Goal: Task Accomplishment & Management: Manage account settings

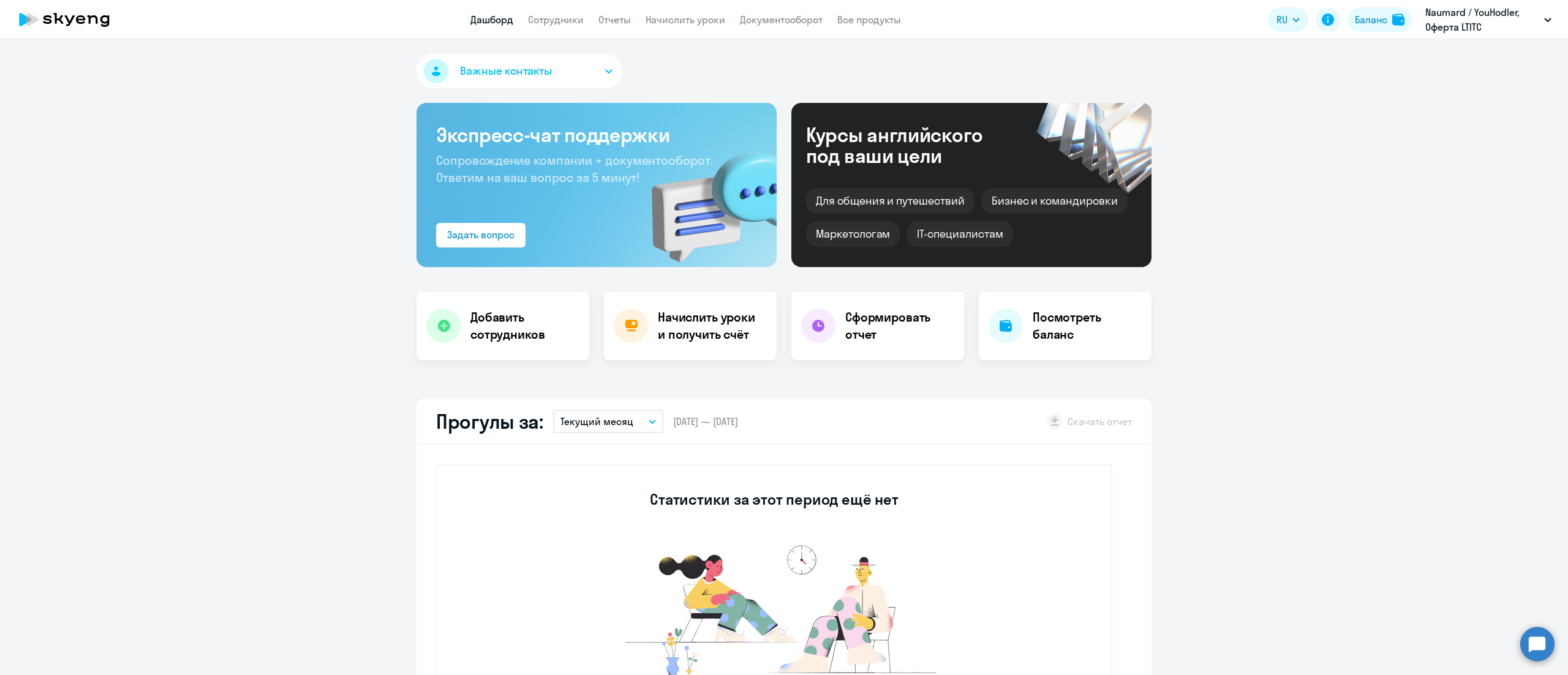
select select "30"
click at [689, 17] on link "Начислить уроки" at bounding box center [685, 19] width 79 height 12
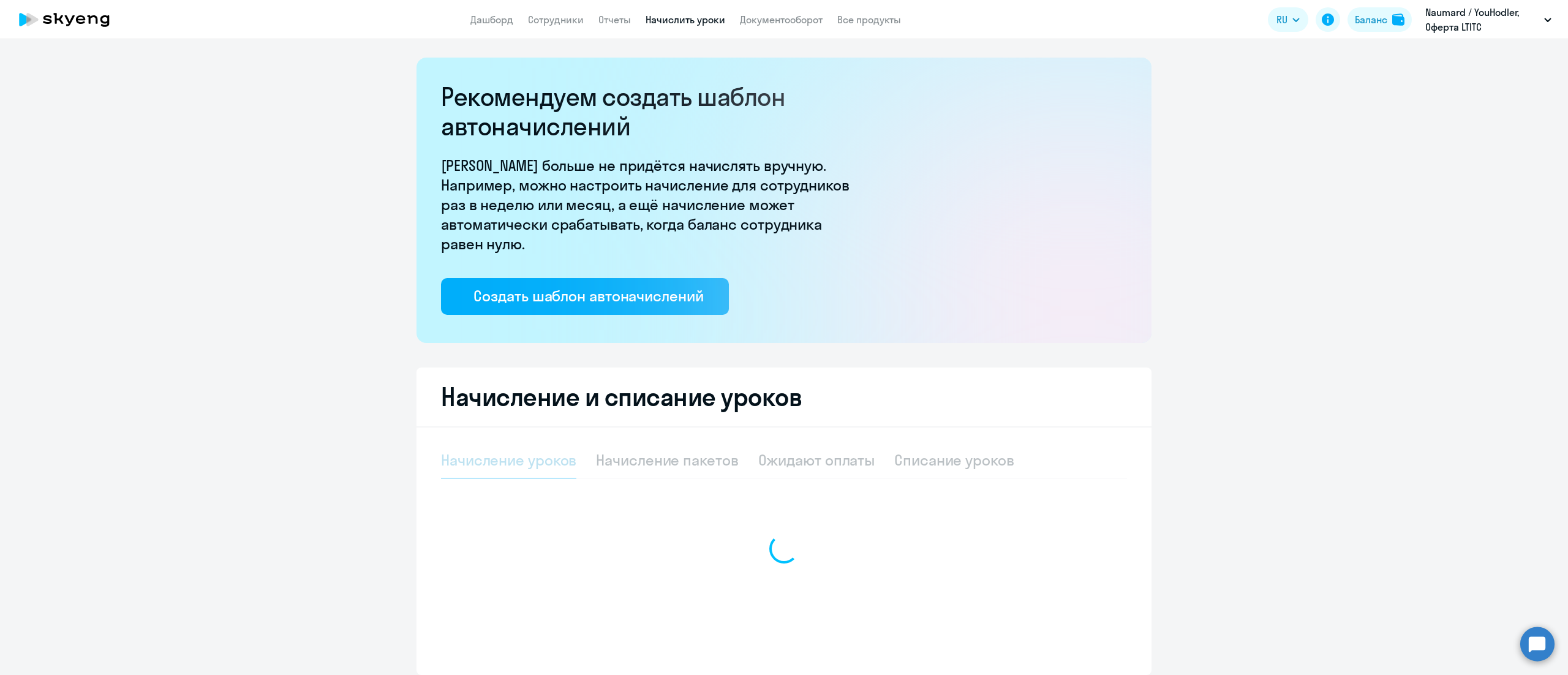
select select "10"
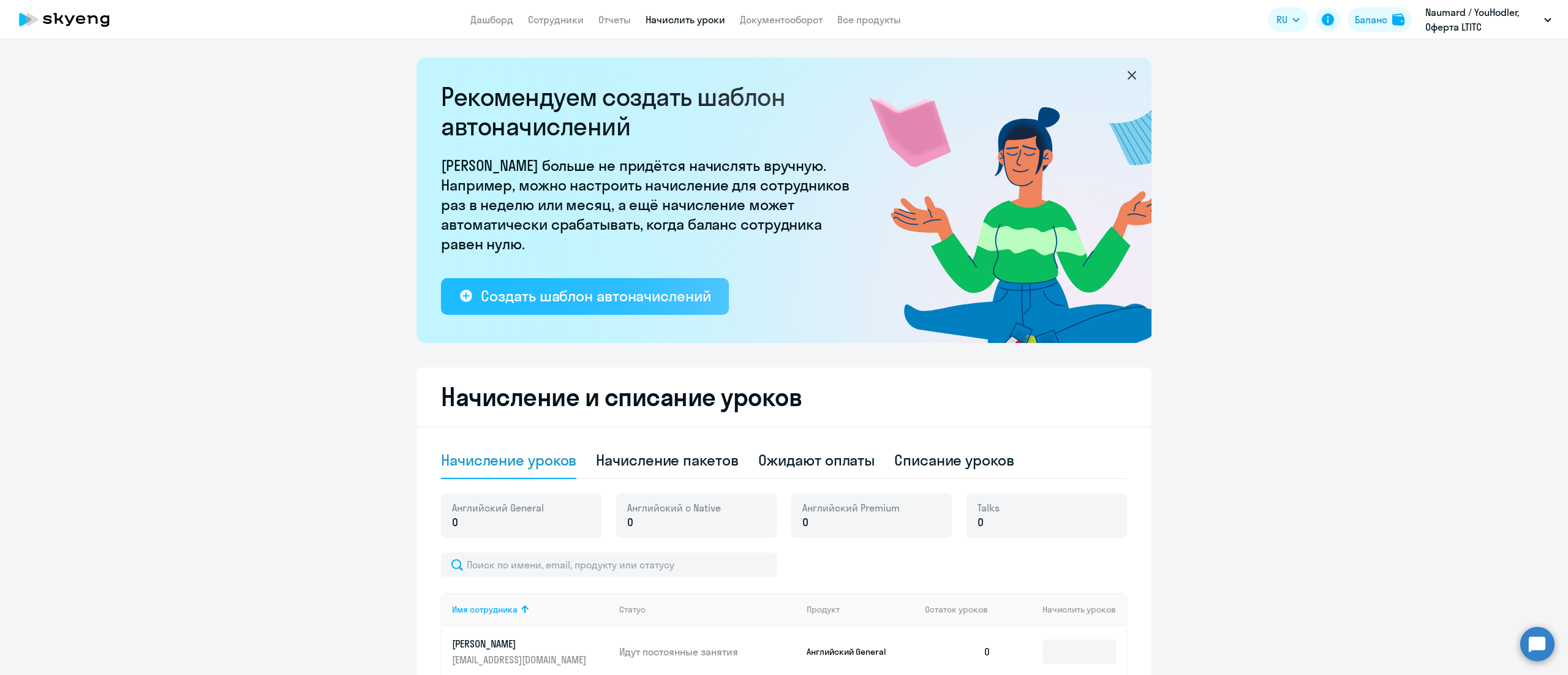
click at [643, 294] on div "Создать шаблон автоначислений" at bounding box center [596, 295] width 230 height 19
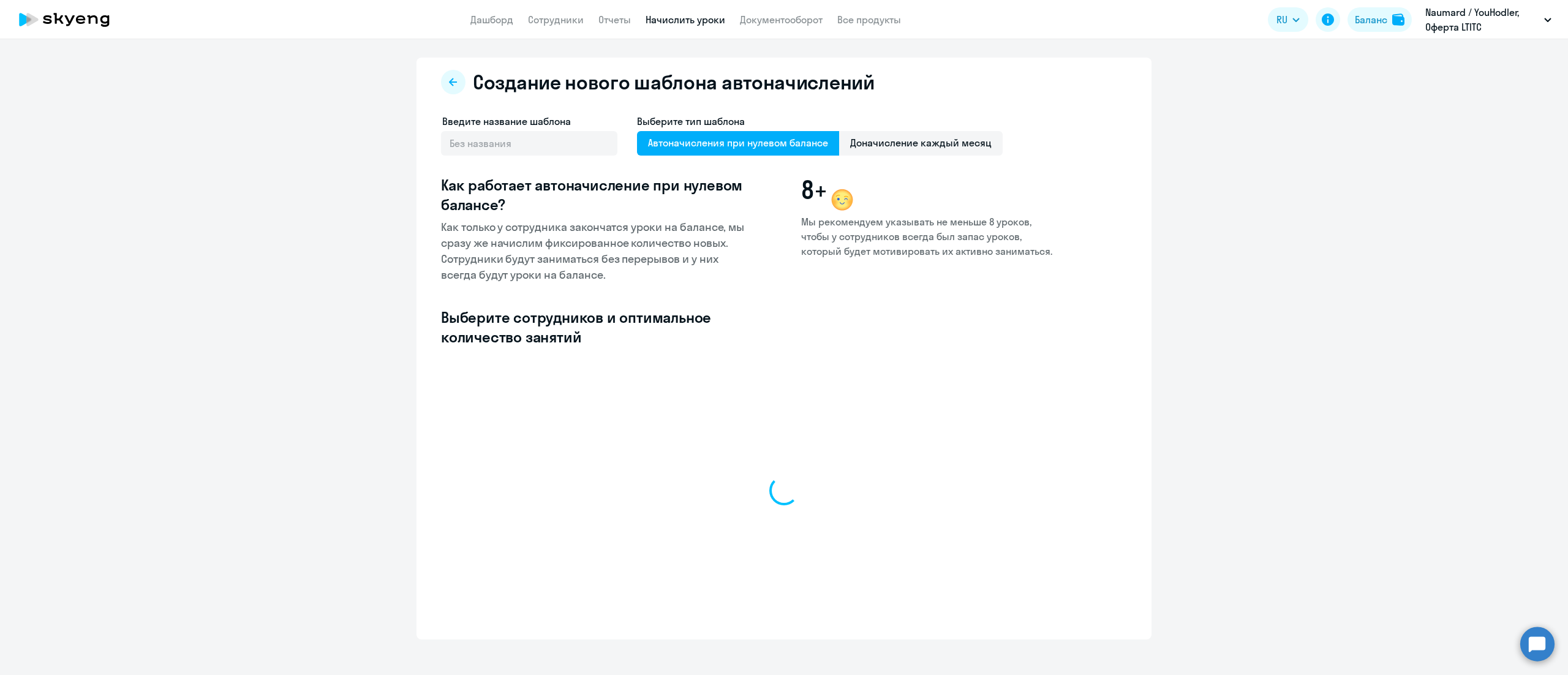
select select "10"
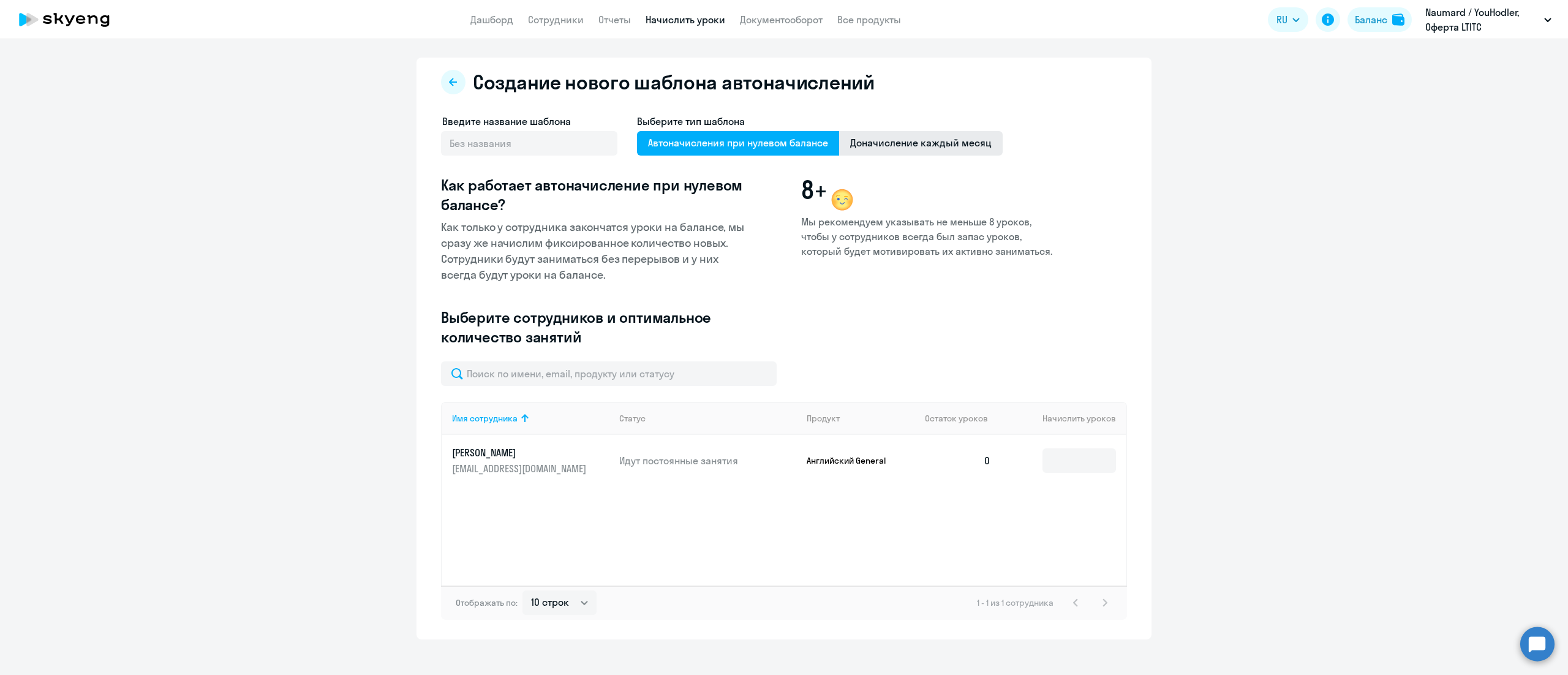
click at [915, 151] on span "Доначисление каждый месяц" at bounding box center [921, 143] width 164 height 24
click at [0, 0] on input "Доначисление каждый месяц" at bounding box center [0, 0] width 0 height 0
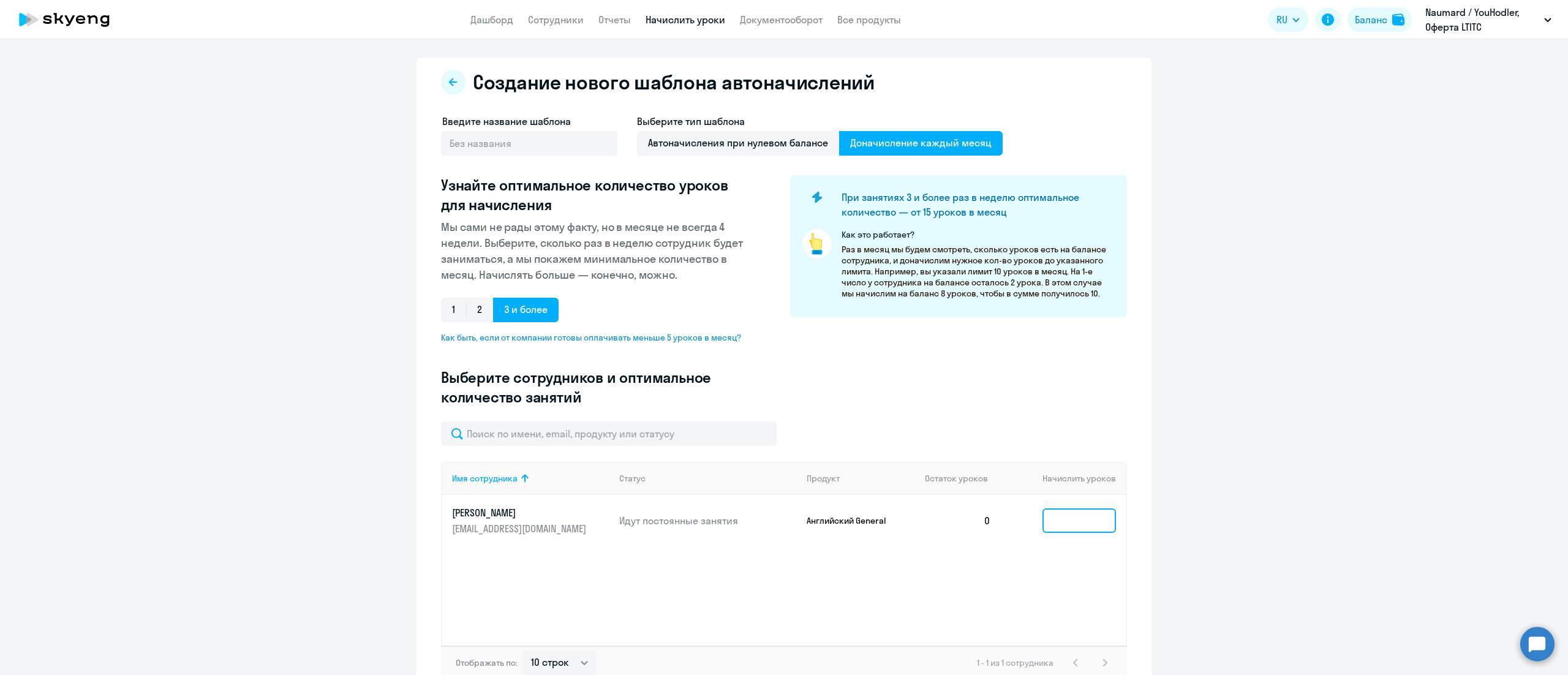
click at [1058, 516] on input at bounding box center [1078, 520] width 73 height 24
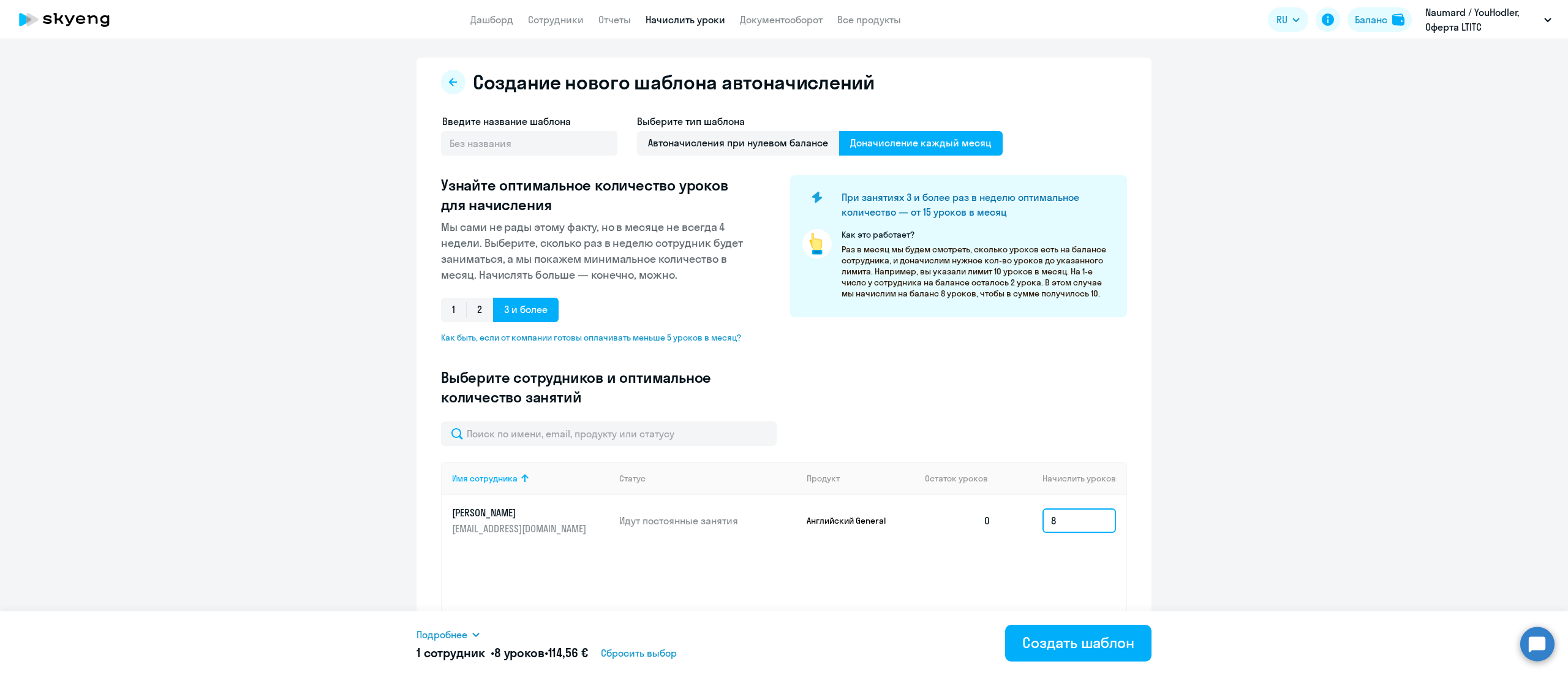
type input "8"
click at [1073, 640] on div "Создать шаблон" at bounding box center [1078, 642] width 112 height 19
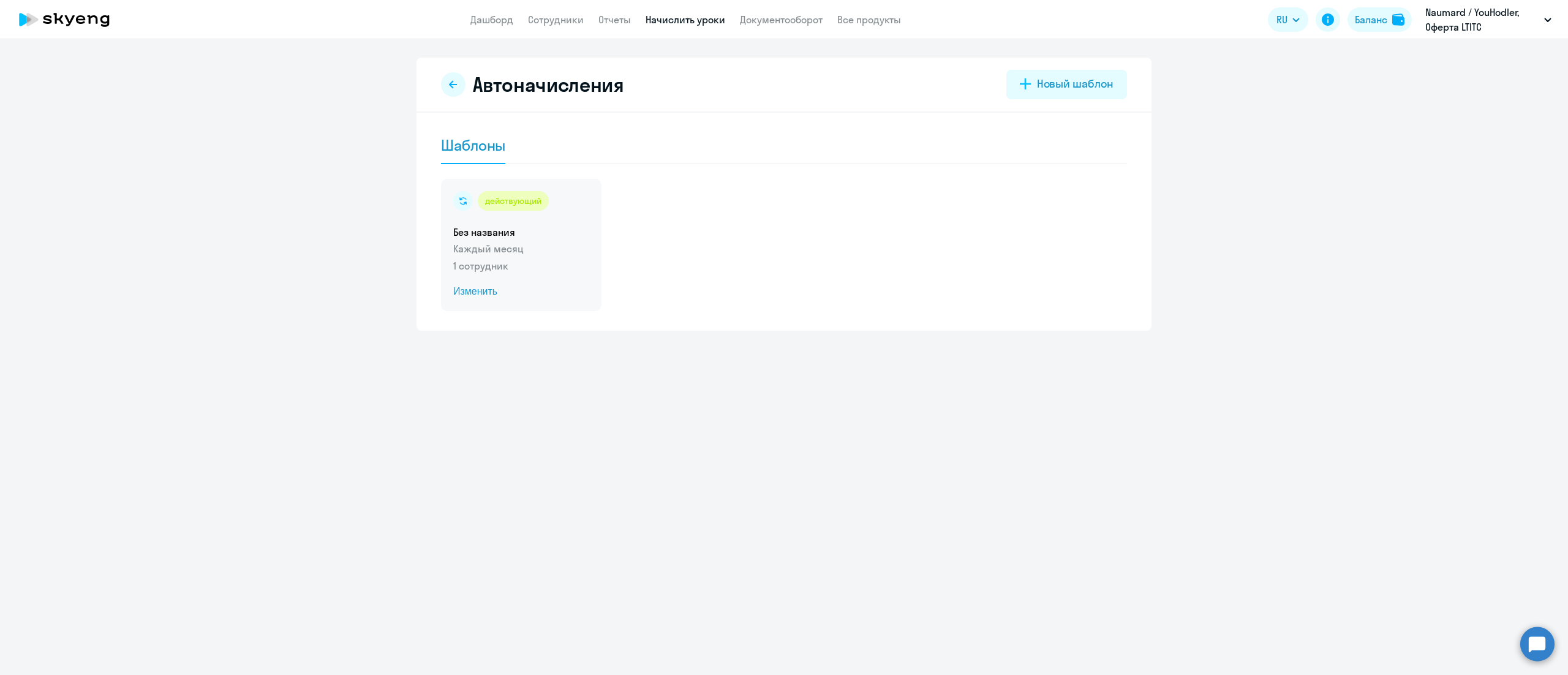
click at [568, 269] on p "1 сотрудник" at bounding box center [521, 266] width 136 height 15
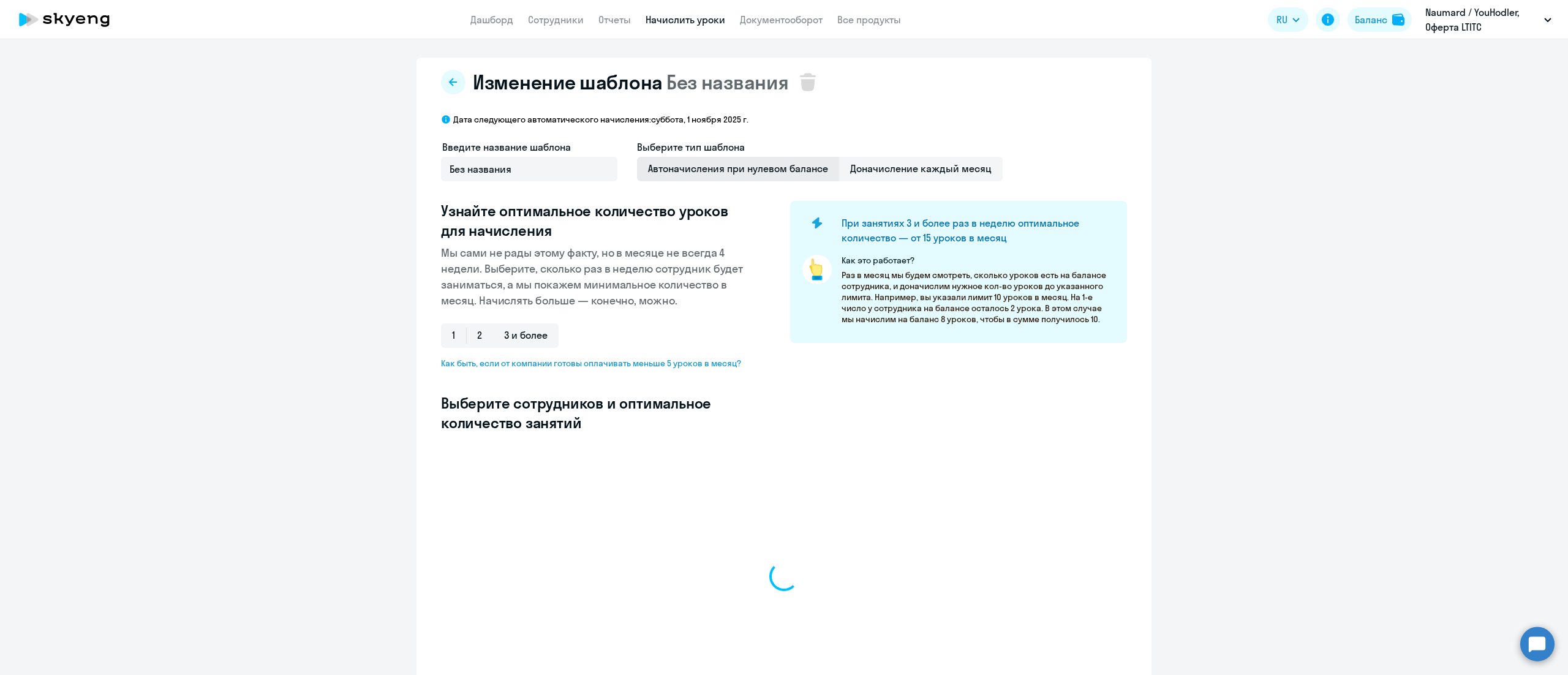
select select "10"
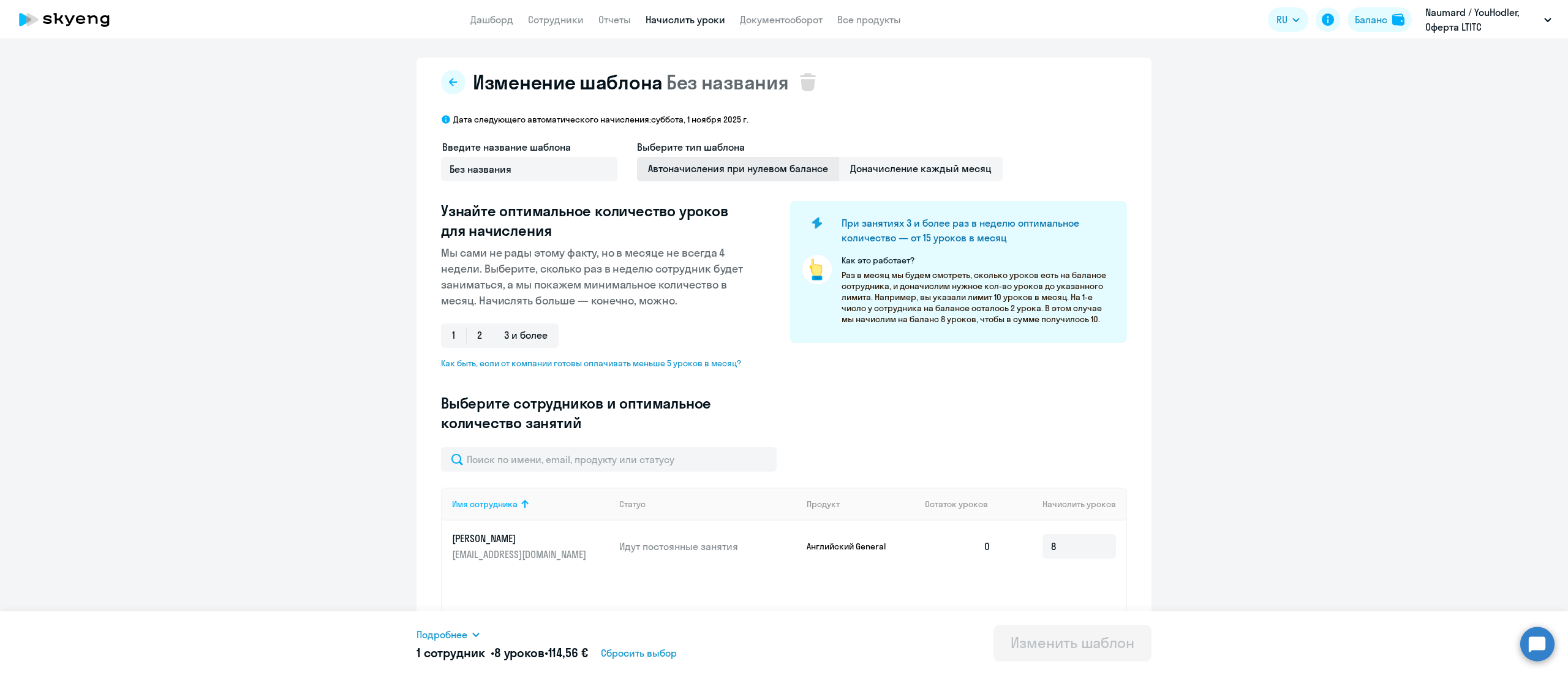
click at [751, 171] on span "Автоначисления при нулевом балансе" at bounding box center [738, 169] width 202 height 24
click at [0, 0] on input "Автоначисления при нулевом балансе" at bounding box center [0, 0] width 0 height 0
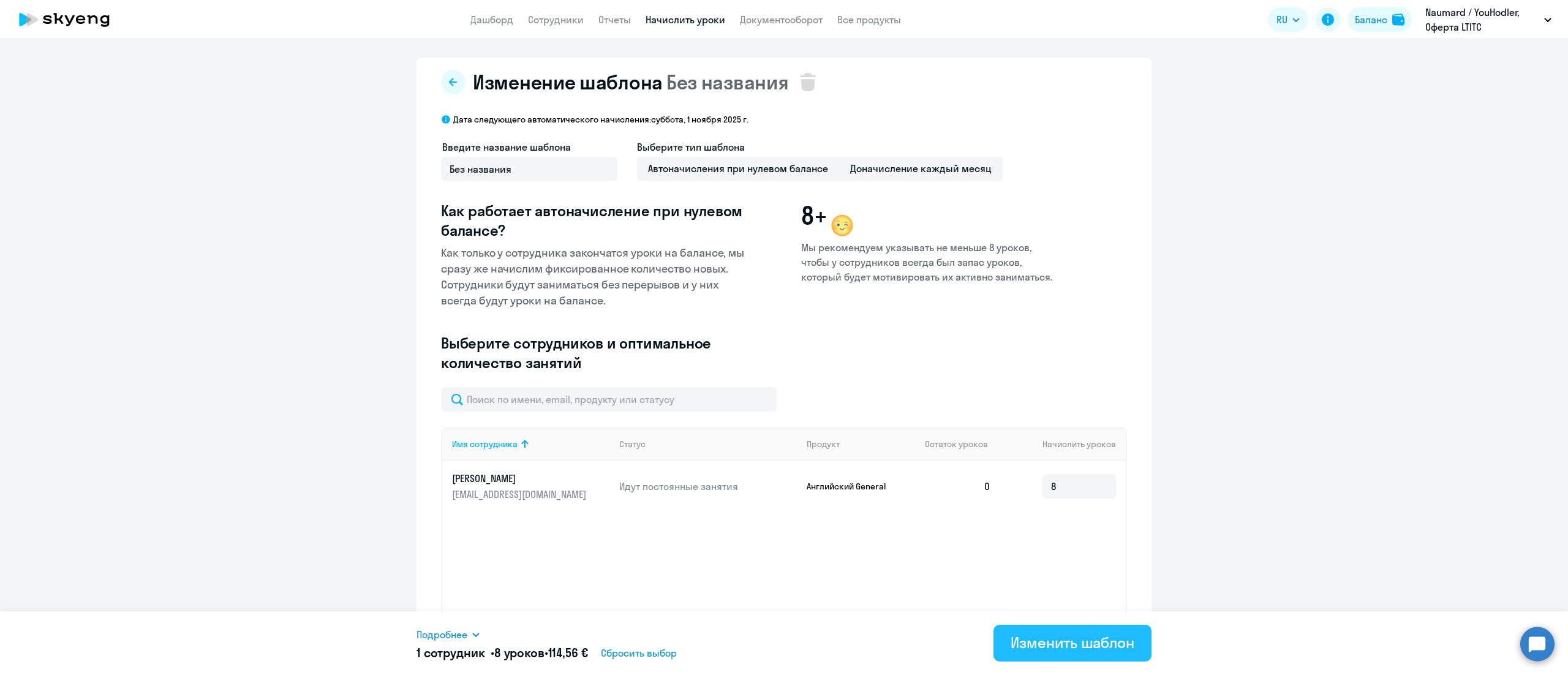
click at [1058, 637] on div "Изменить шаблон" at bounding box center [1072, 642] width 124 height 19
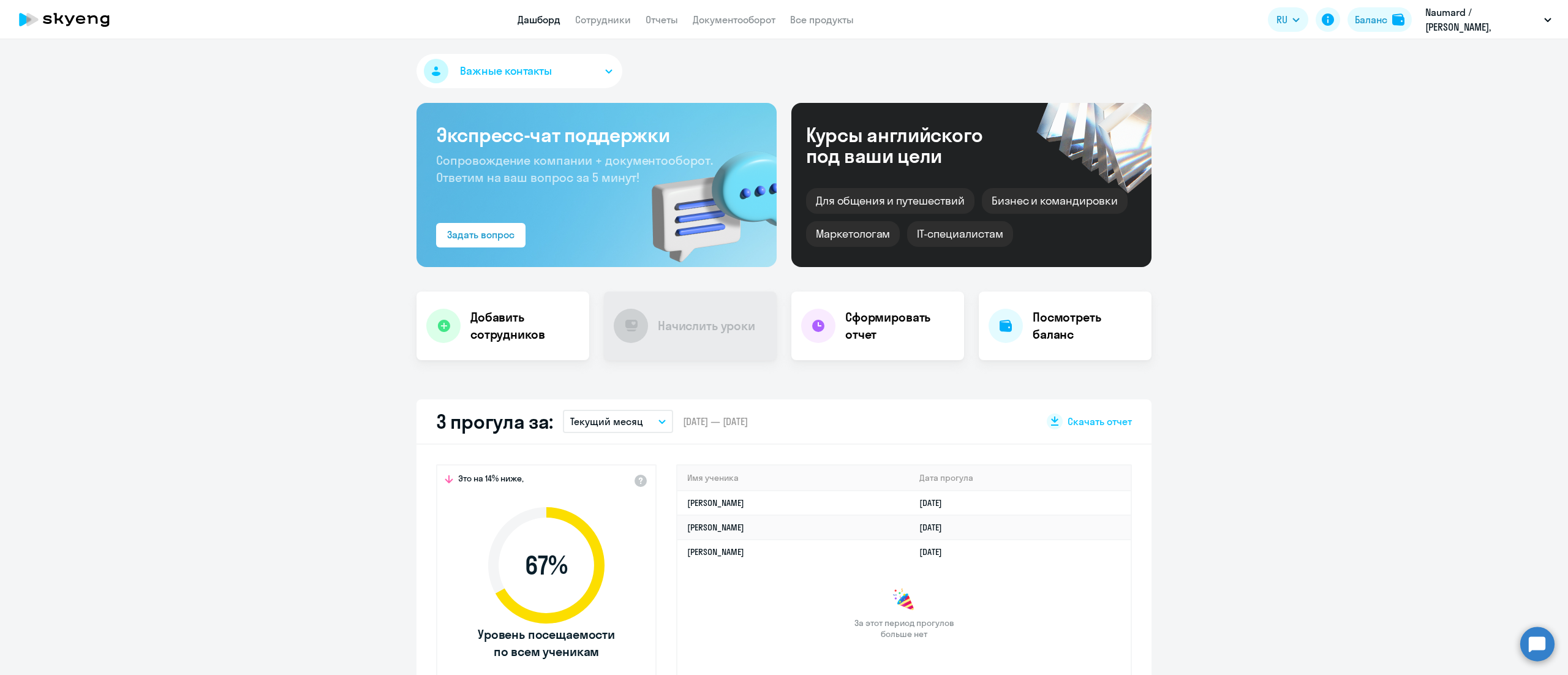
select select "30"
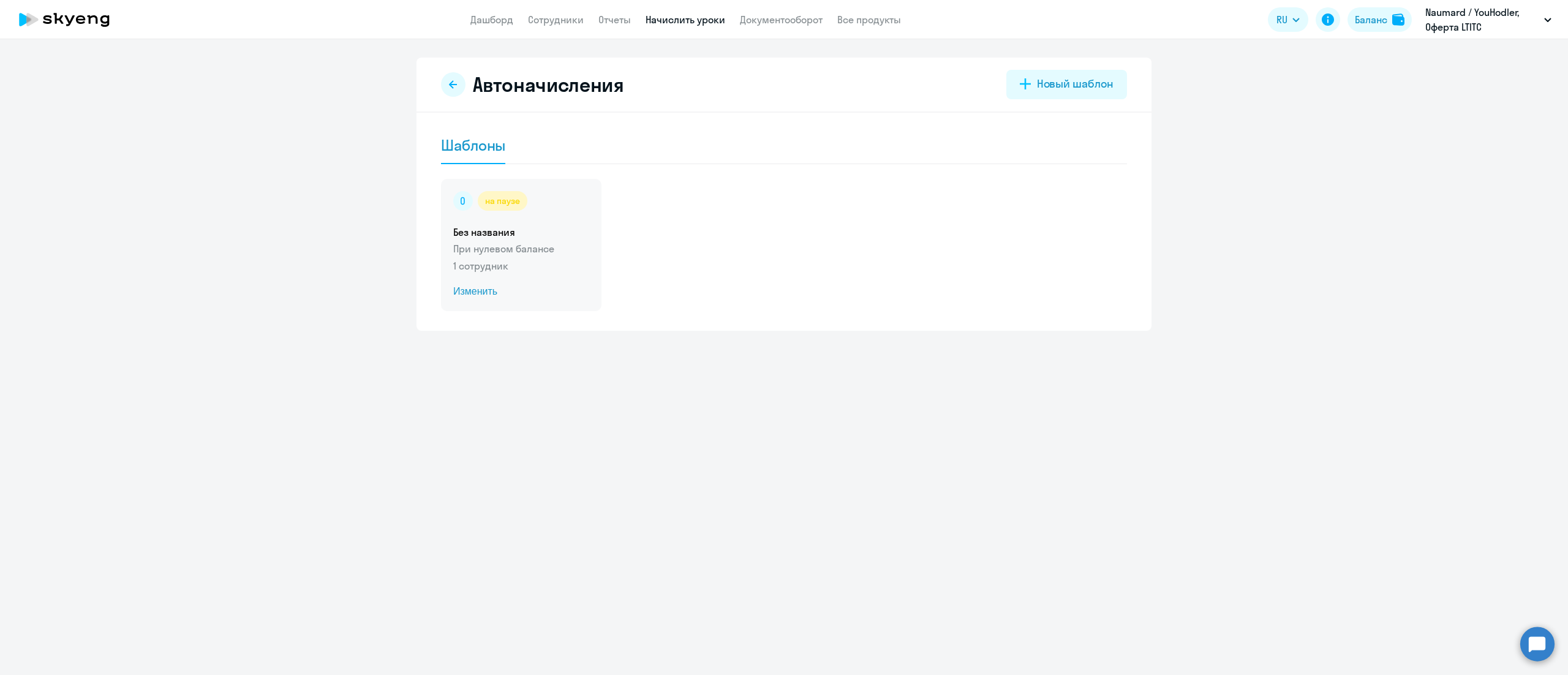
click at [535, 248] on p "При нулевом балансе" at bounding box center [521, 248] width 136 height 15
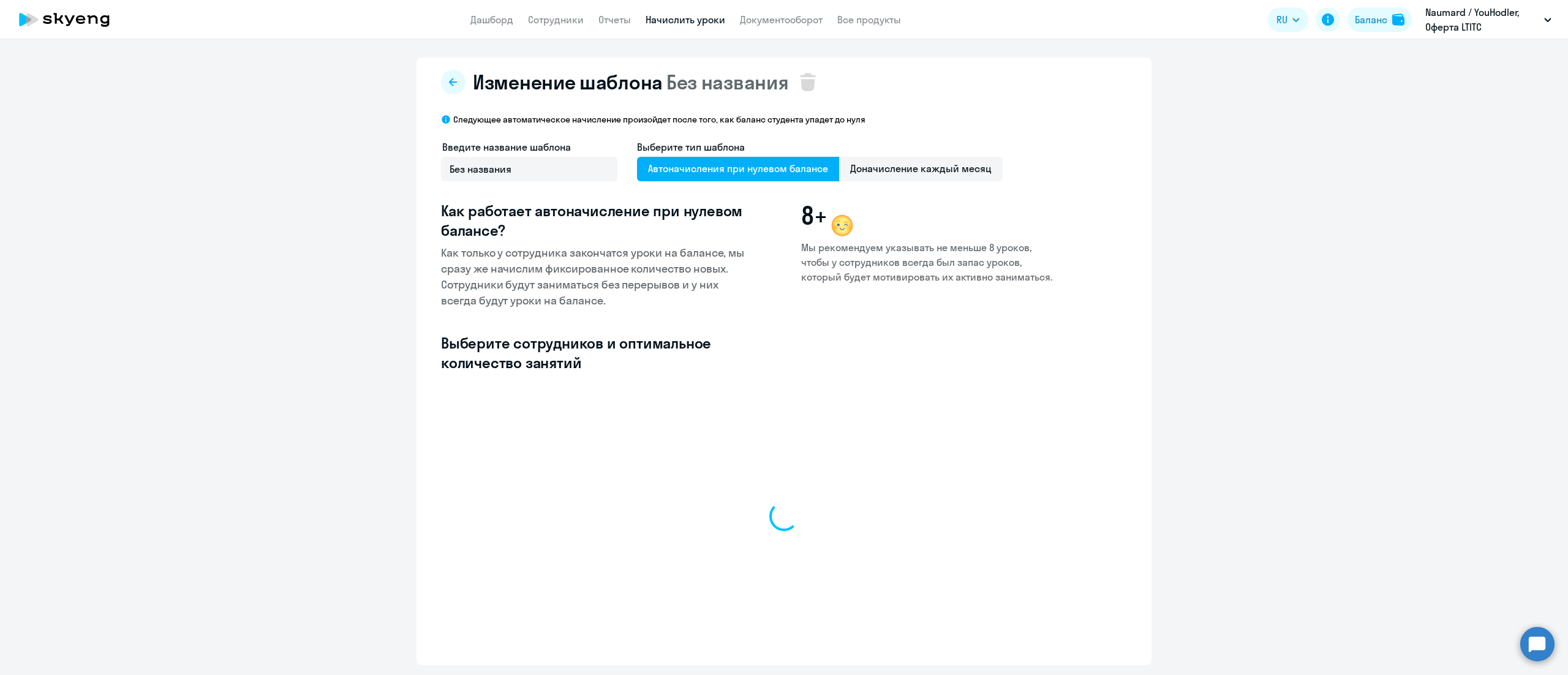
select select "10"
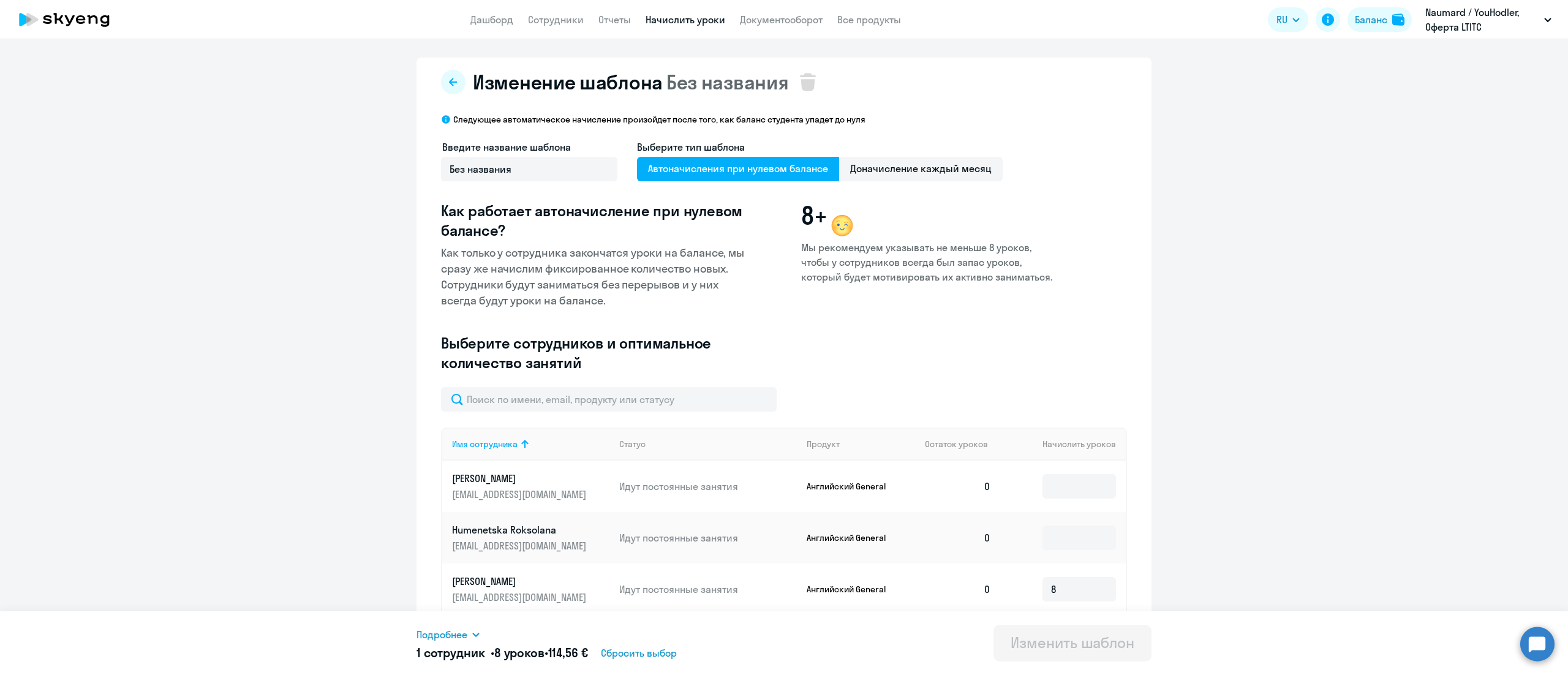
scroll to position [123, 0]
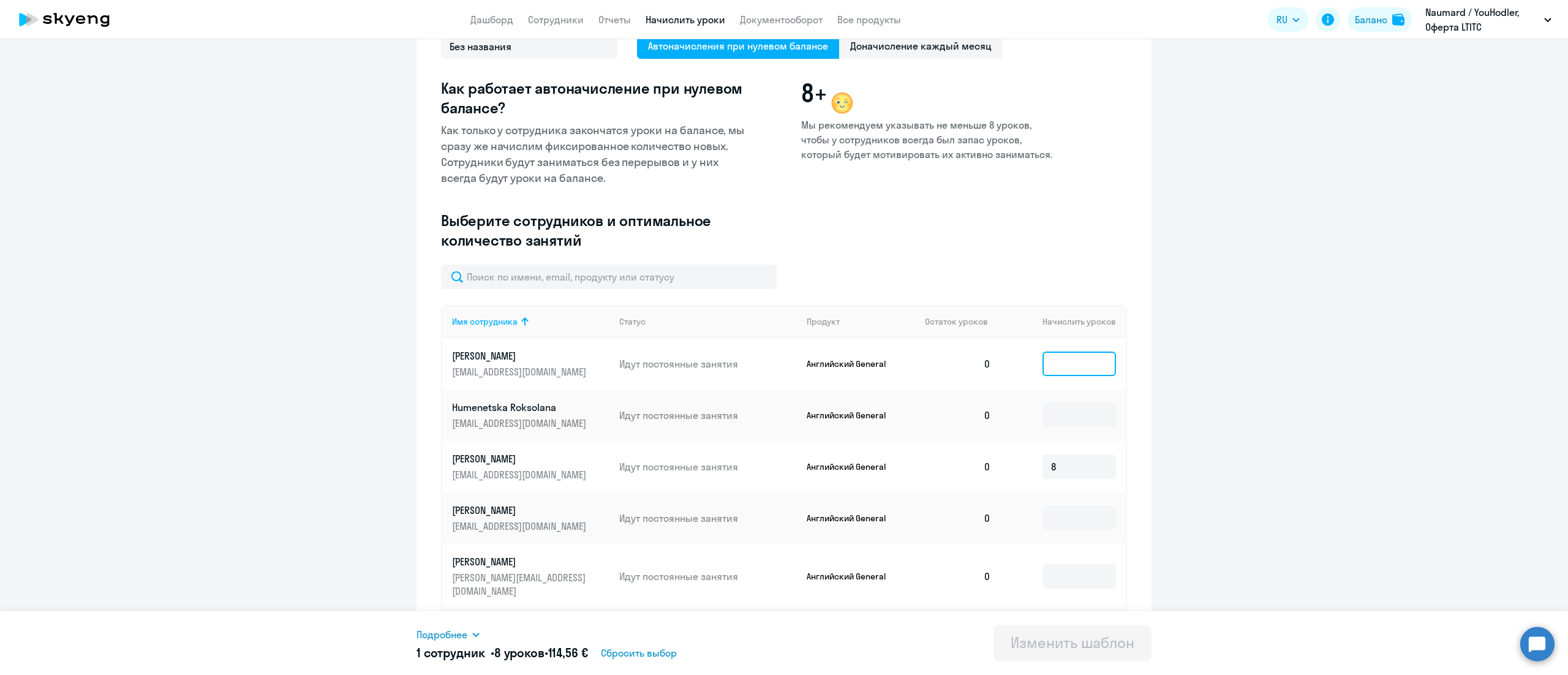
click at [1057, 362] on input at bounding box center [1078, 363] width 73 height 24
type input "8"
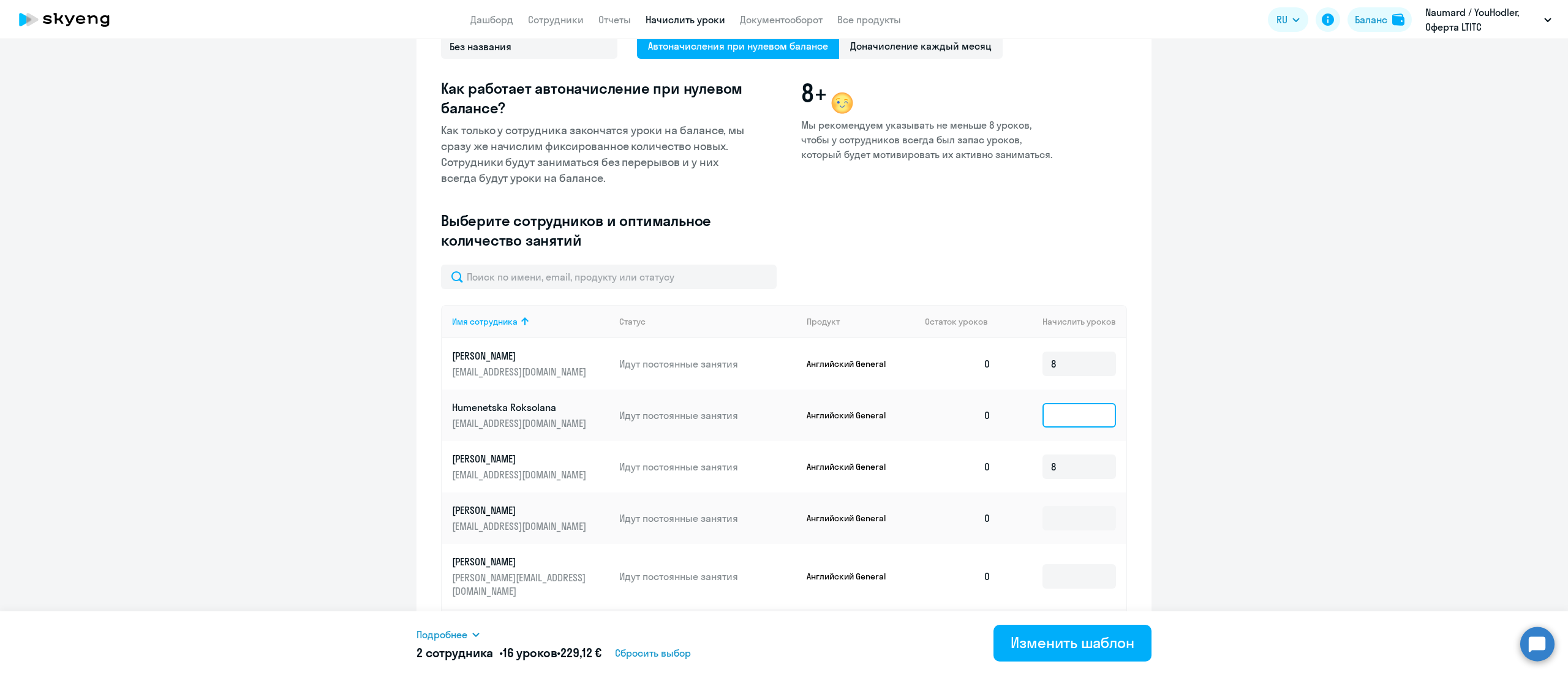
click at [1046, 415] on input at bounding box center [1078, 415] width 73 height 24
type input "8"
click at [1058, 521] on input at bounding box center [1078, 518] width 73 height 24
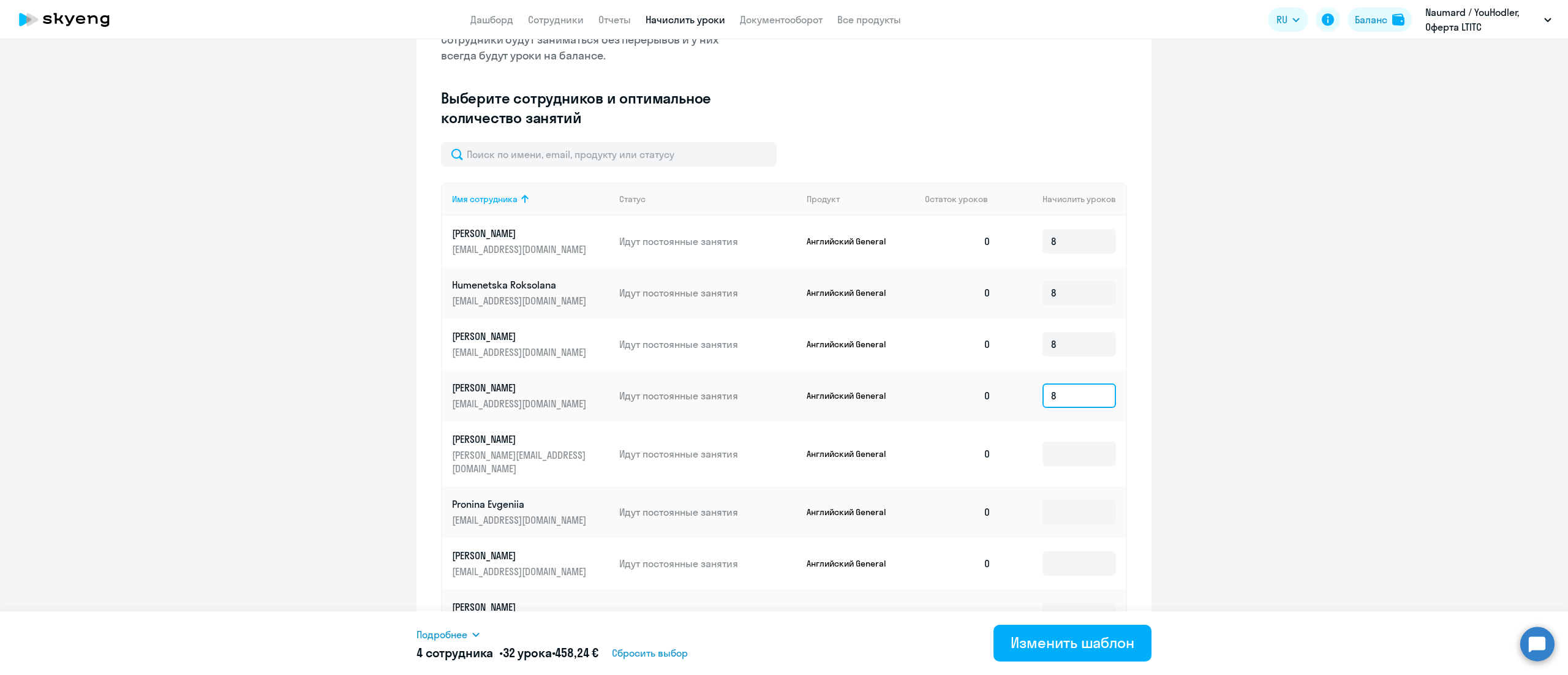
scroll to position [351, 0]
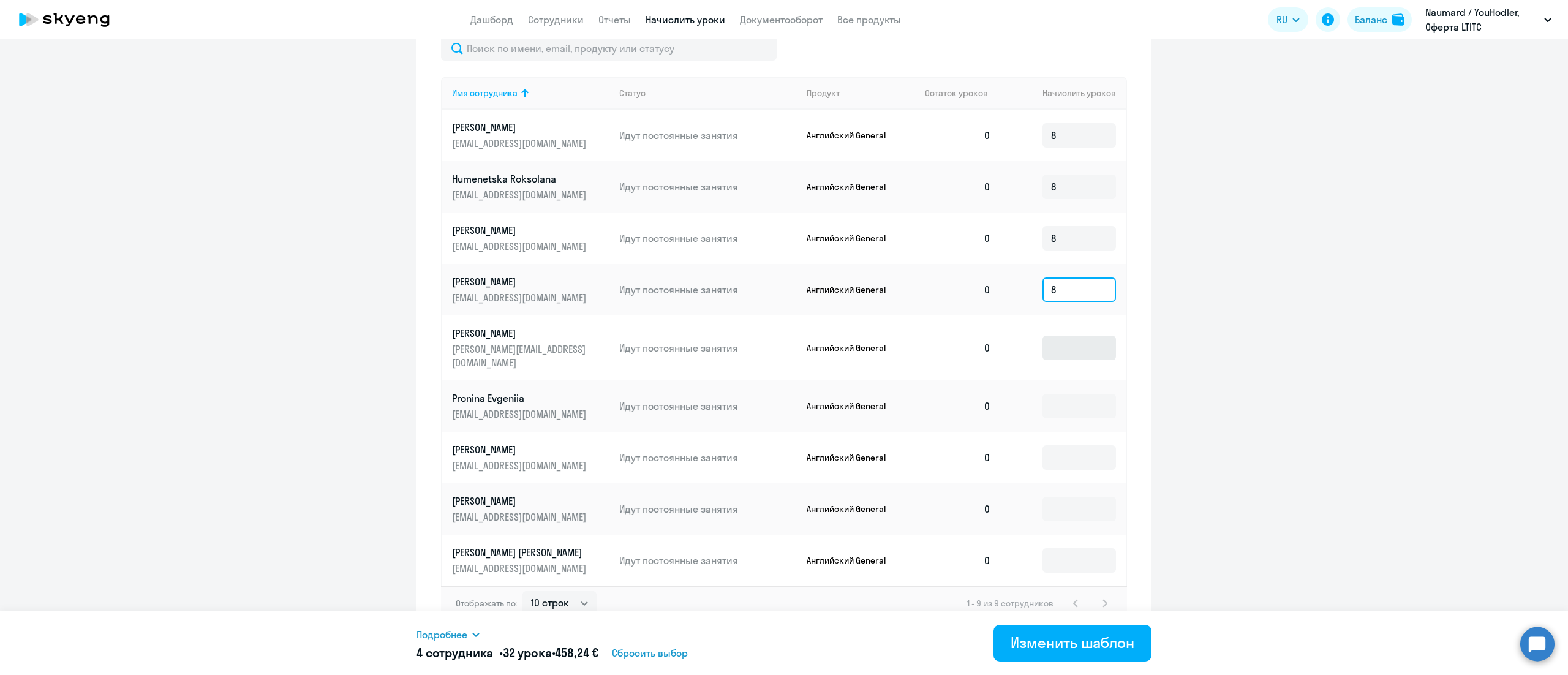
type input "8"
click at [1062, 345] on input at bounding box center [1078, 348] width 73 height 24
type input "8"
click at [1057, 394] on input at bounding box center [1078, 406] width 73 height 24
type input "8"
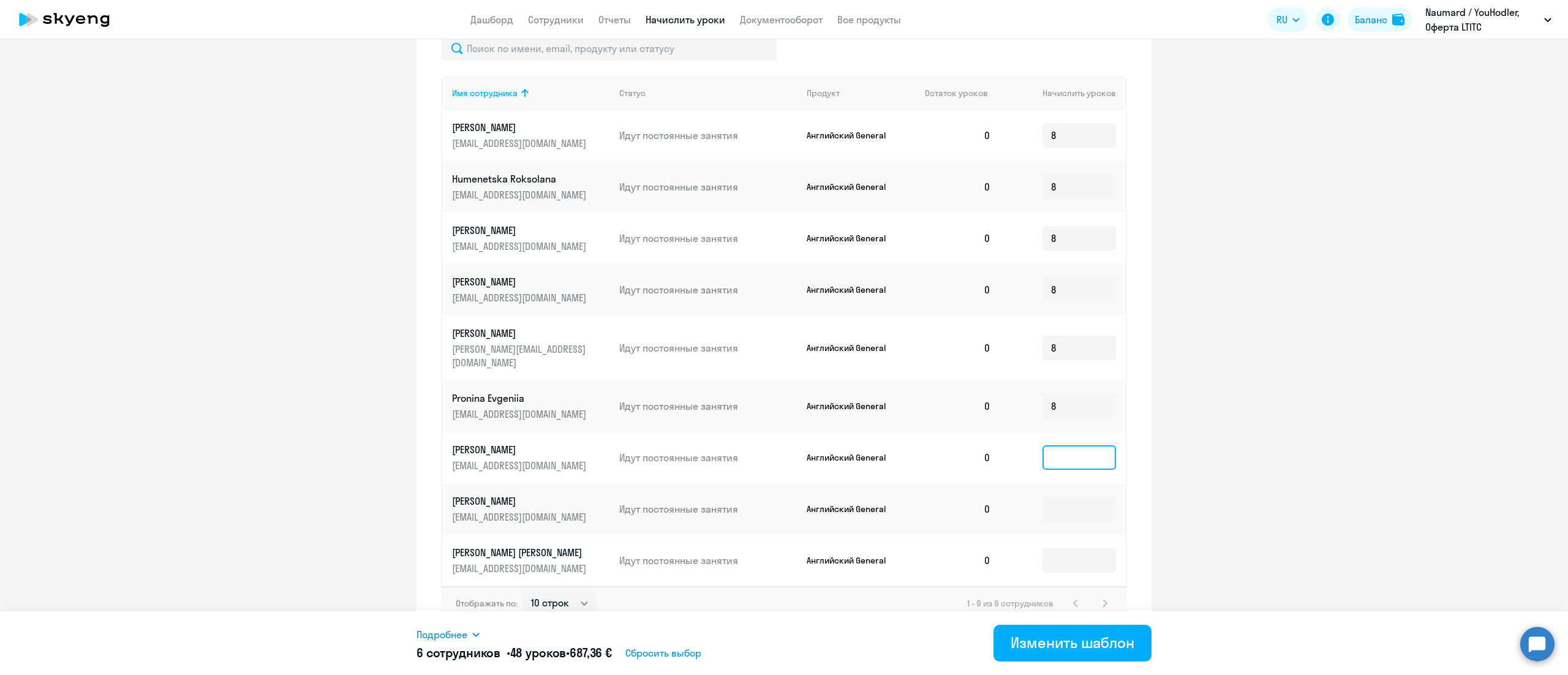
click at [1054, 445] on input at bounding box center [1078, 457] width 73 height 24
type input "8"
click at [1058, 496] on input at bounding box center [1078, 509] width 73 height 24
type input "8"
click at [1059, 548] on input at bounding box center [1078, 560] width 73 height 24
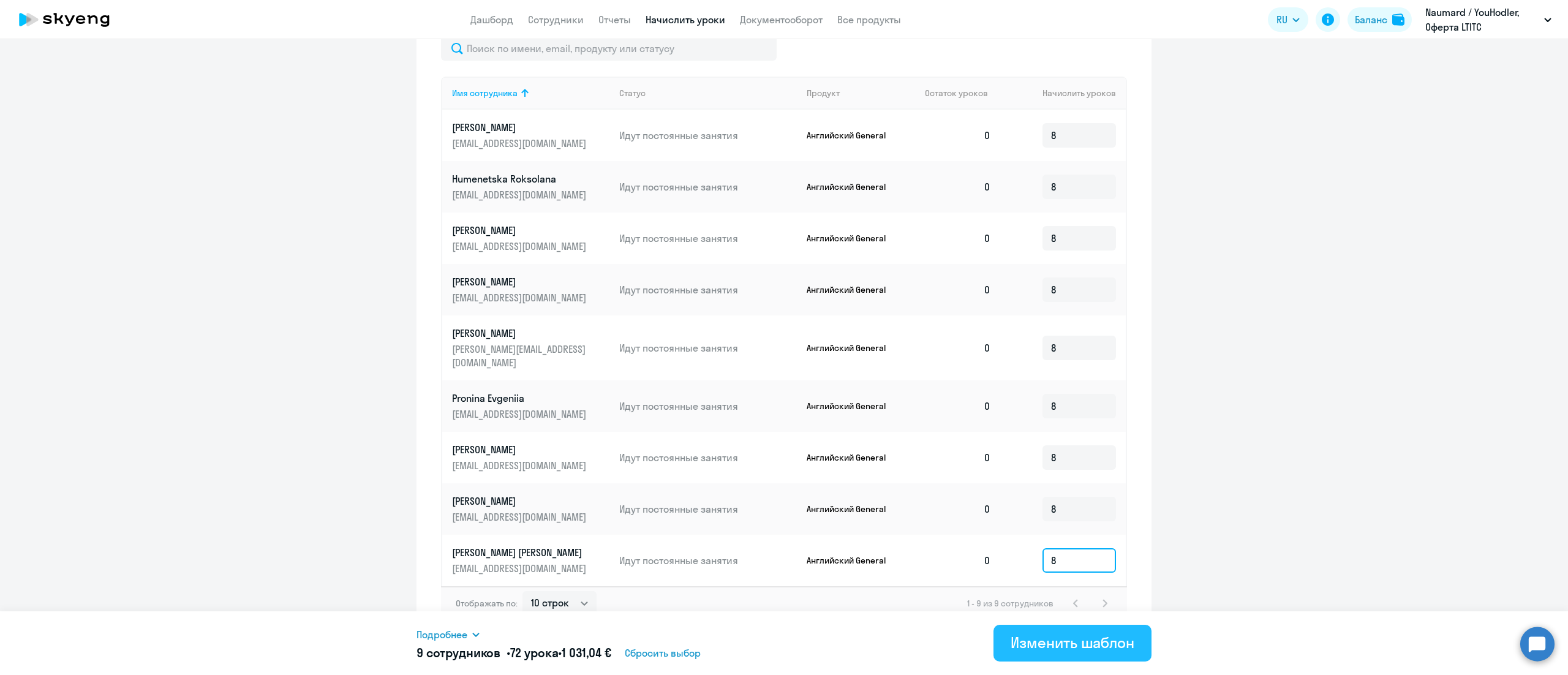
type input "8"
click at [1084, 644] on div "Изменить шаблон" at bounding box center [1072, 642] width 124 height 19
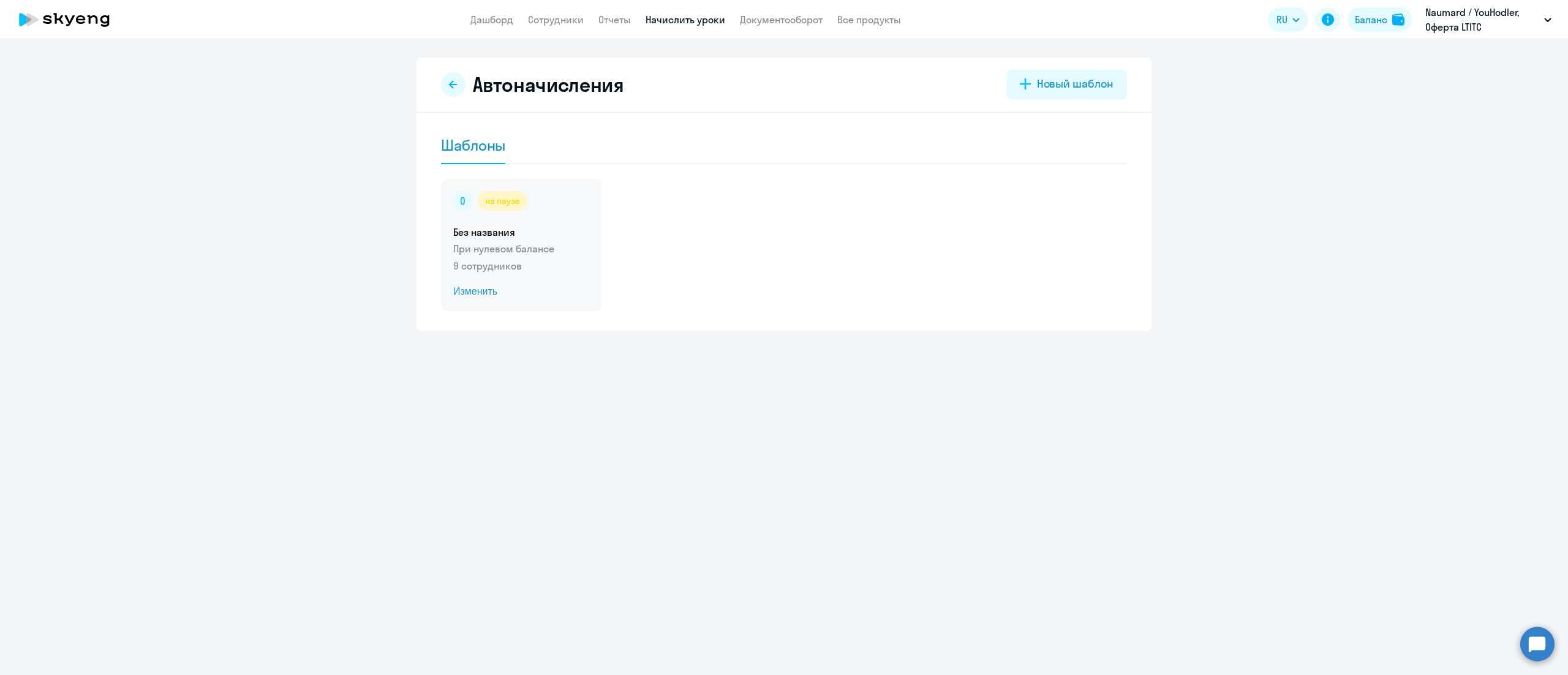
click at [585, 221] on div "на паузе Без названия При нулевом балансе 9 сотрудников Изменить" at bounding box center [521, 245] width 160 height 132
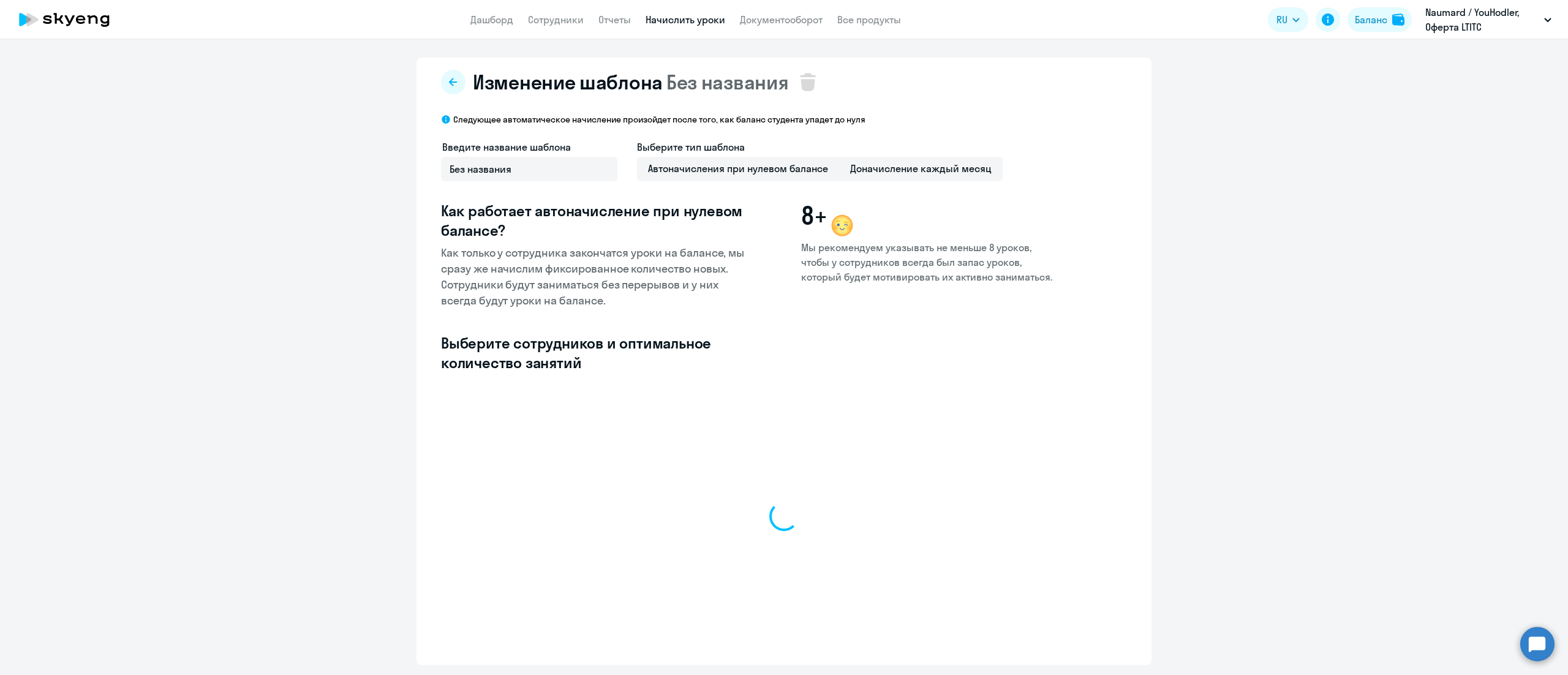
select select "10"
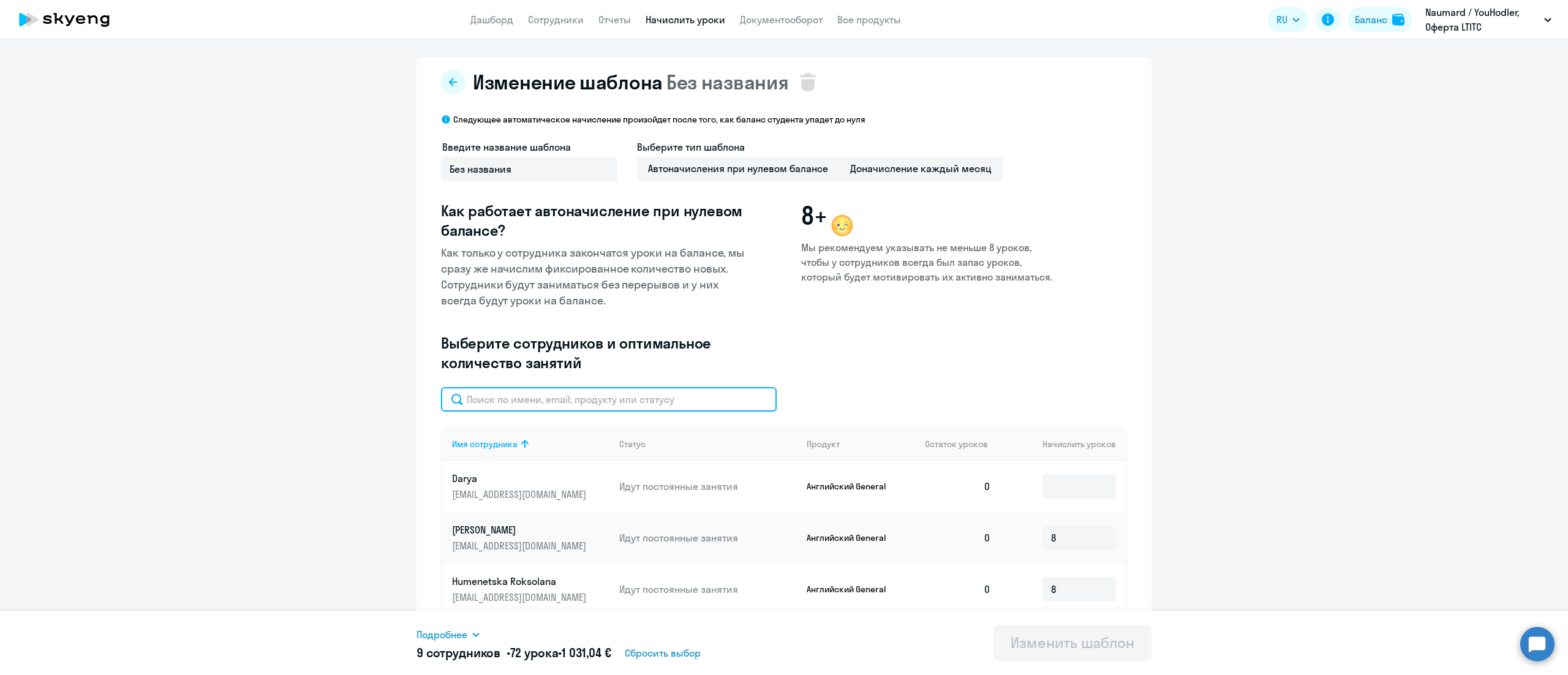
click at [659, 392] on input "text" at bounding box center [608, 399] width 335 height 24
paste input "Вьюшин"
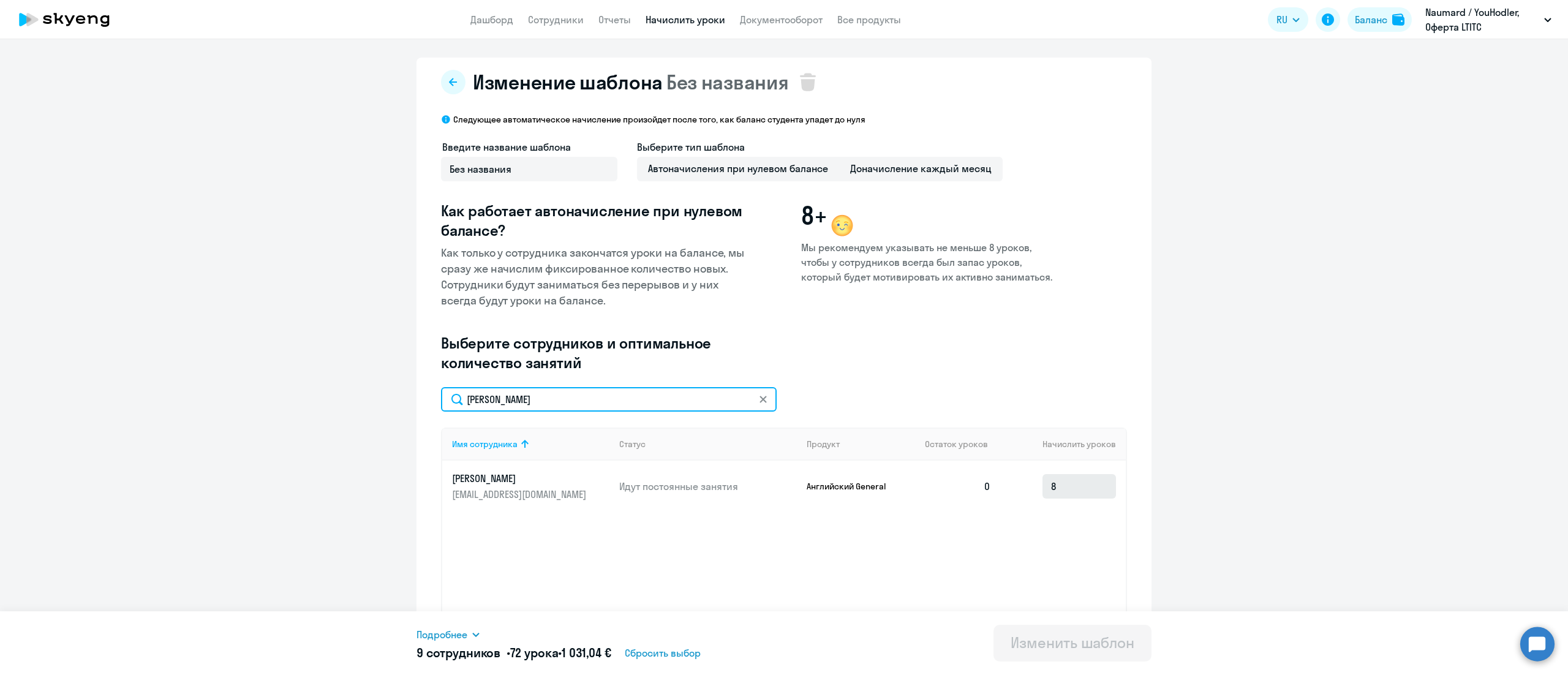
type input "Вьюшин"
click at [1051, 483] on input "8" at bounding box center [1078, 486] width 73 height 24
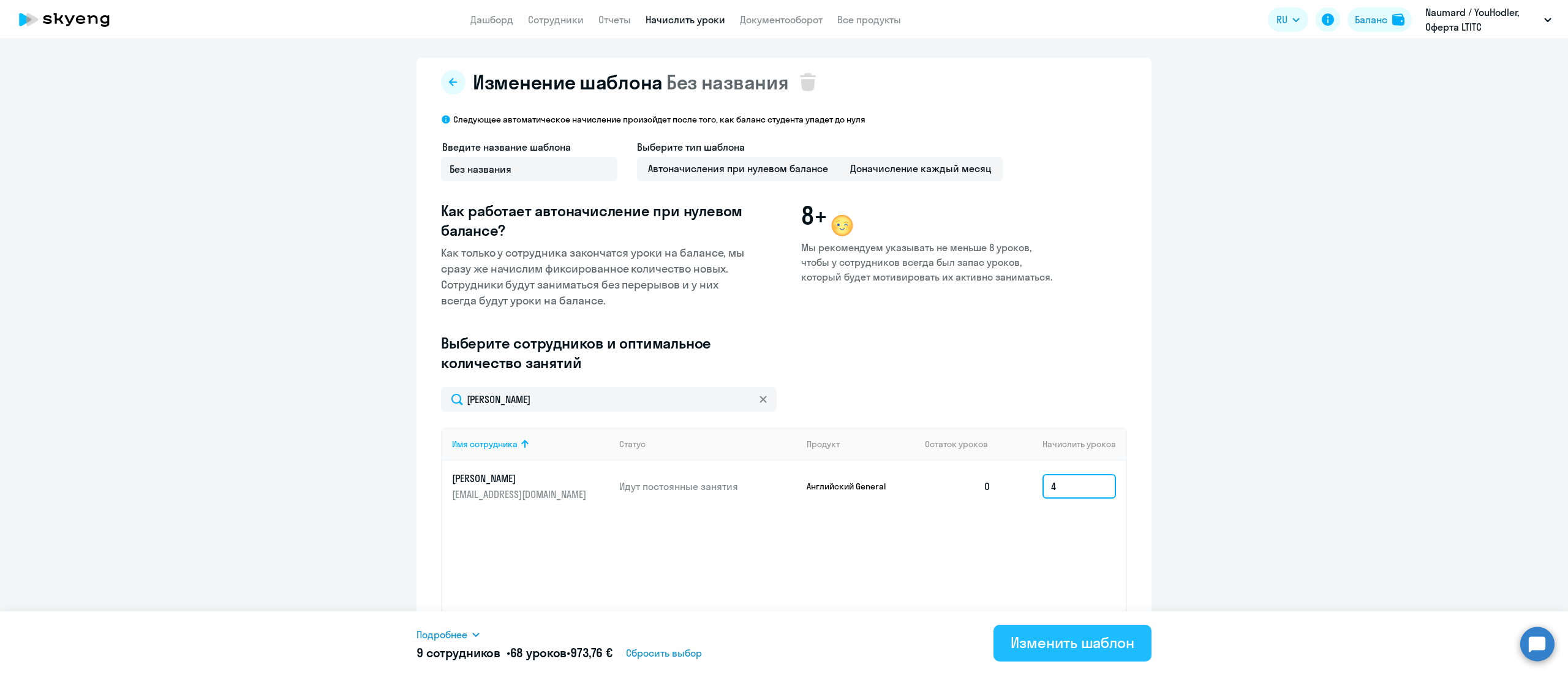
type input "4"
click at [1052, 633] on div "Изменить шаблон" at bounding box center [1072, 642] width 124 height 19
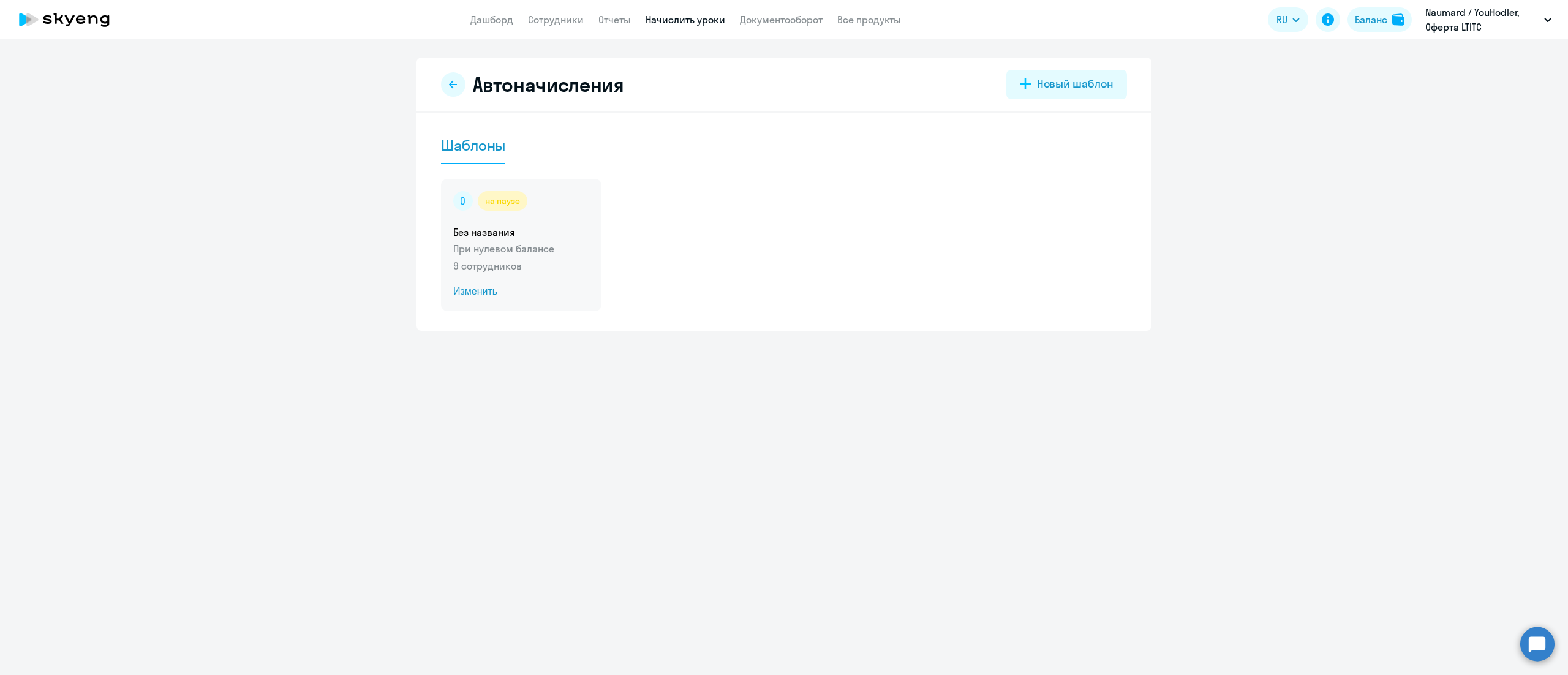
click at [524, 220] on div "на паузе Без названия При нулевом балансе 9 сотрудников Изменить" at bounding box center [521, 245] width 160 height 132
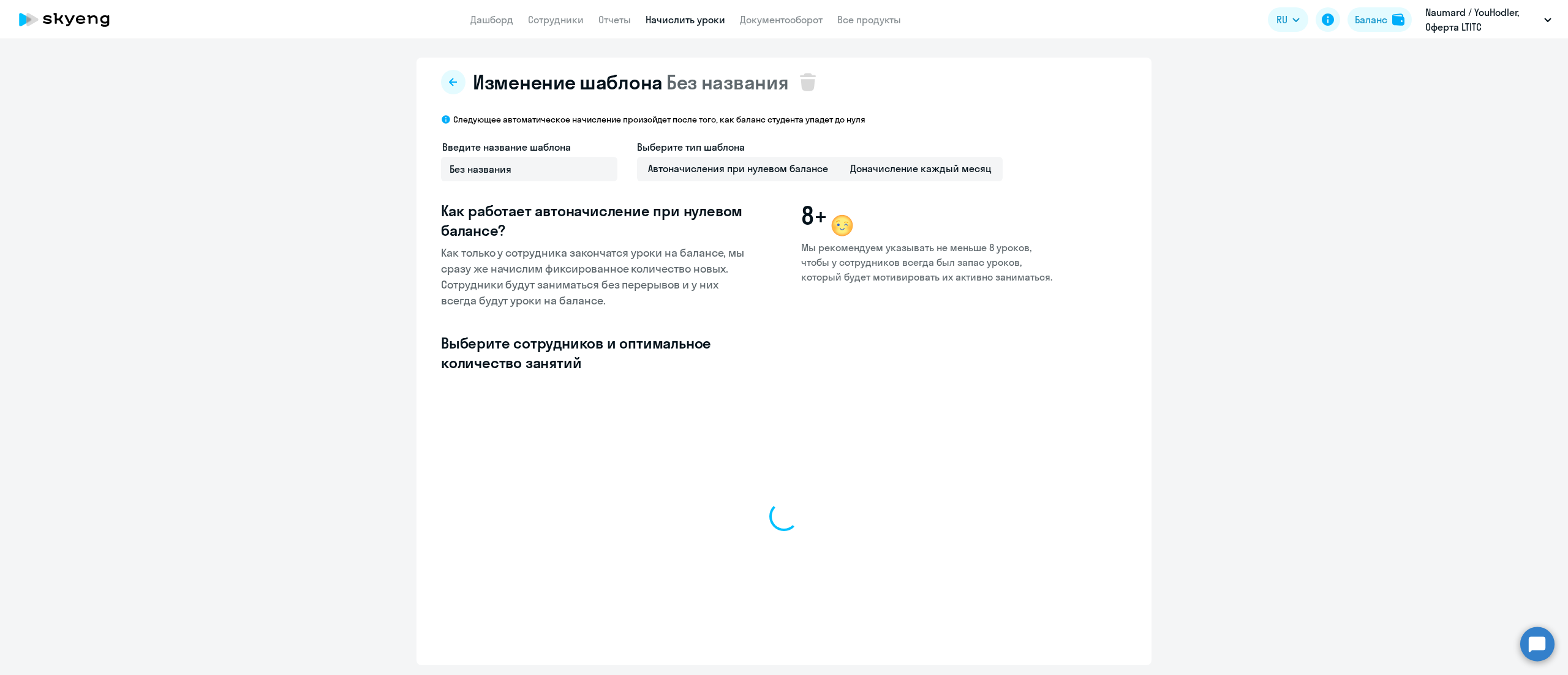
select select "10"
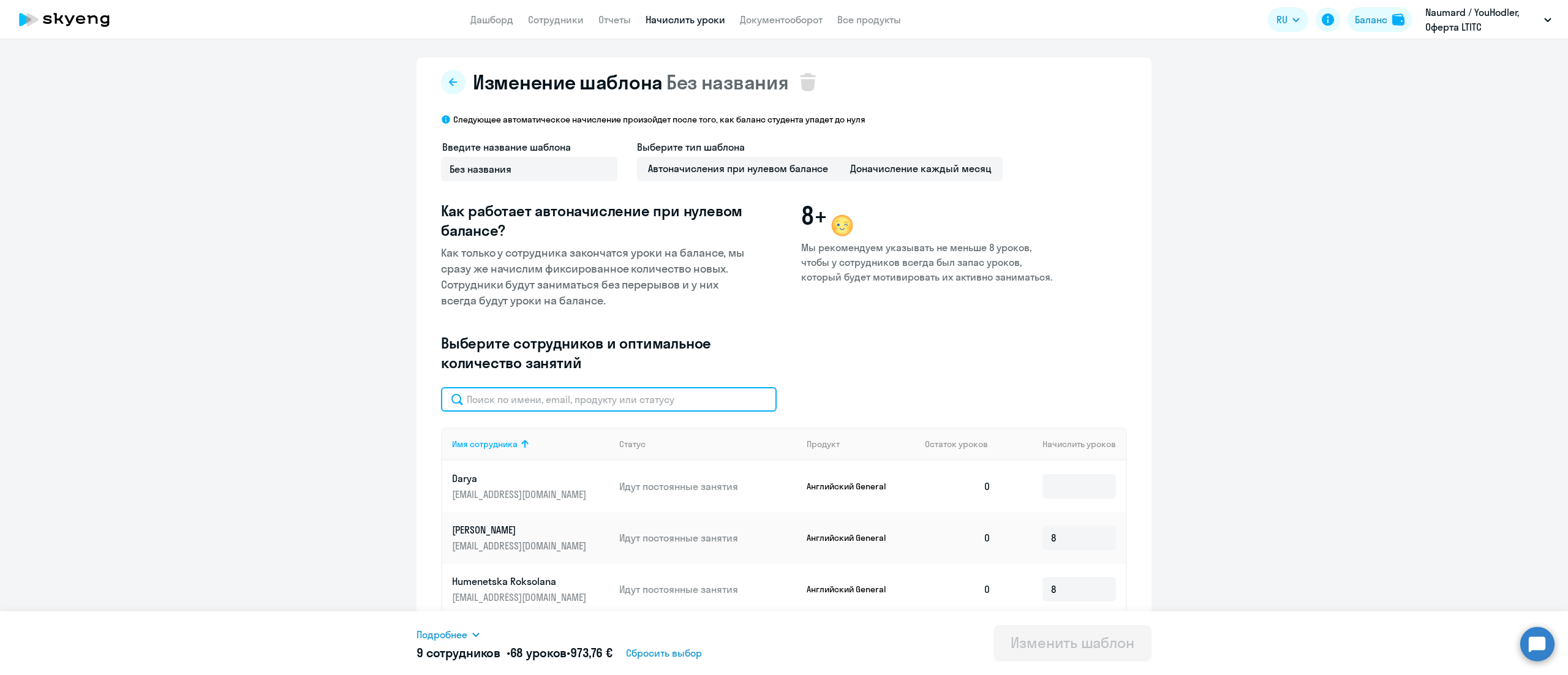
click at [593, 405] on input "text" at bounding box center [608, 399] width 335 height 24
paste input "Pronina"
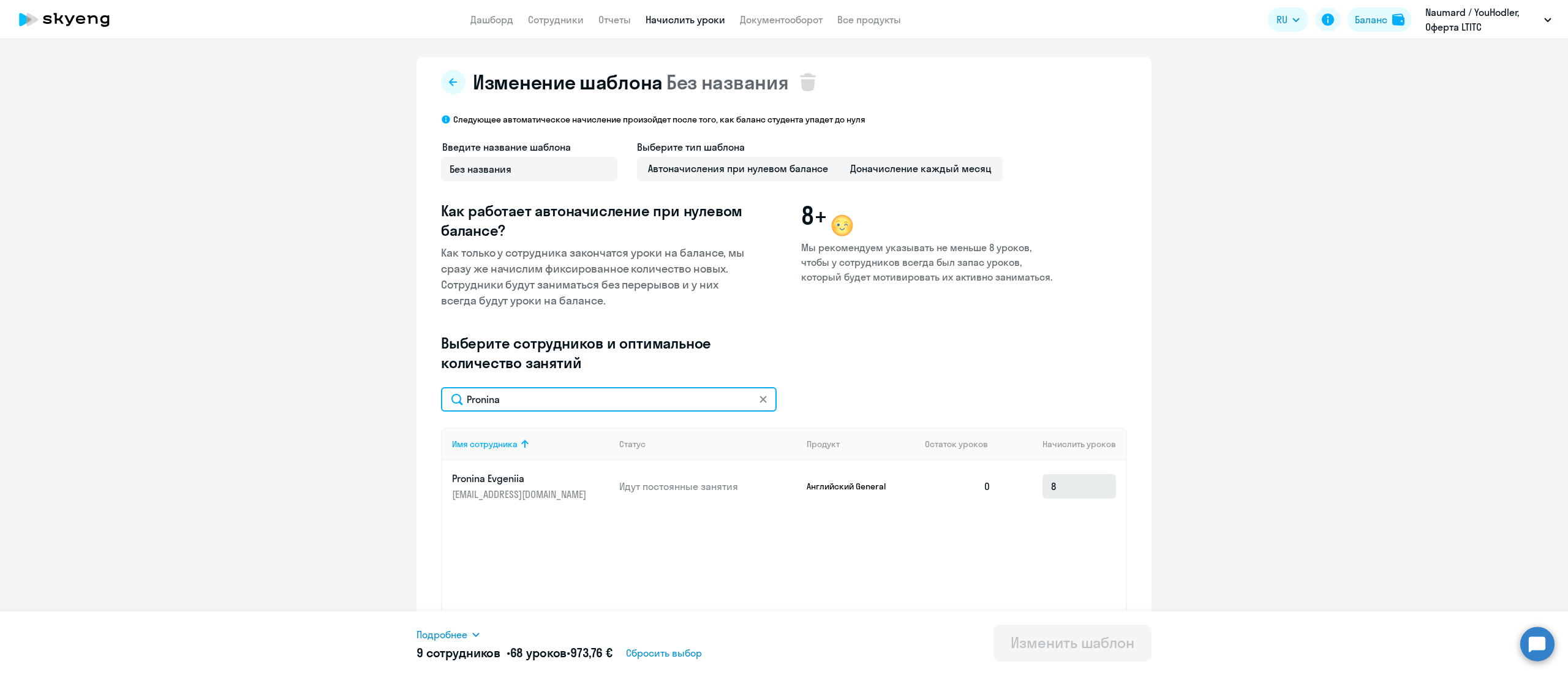
type input "Pronina"
click at [1075, 491] on input "8" at bounding box center [1078, 486] width 73 height 24
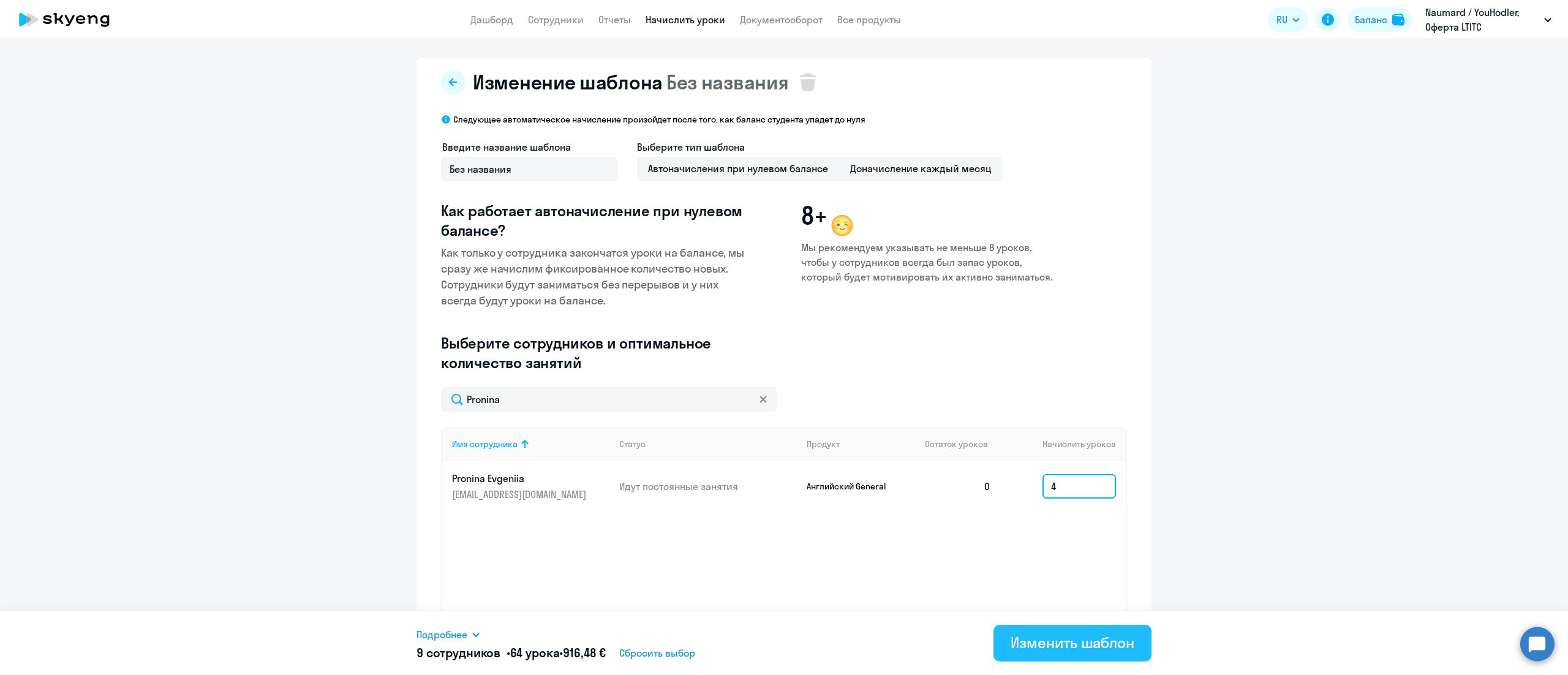
type input "4"
click at [1058, 628] on button "Изменить шаблон" at bounding box center [1071, 643] width 158 height 37
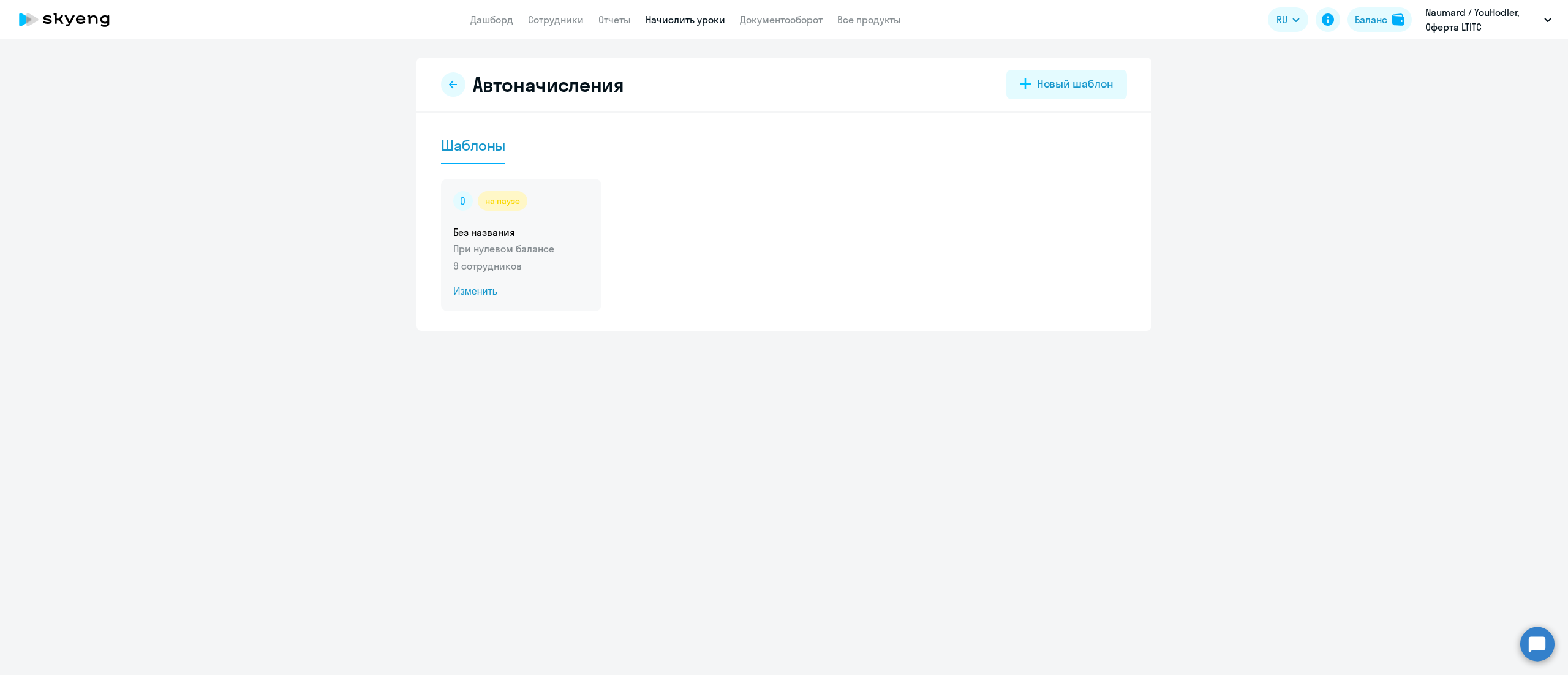
click at [569, 209] on div "на паузе" at bounding box center [521, 200] width 136 height 19
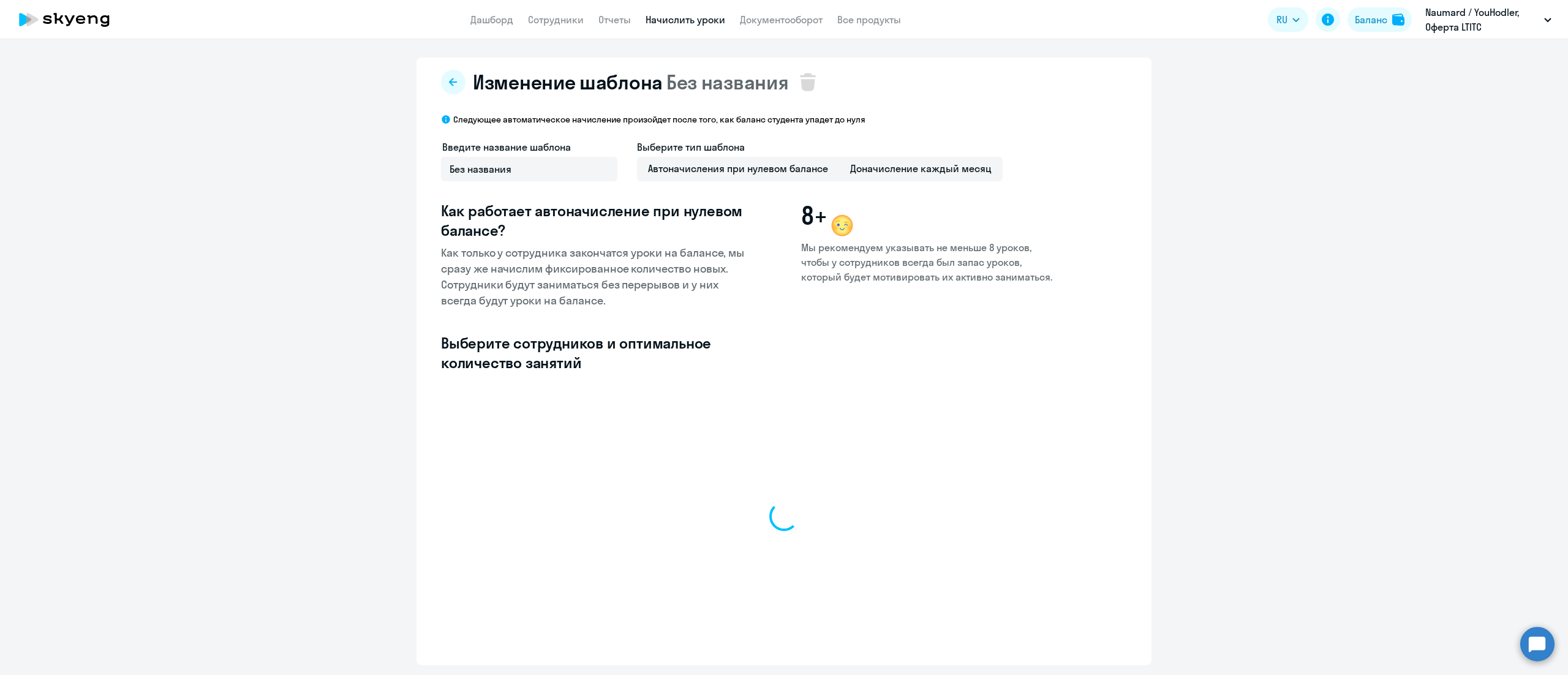
select select "10"
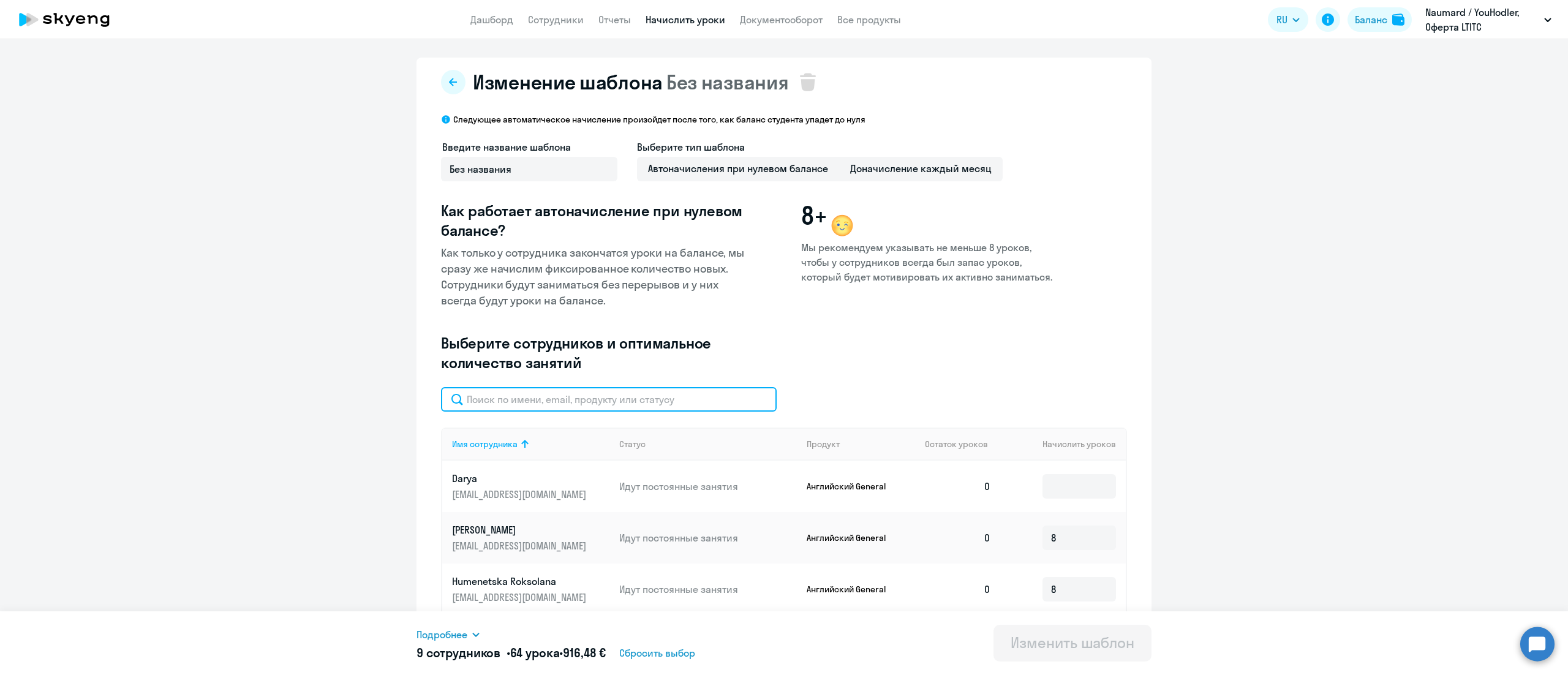
click at [636, 398] on input "text" at bounding box center [608, 399] width 335 height 24
paste input "Martyakova"
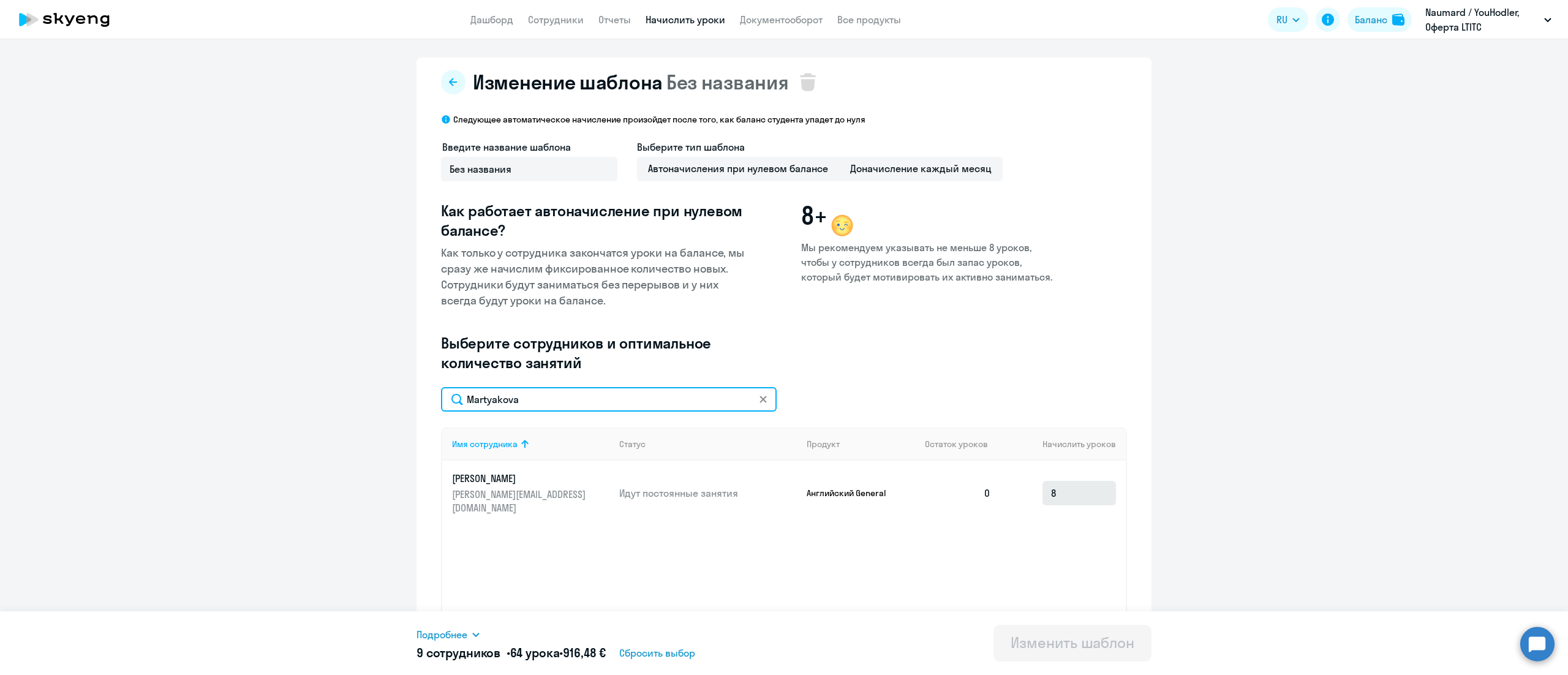
type input "Martyakova"
click at [1061, 487] on input "8" at bounding box center [1078, 493] width 73 height 24
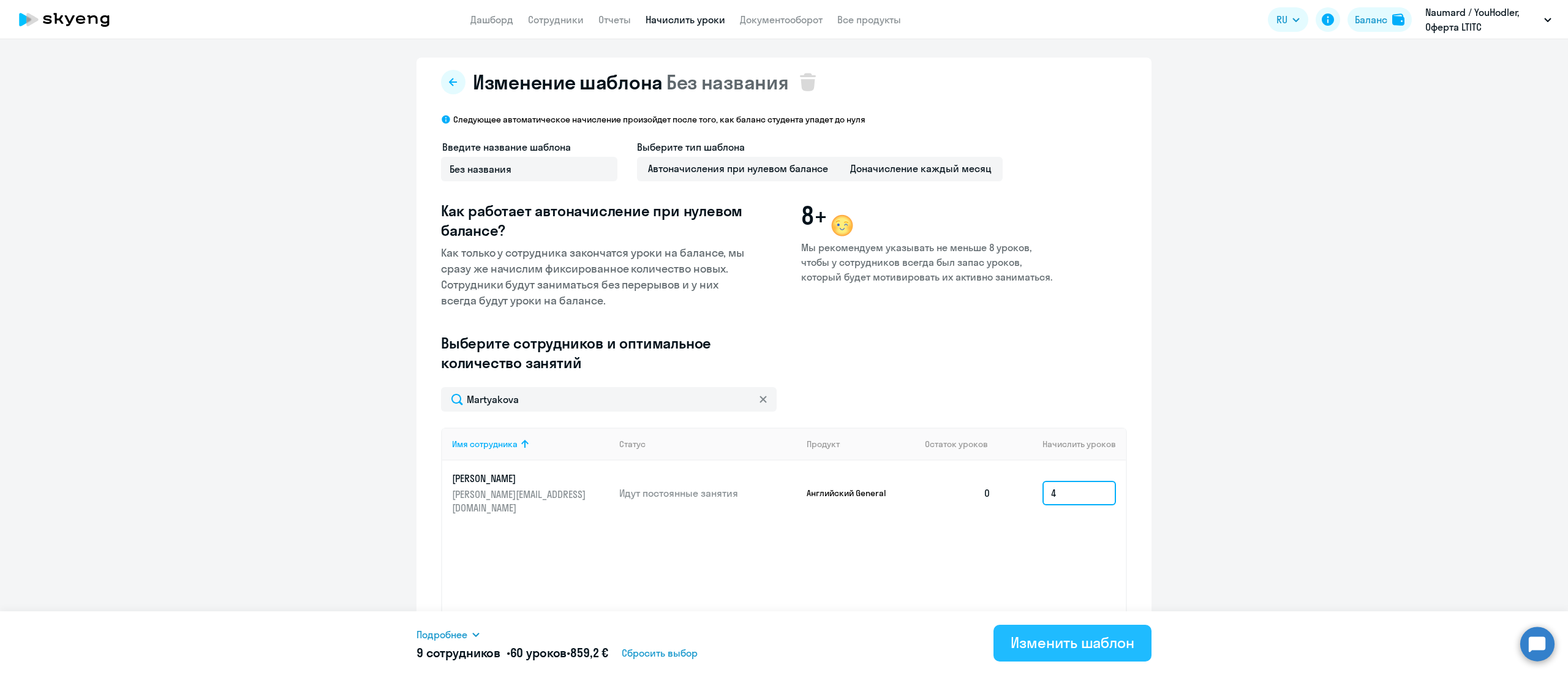
type input "4"
click at [1062, 634] on div "Изменить шаблон" at bounding box center [1072, 642] width 124 height 19
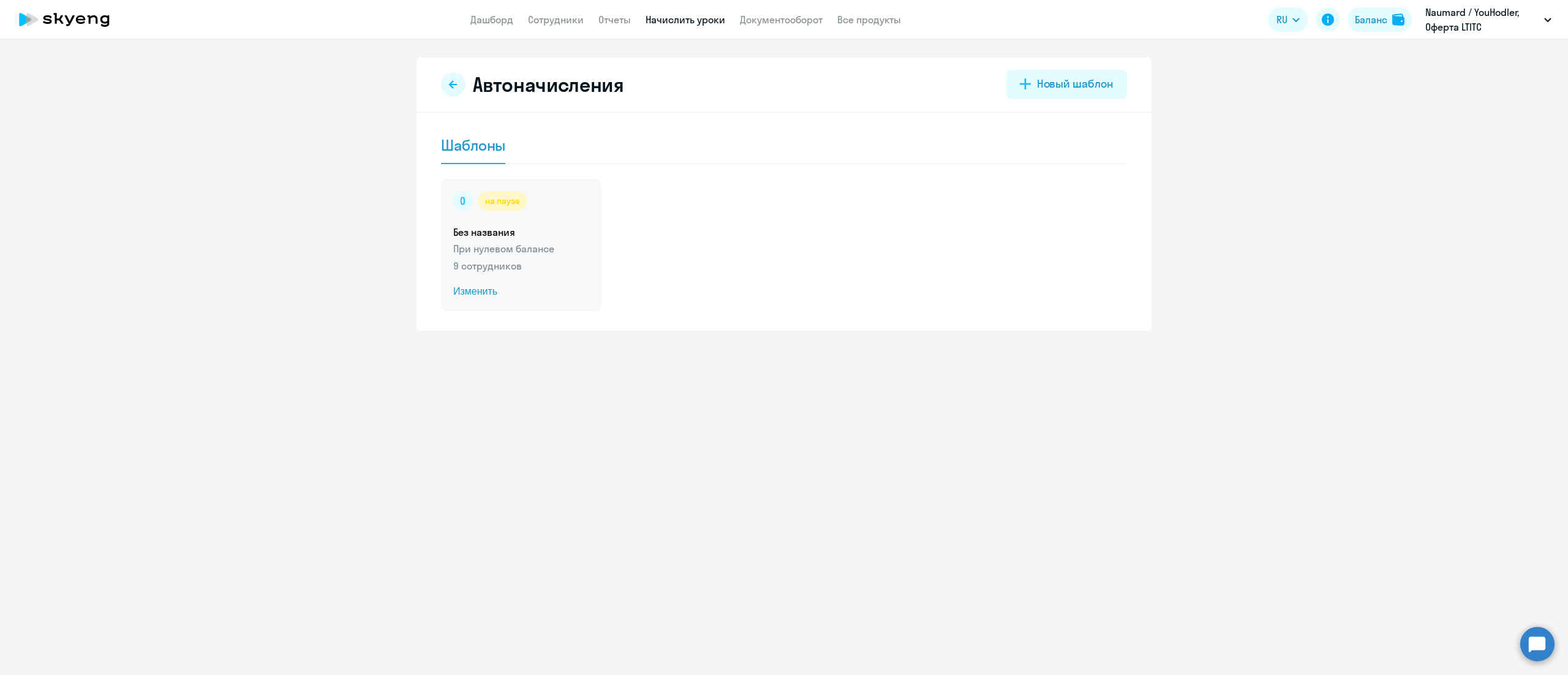
click at [562, 251] on p "При нулевом балансе" at bounding box center [521, 248] width 136 height 15
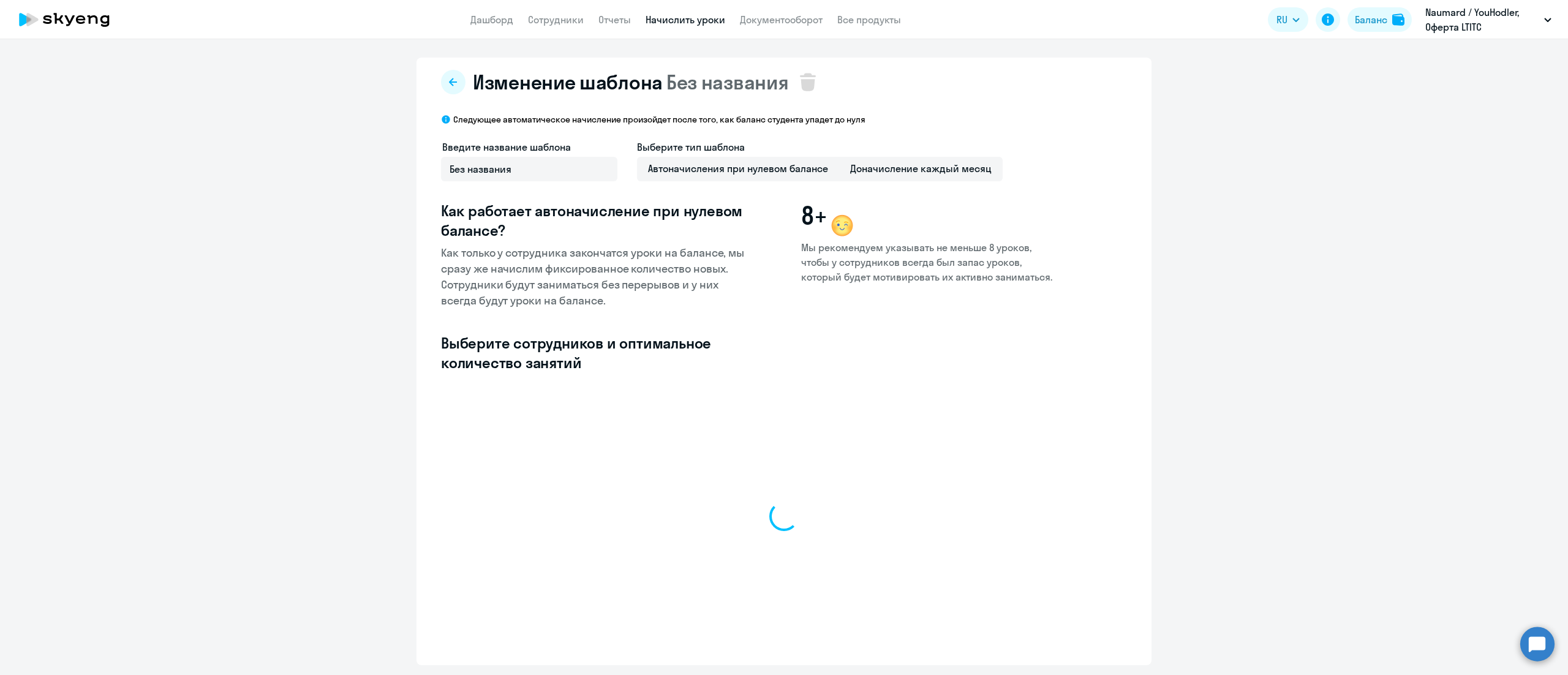
select select "10"
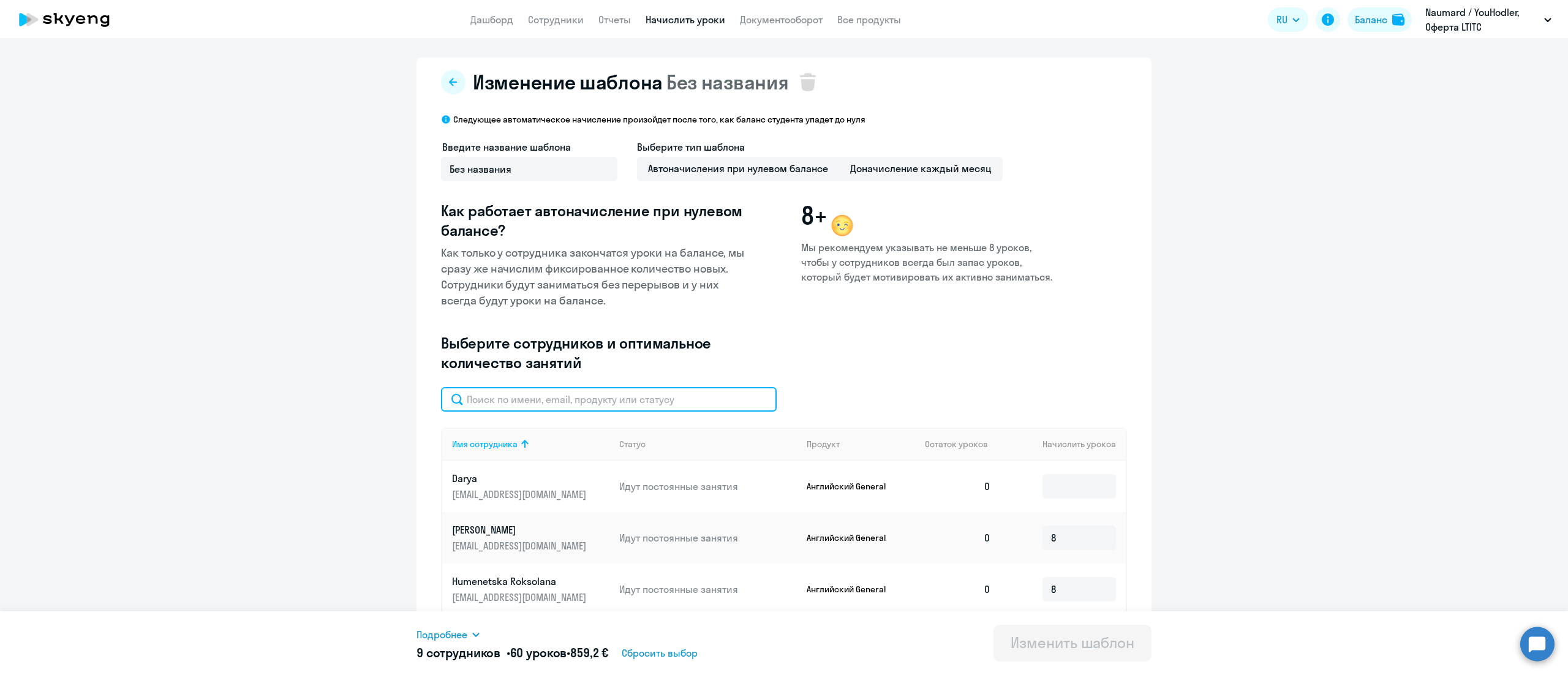
click at [609, 396] on input "text" at bounding box center [608, 399] width 335 height 24
paste input "Stukova"
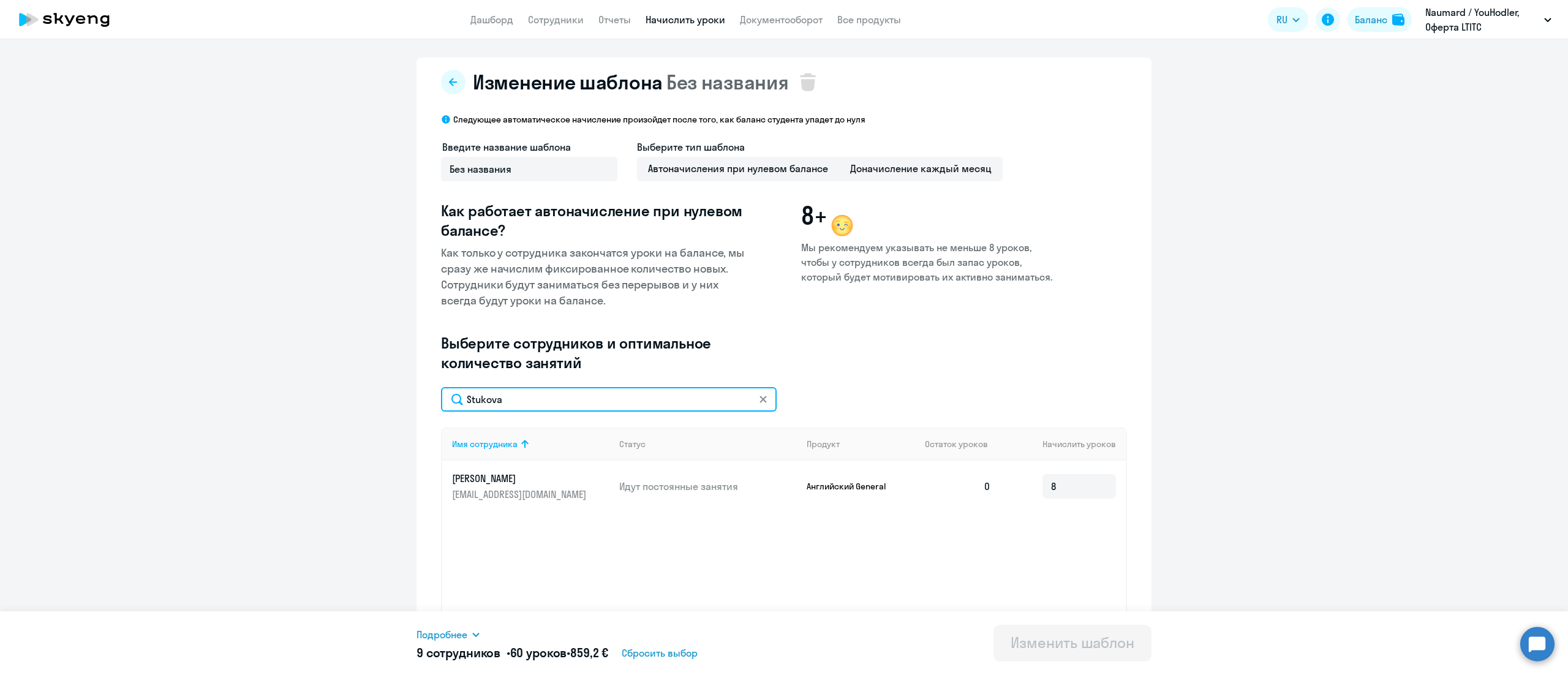
click at [657, 394] on input "Stukova" at bounding box center [608, 399] width 335 height 24
paste input "Humenetsk"
type input "Humenetska"
click at [758, 403] on svg-icon at bounding box center [762, 399] width 10 height 10
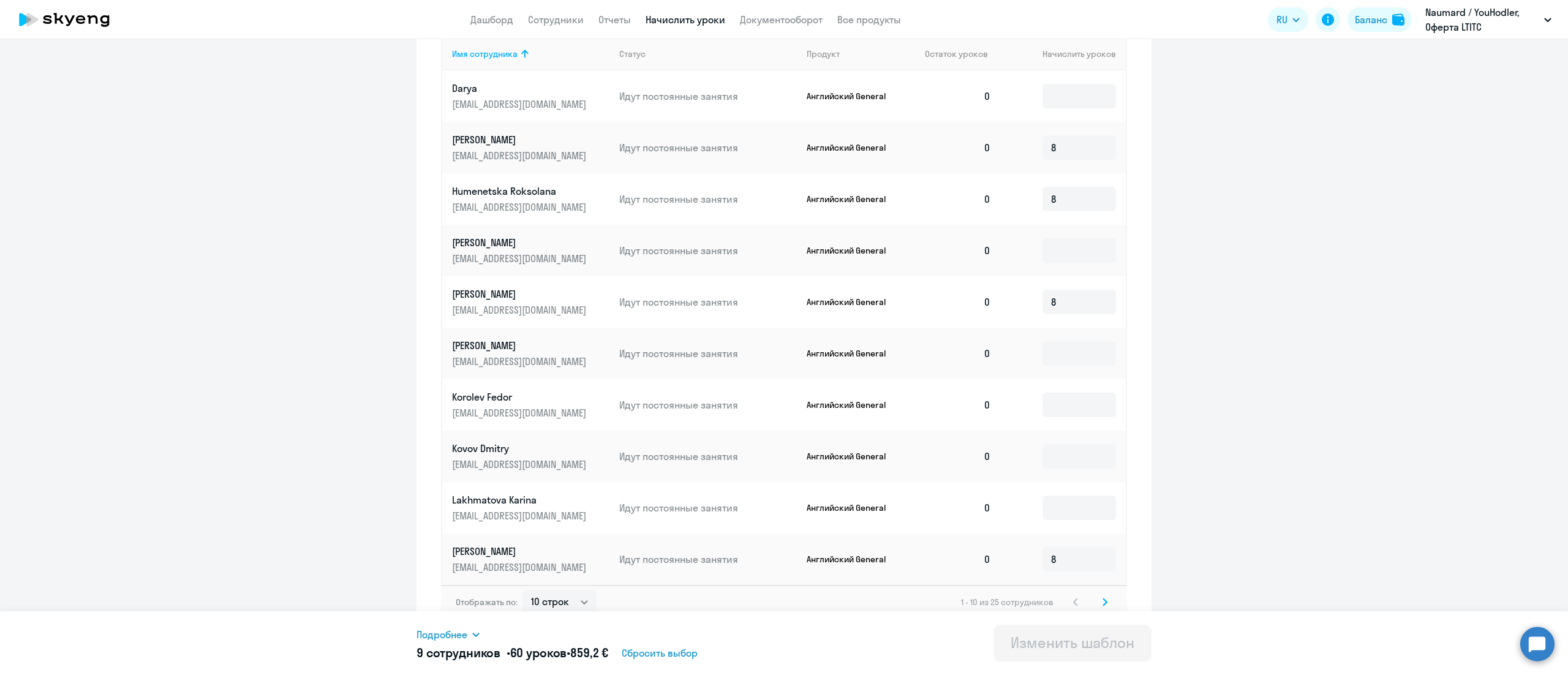
scroll to position [402, 0]
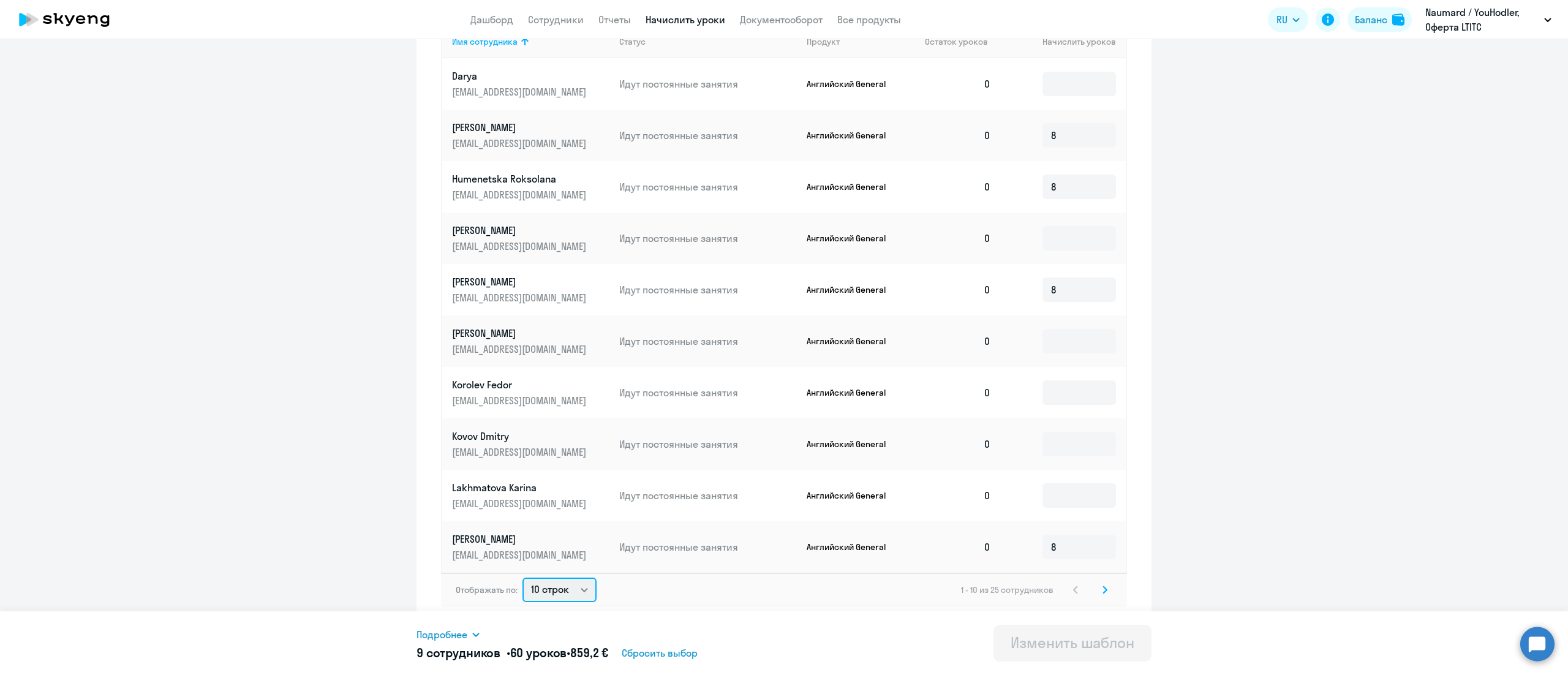
click at [558, 586] on select "10 строк 30 строк 50 строк" at bounding box center [559, 590] width 74 height 24
select select "50"
click at [523, 577] on select "10 строк 30 строк 50 строк" at bounding box center [559, 590] width 74 height 24
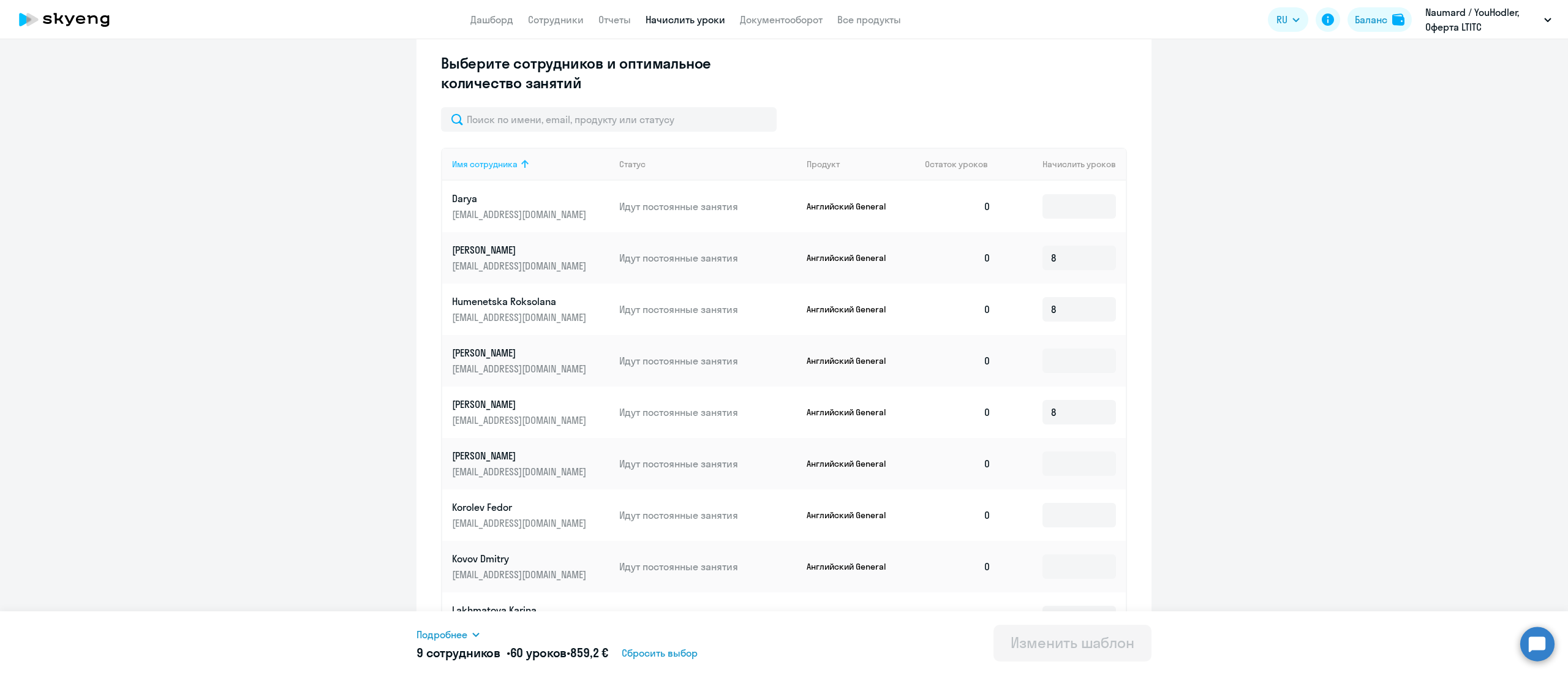
click at [517, 161] on icon at bounding box center [524, 164] width 15 height 15
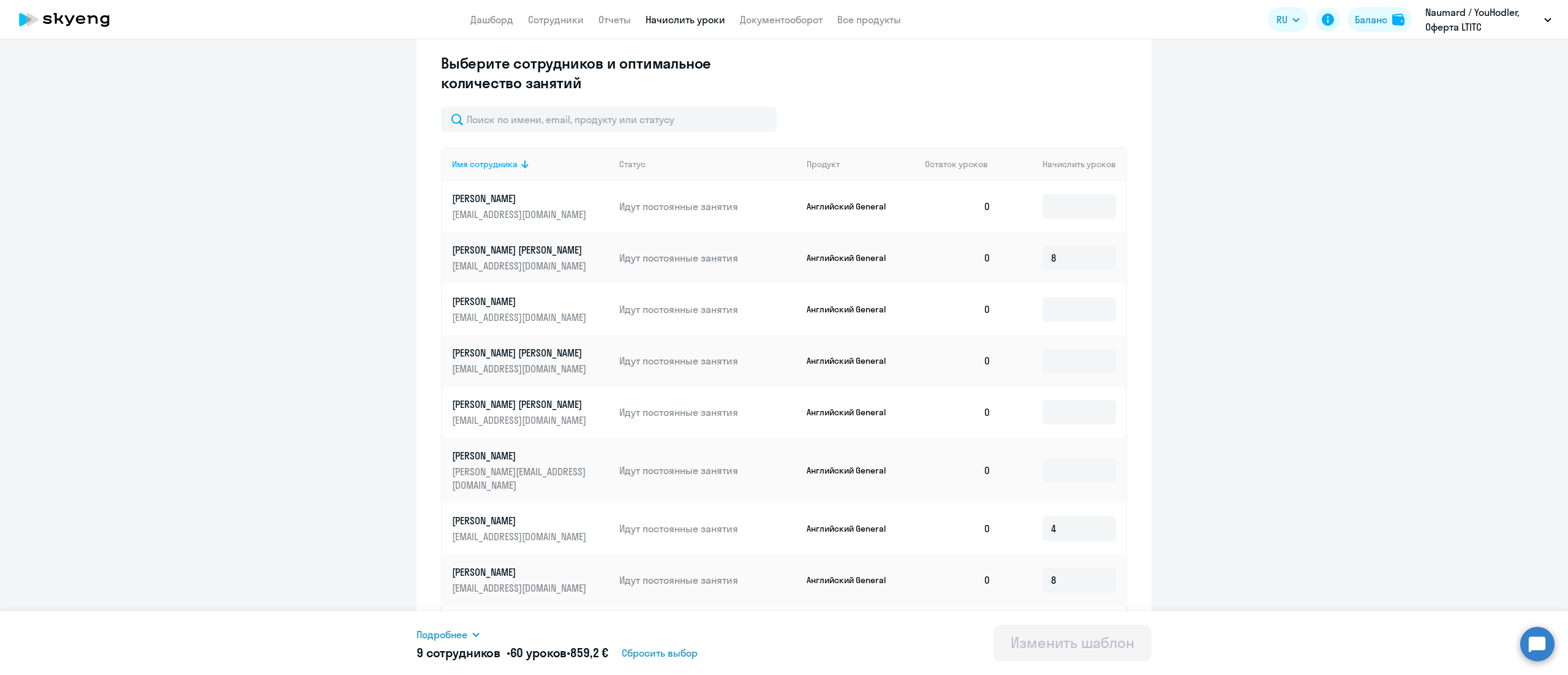
scroll to position [123, 0]
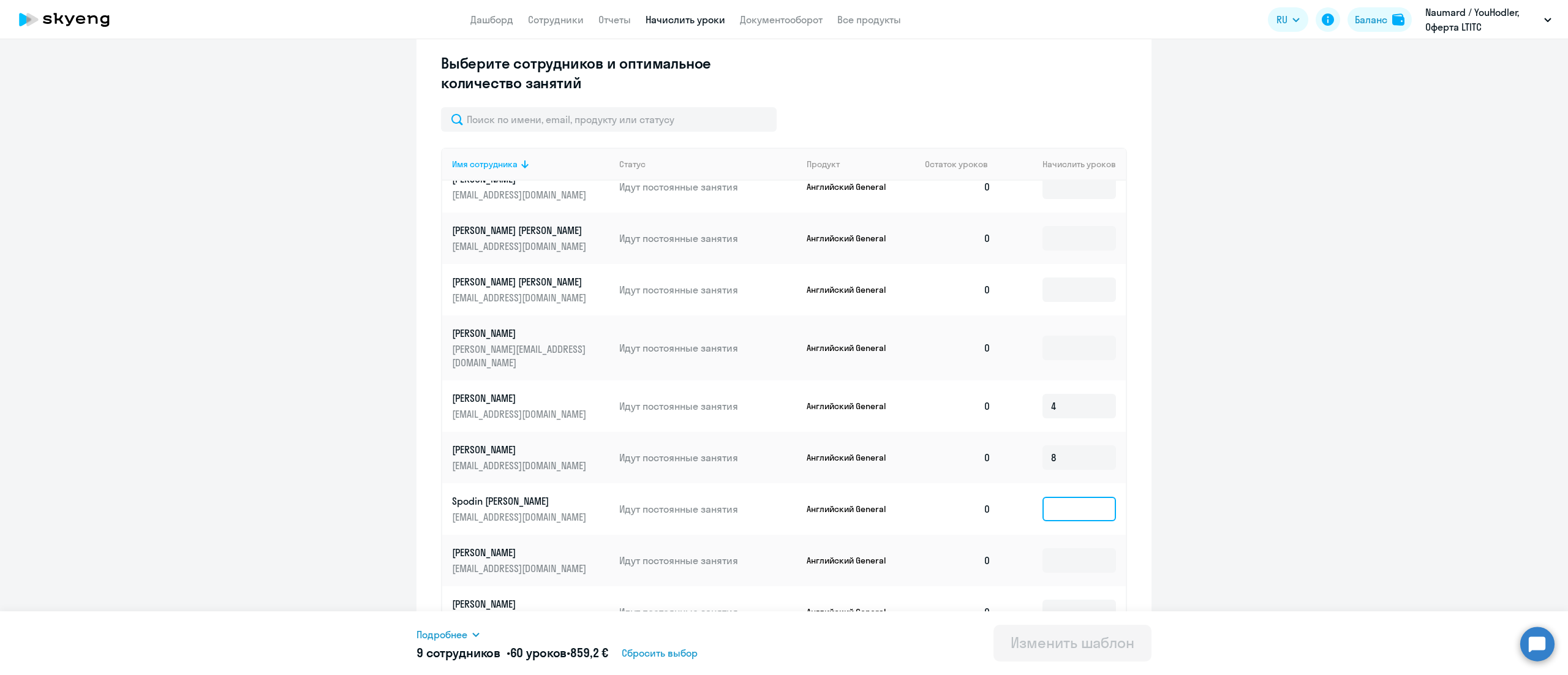
click at [1042, 500] on input at bounding box center [1078, 509] width 73 height 24
type input "8"
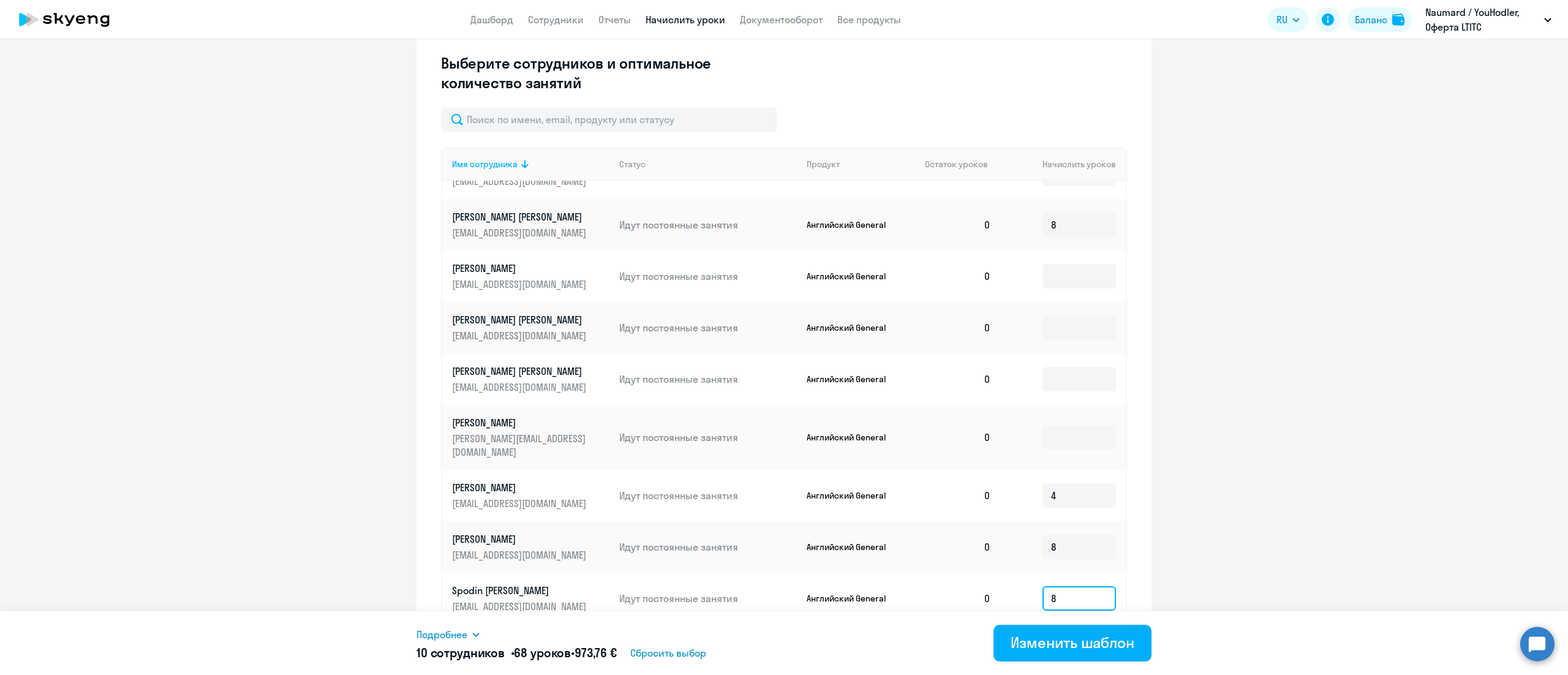
scroll to position [0, 0]
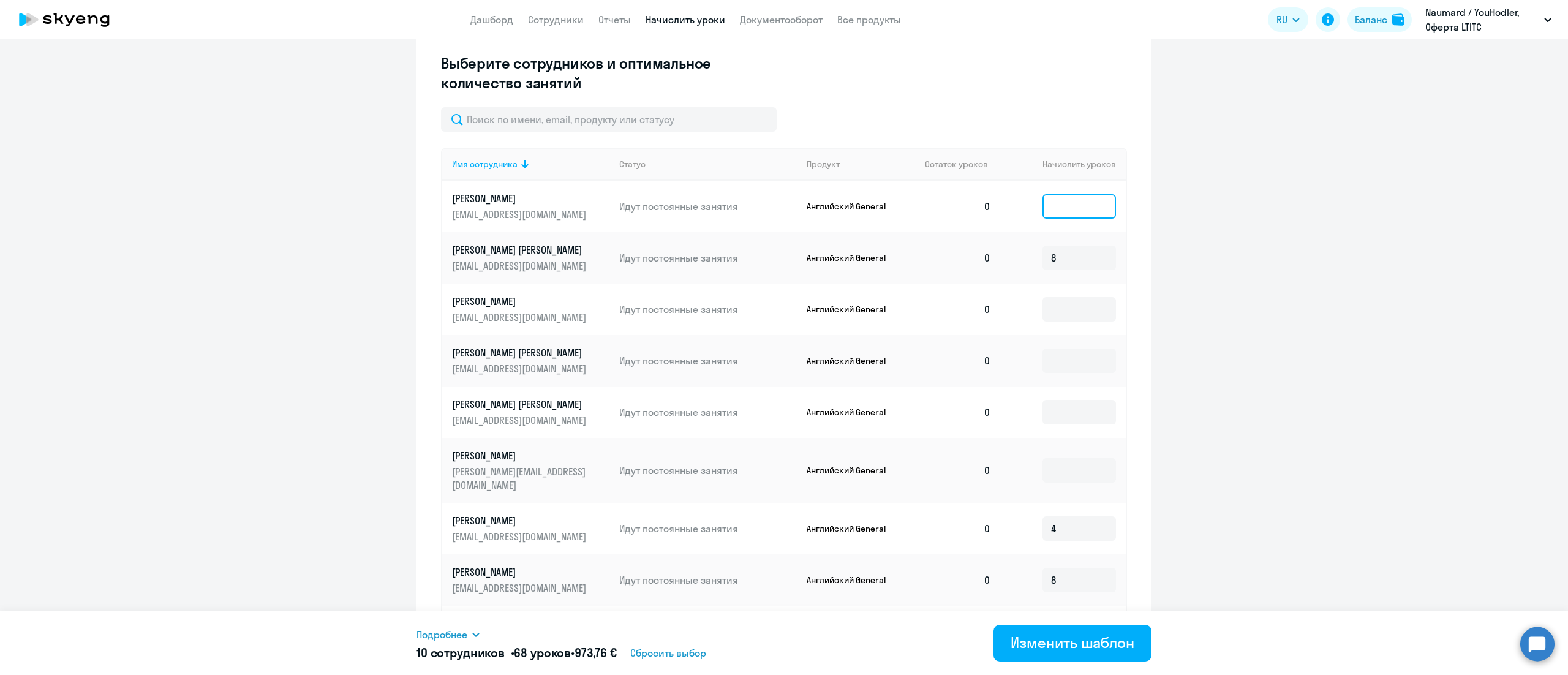
click at [1042, 212] on input at bounding box center [1078, 206] width 73 height 24
type input "8"
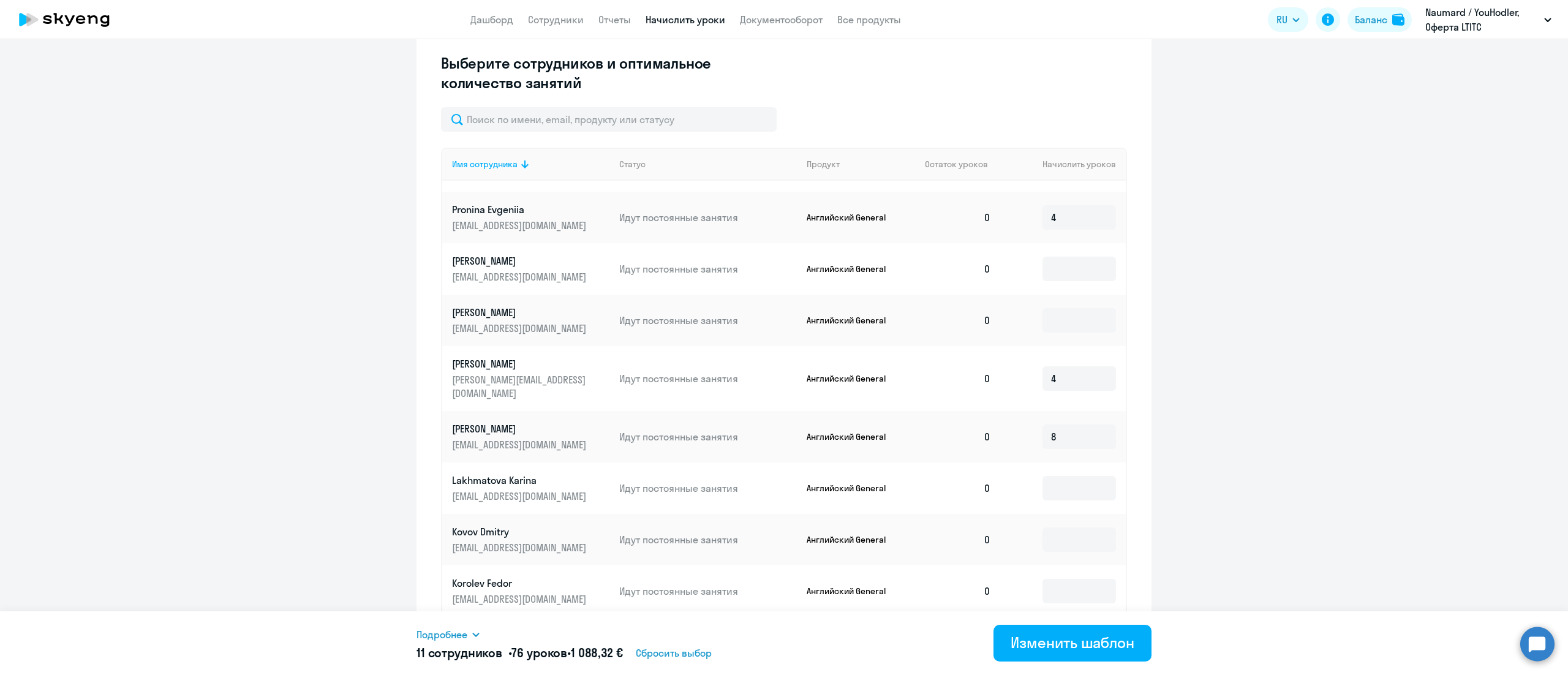
scroll to position [515, 0]
click at [1042, 361] on input at bounding box center [1078, 374] width 73 height 24
type input "4"
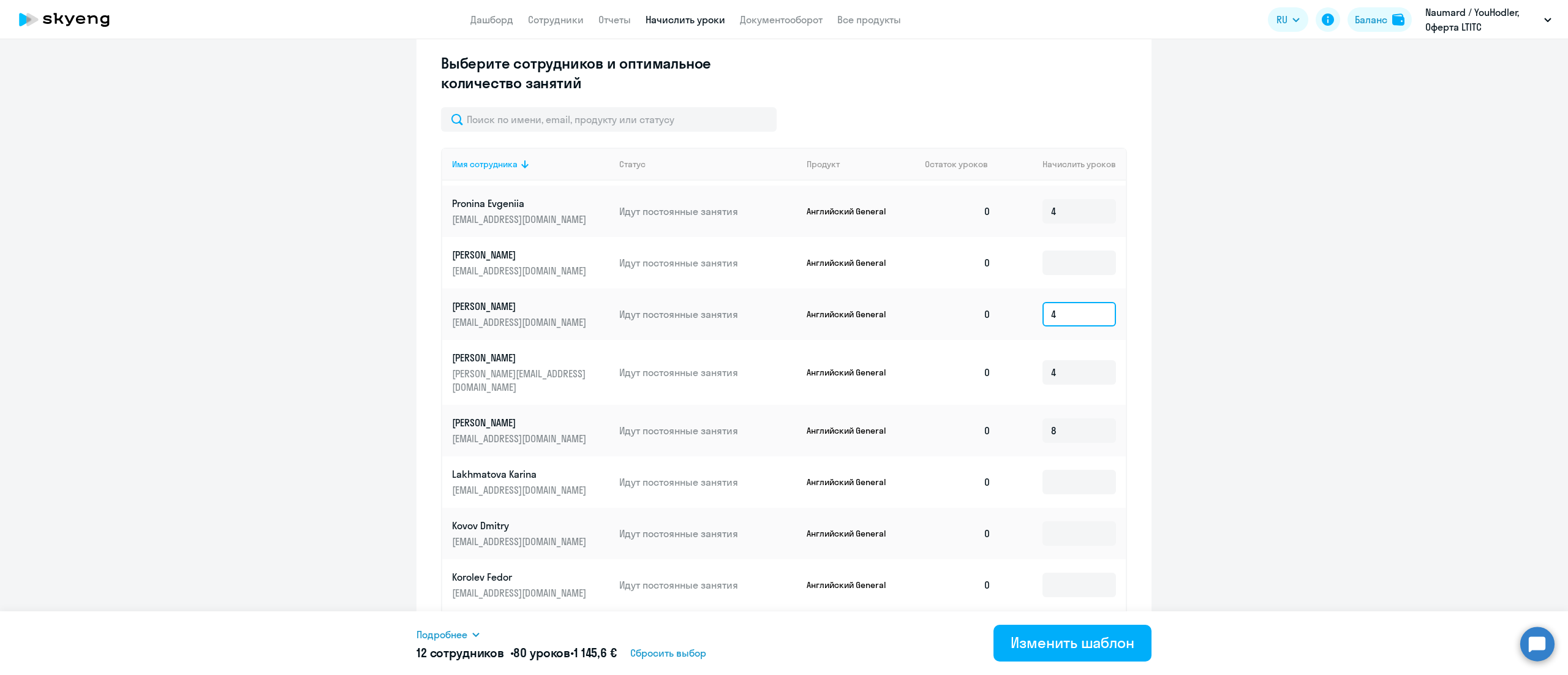
scroll to position [612, 0]
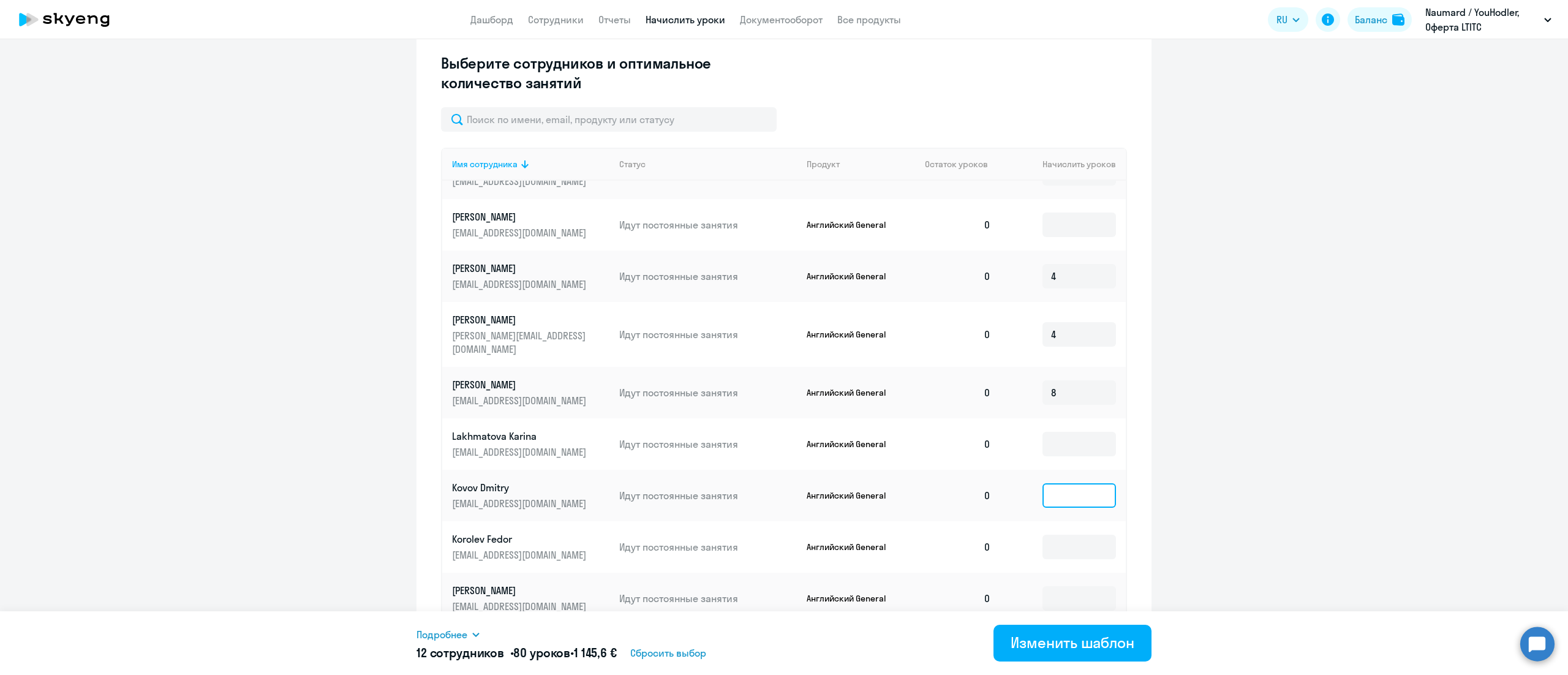
click at [1042, 483] on input at bounding box center [1078, 496] width 73 height 24
type input "4"
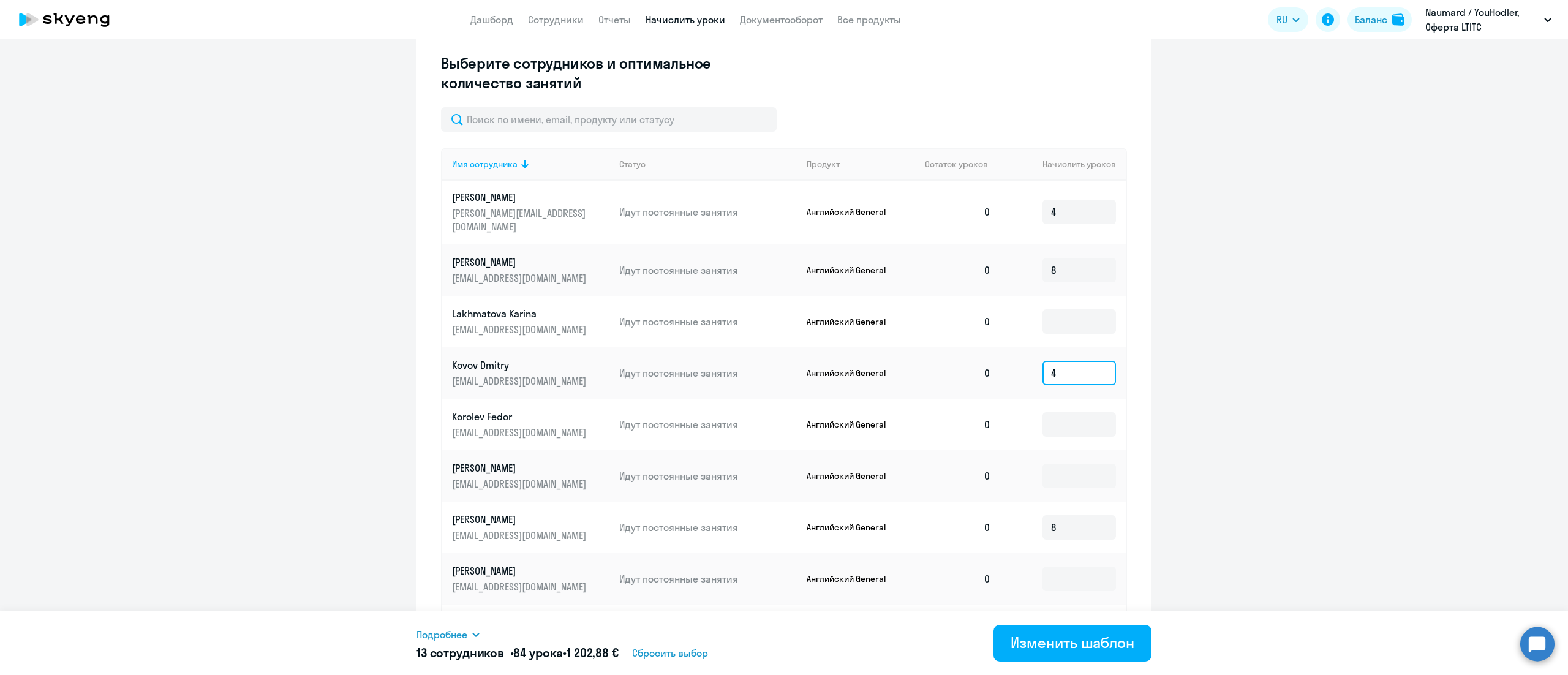
scroll to position [759, 0]
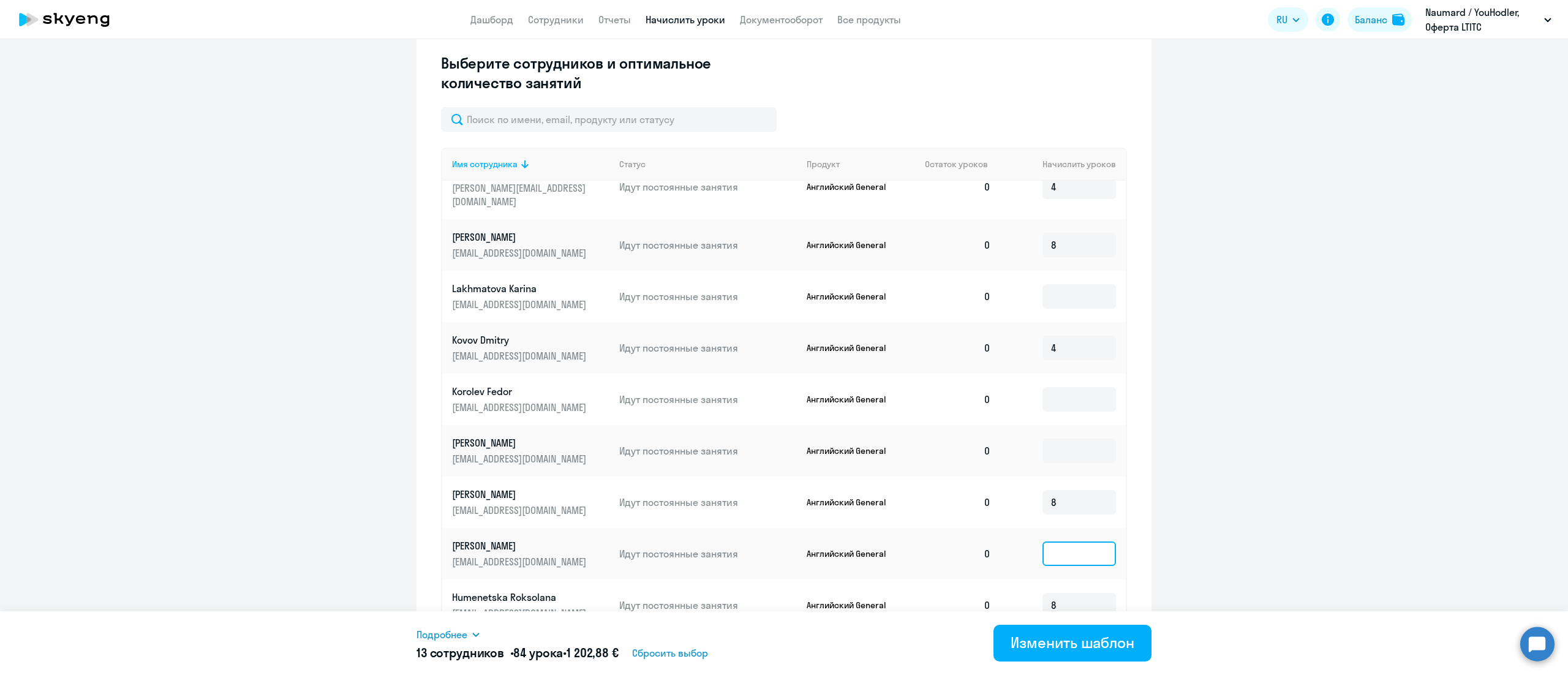
click at [1044, 541] on input at bounding box center [1078, 553] width 73 height 24
type input "4"
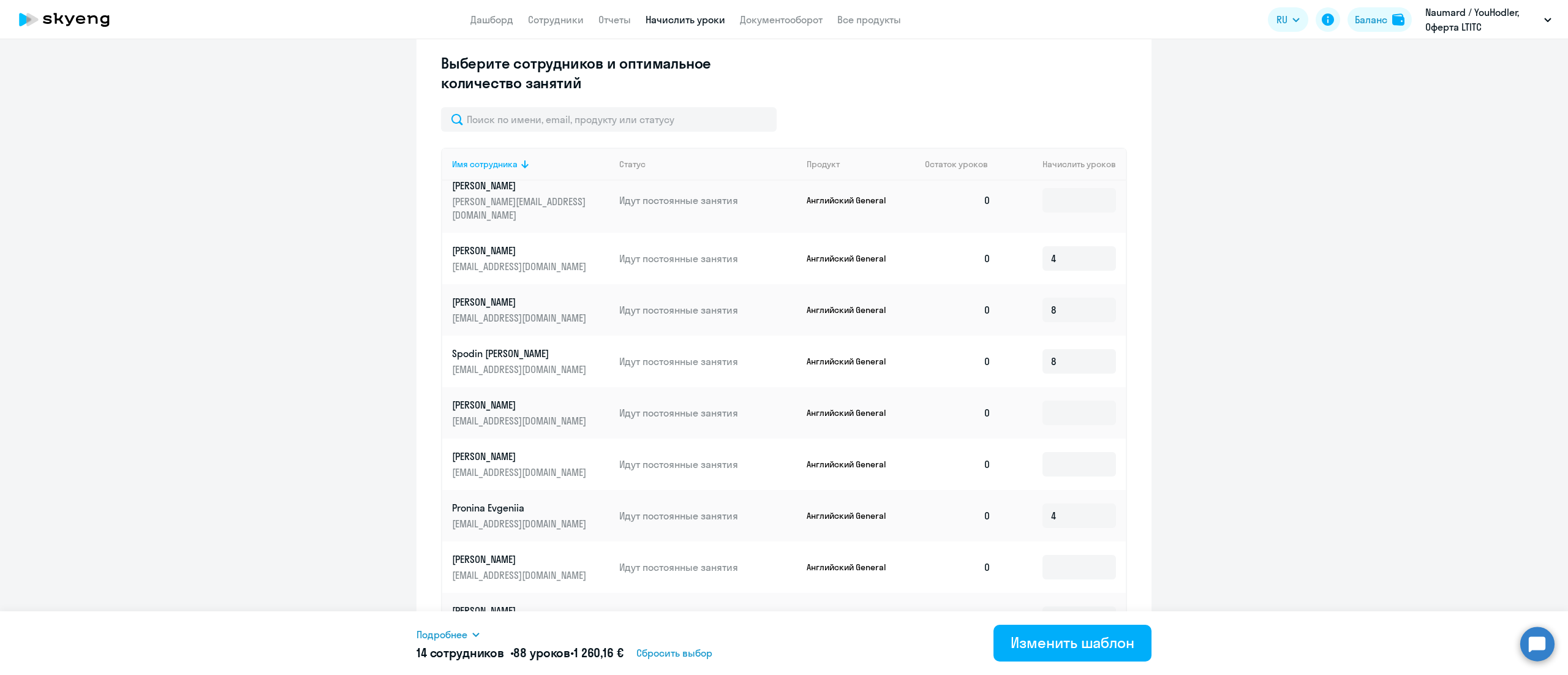
scroll to position [147, 0]
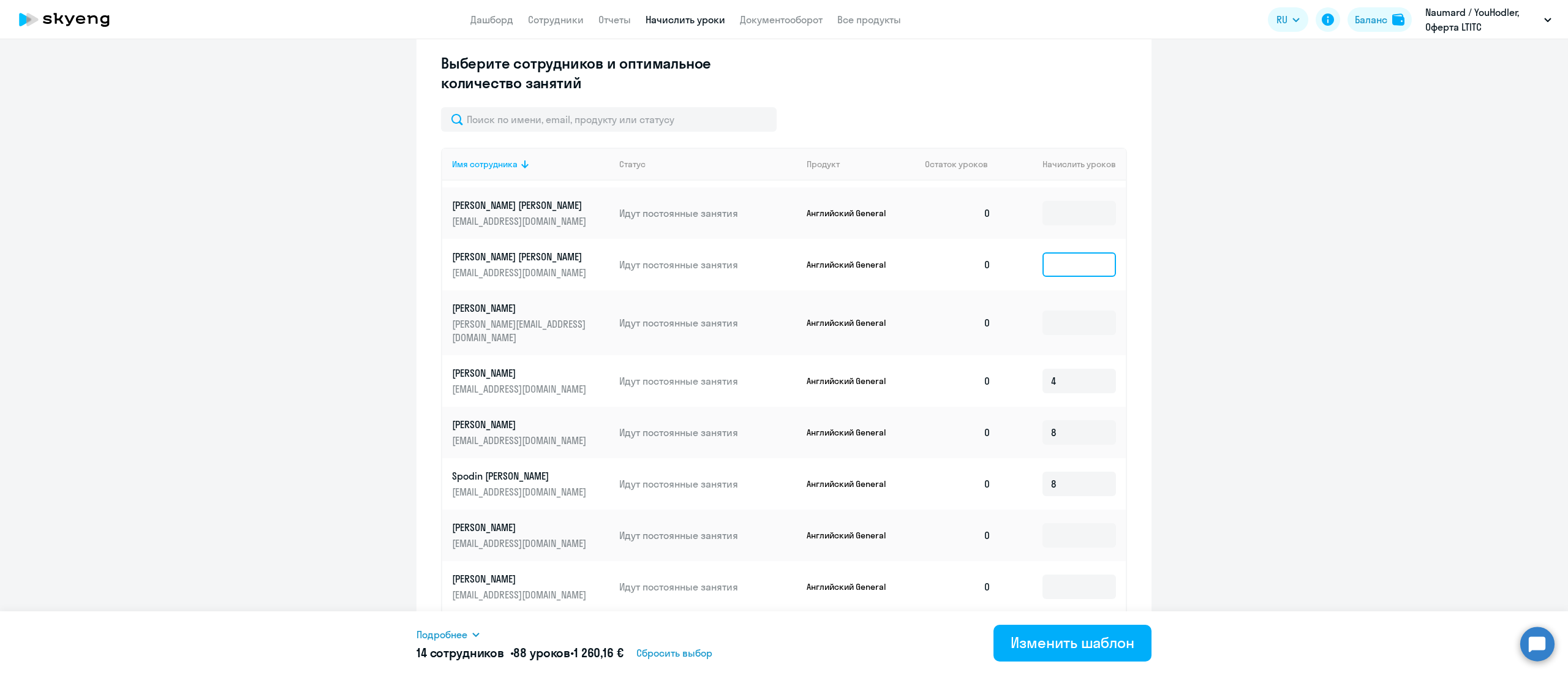
click at [1042, 256] on input at bounding box center [1078, 265] width 73 height 24
type input "8"
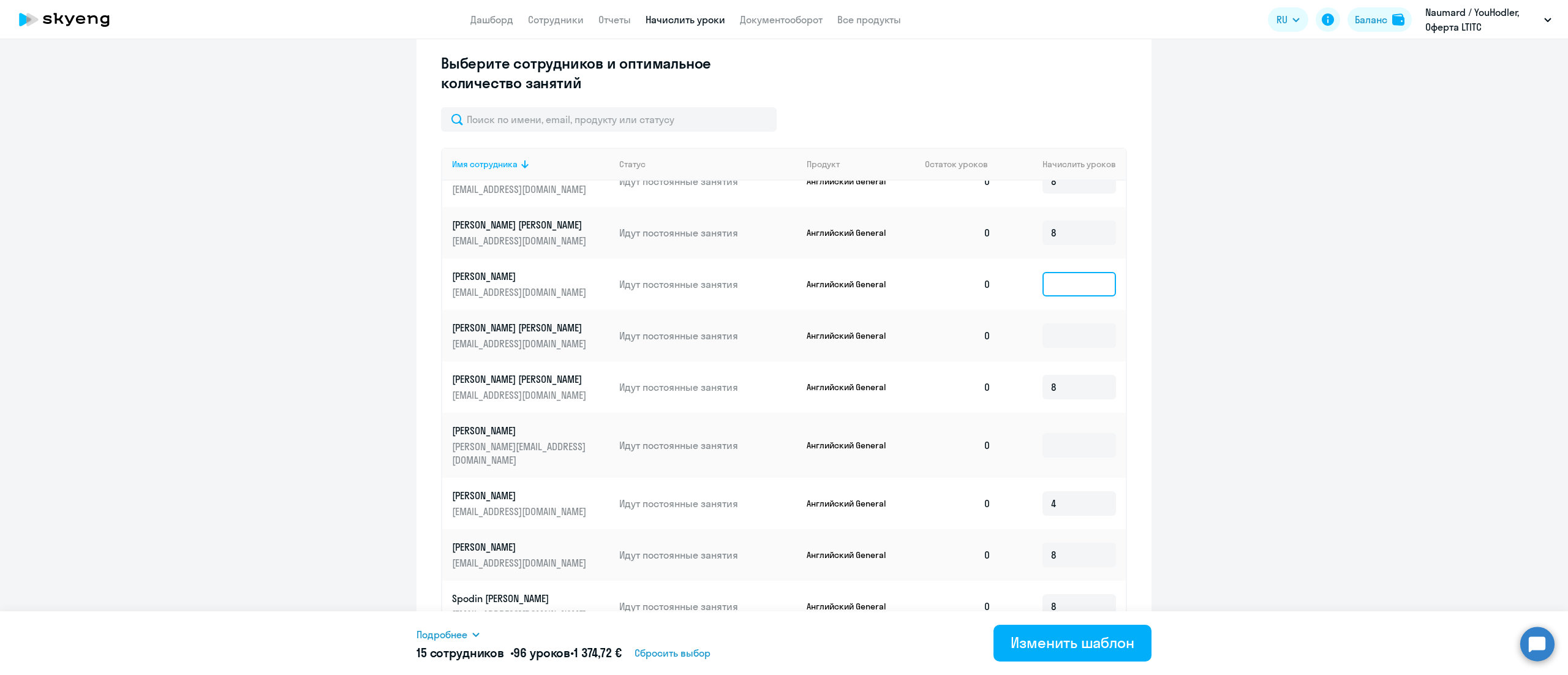
click at [1042, 279] on input at bounding box center [1078, 284] width 73 height 24
type input "4"
click at [1042, 335] on input at bounding box center [1078, 335] width 73 height 24
type input "4"
click at [1048, 643] on div "Изменить шаблон" at bounding box center [1072, 642] width 124 height 19
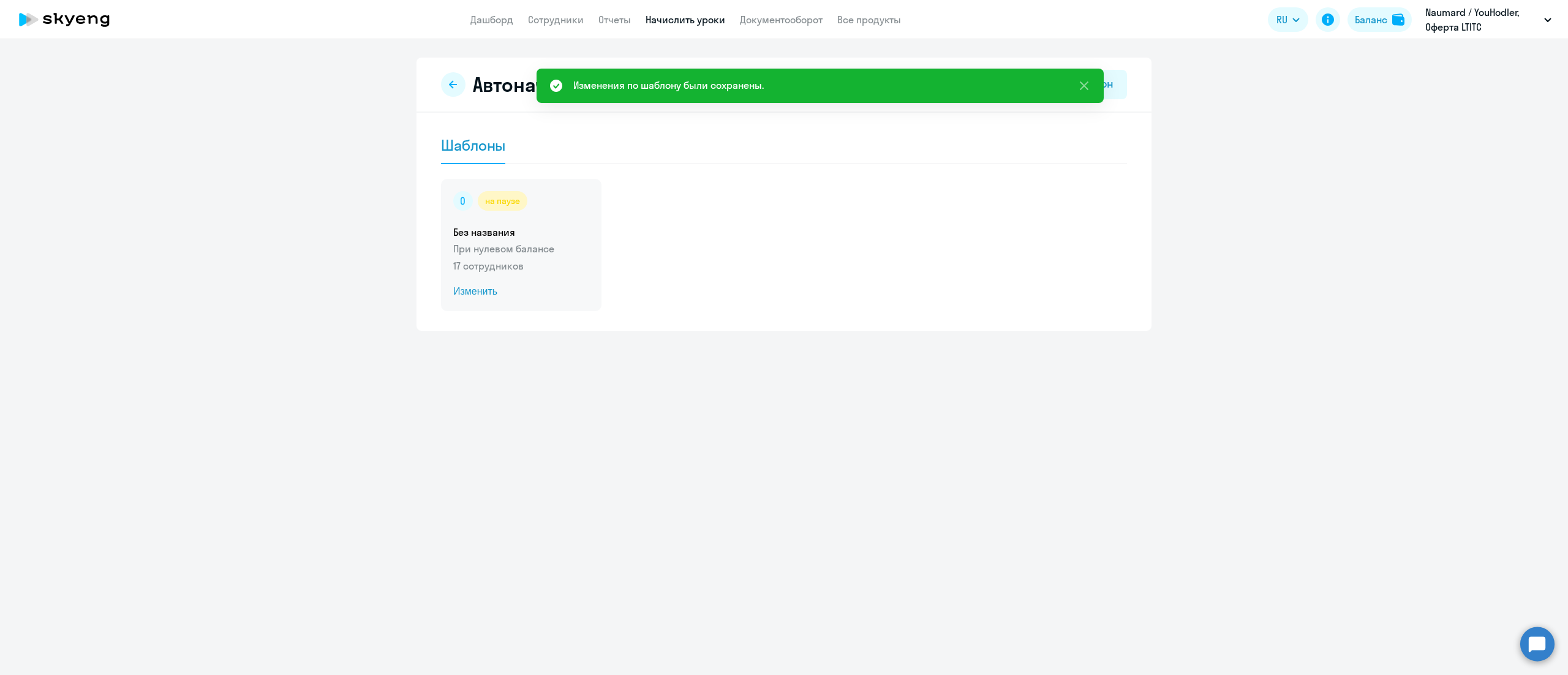
click at [562, 272] on p "17 сотрудников" at bounding box center [521, 266] width 136 height 15
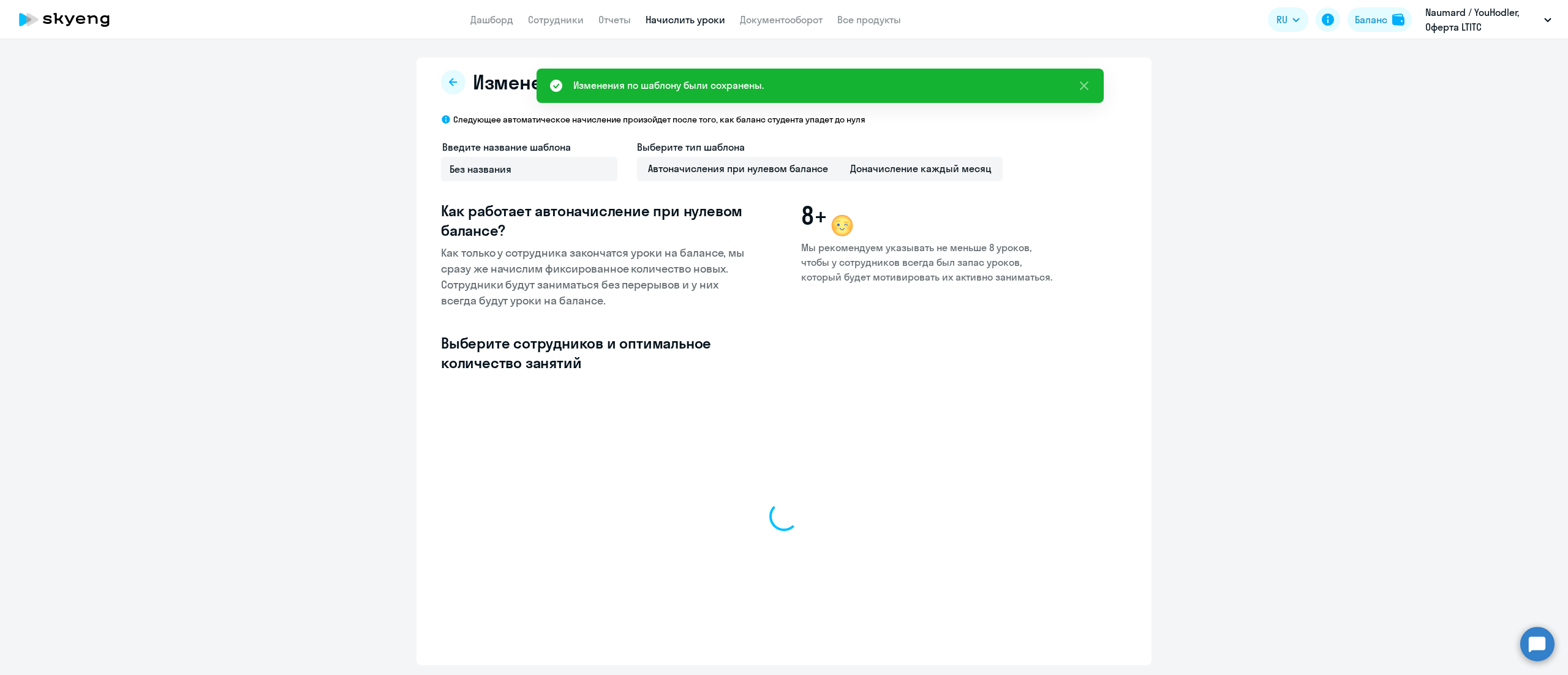
select select "10"
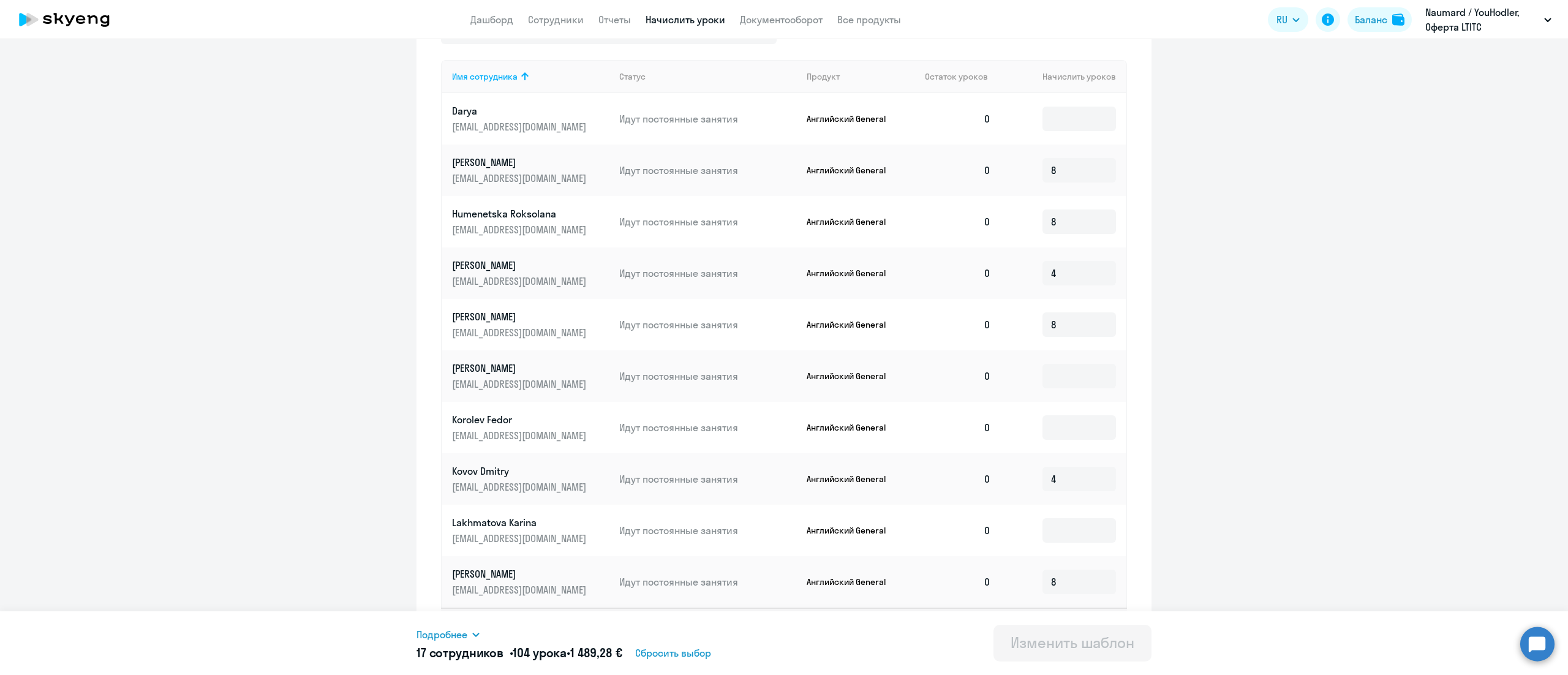
scroll to position [402, 0]
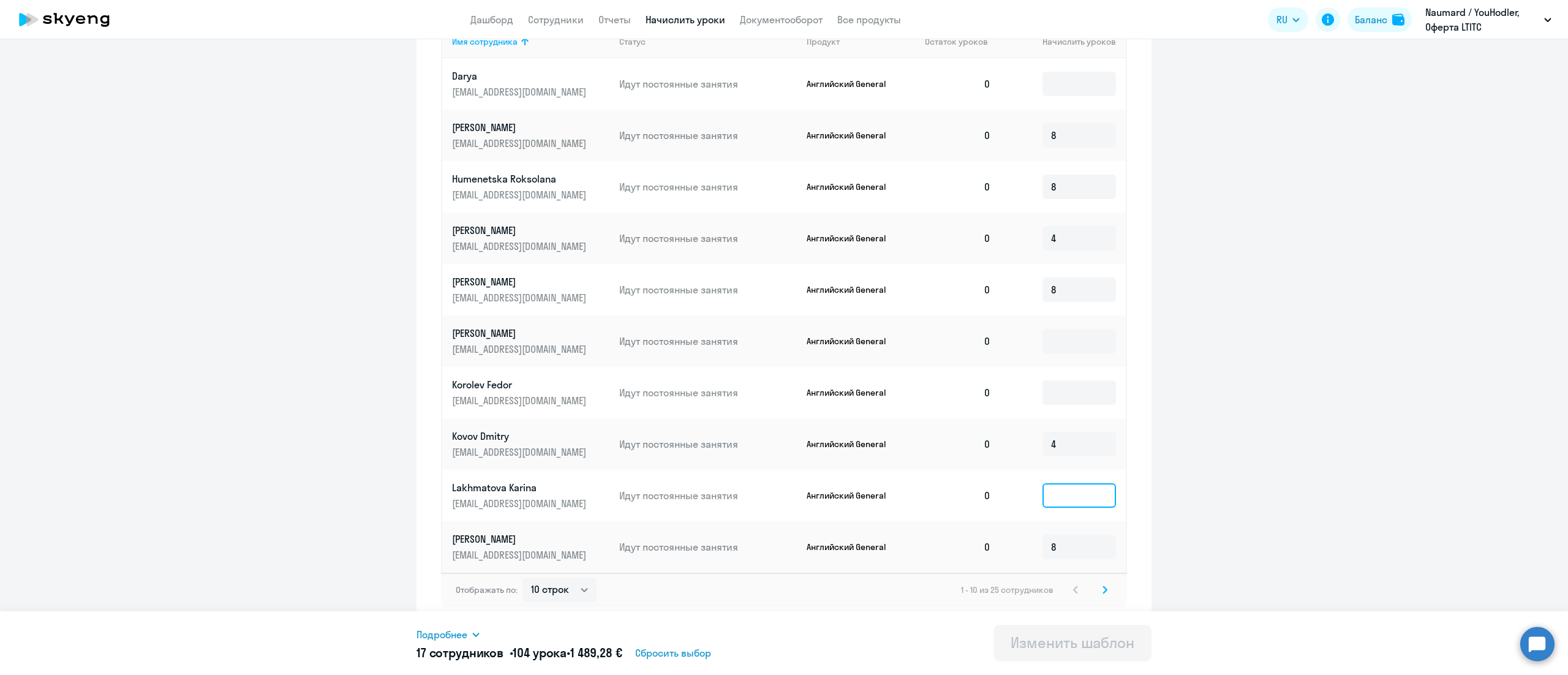
click at [1069, 495] on input at bounding box center [1078, 496] width 73 height 24
type input "4"
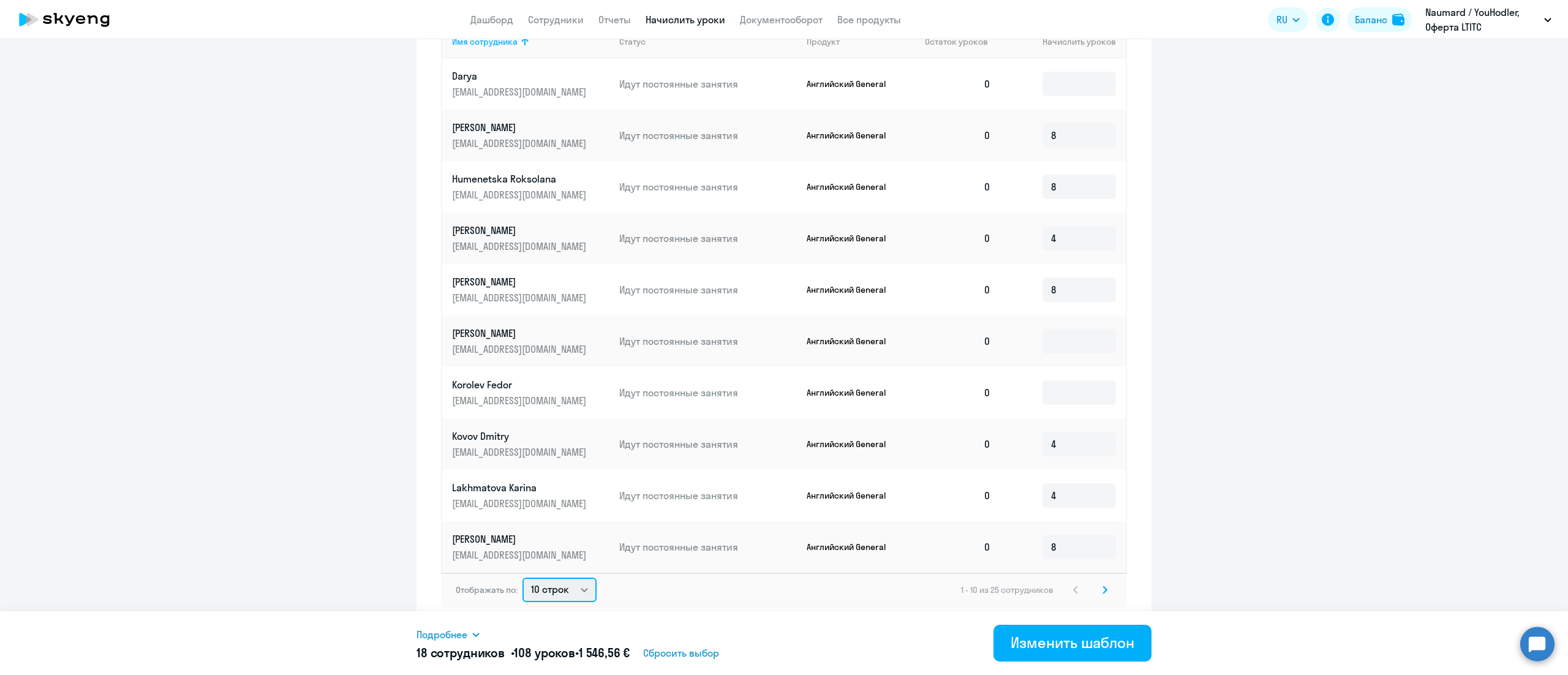
click at [530, 584] on select "10 строк 30 строк 50 строк" at bounding box center [559, 590] width 74 height 24
select select "50"
click at [523, 577] on select "10 строк 30 строк 50 строк" at bounding box center [559, 590] width 74 height 24
click at [1042, 85] on input at bounding box center [1078, 84] width 73 height 24
type input "4"
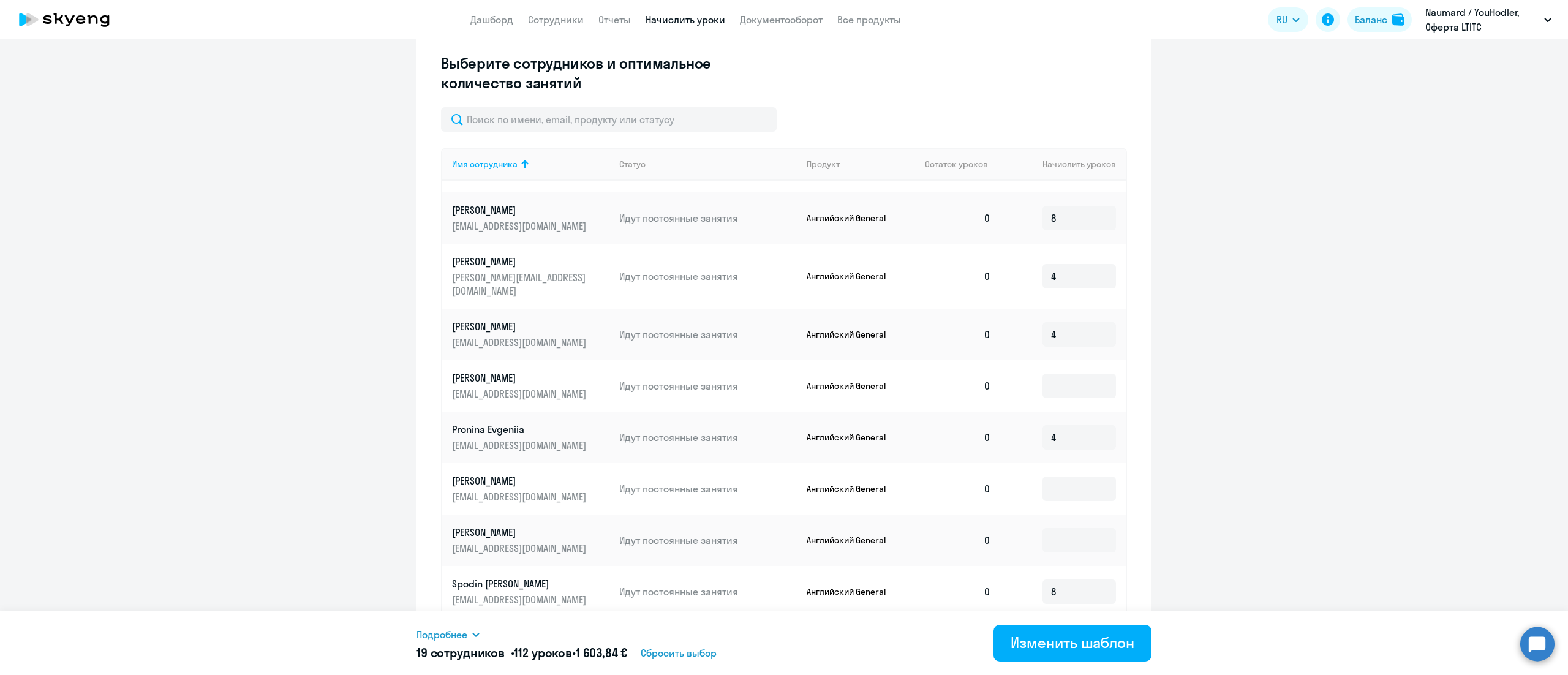
scroll to position [489, 0]
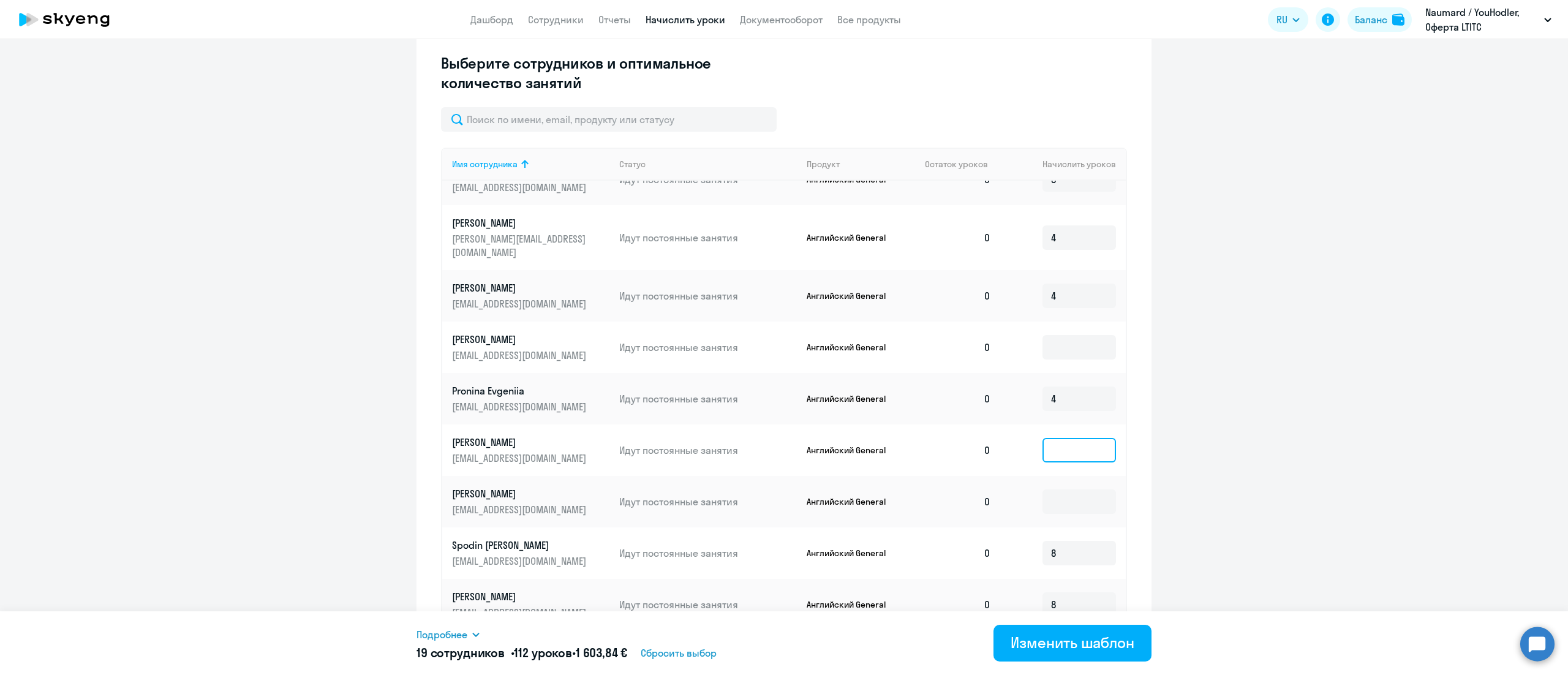
click at [1042, 441] on input at bounding box center [1078, 450] width 73 height 24
type input "4"
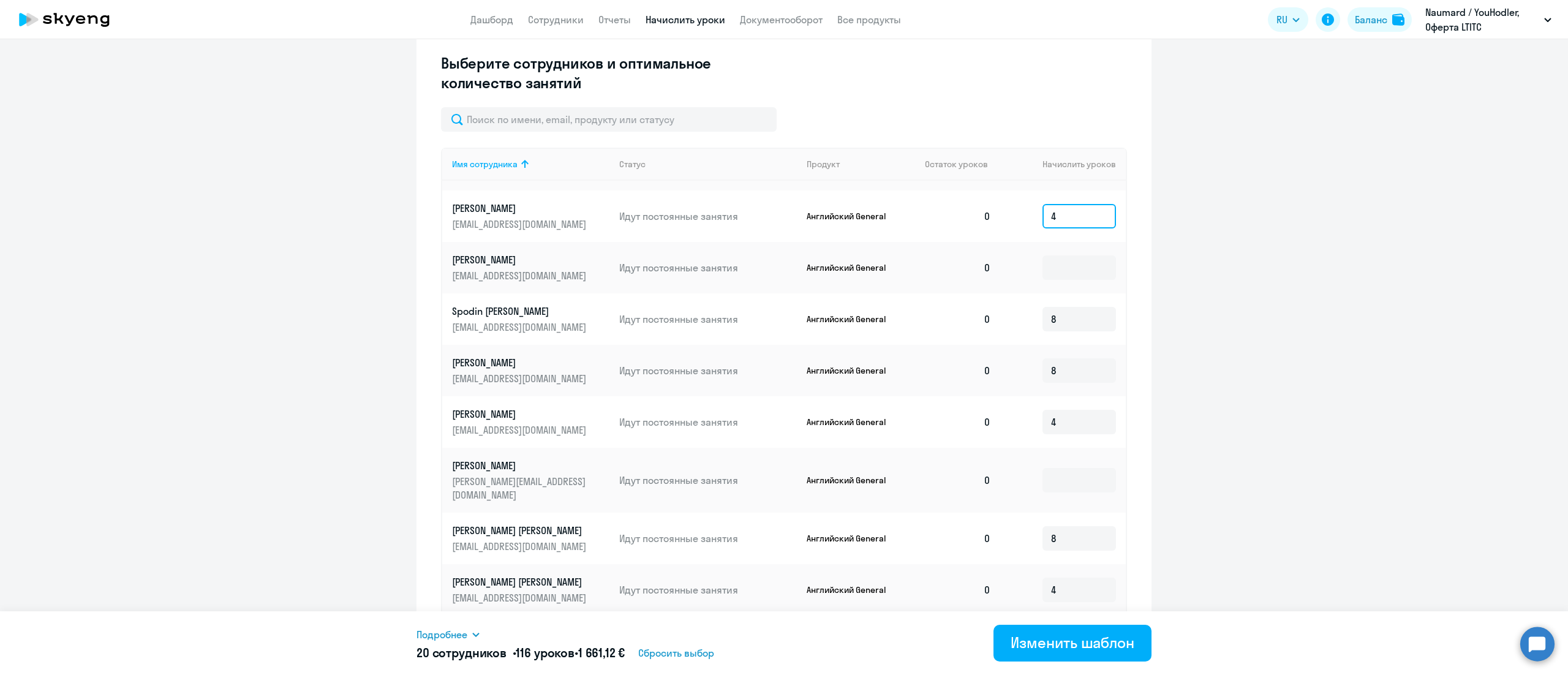
scroll to position [735, 0]
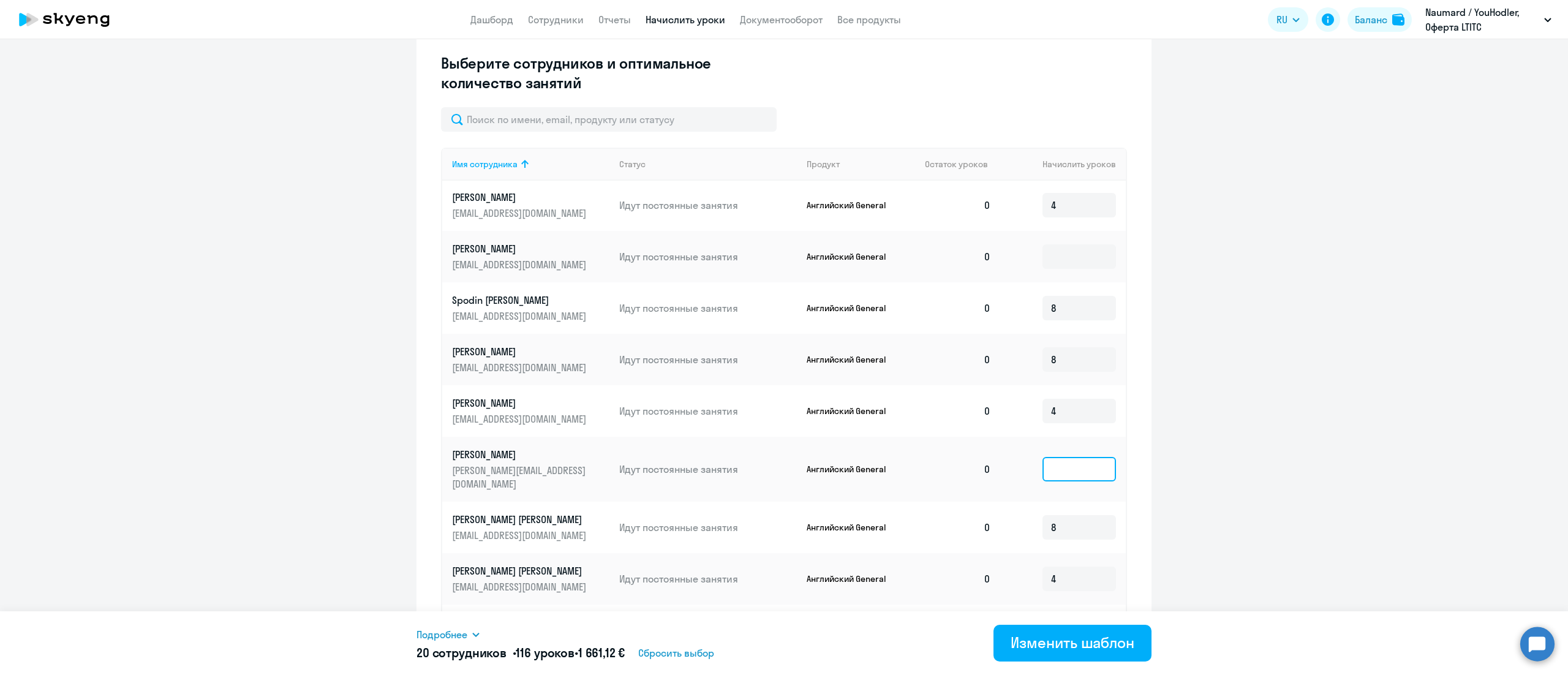
click at [1044, 456] on input at bounding box center [1078, 469] width 73 height 24
type input "4"
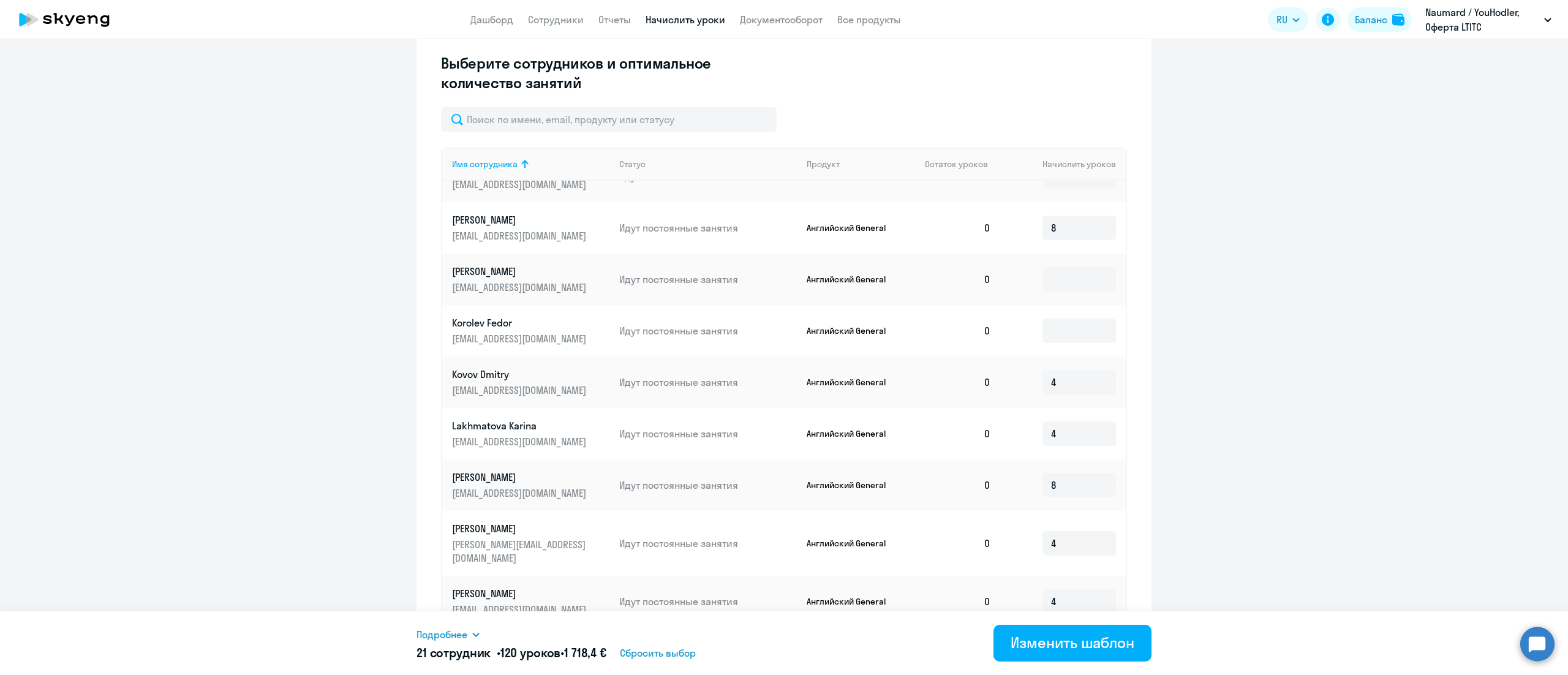
scroll to position [147, 0]
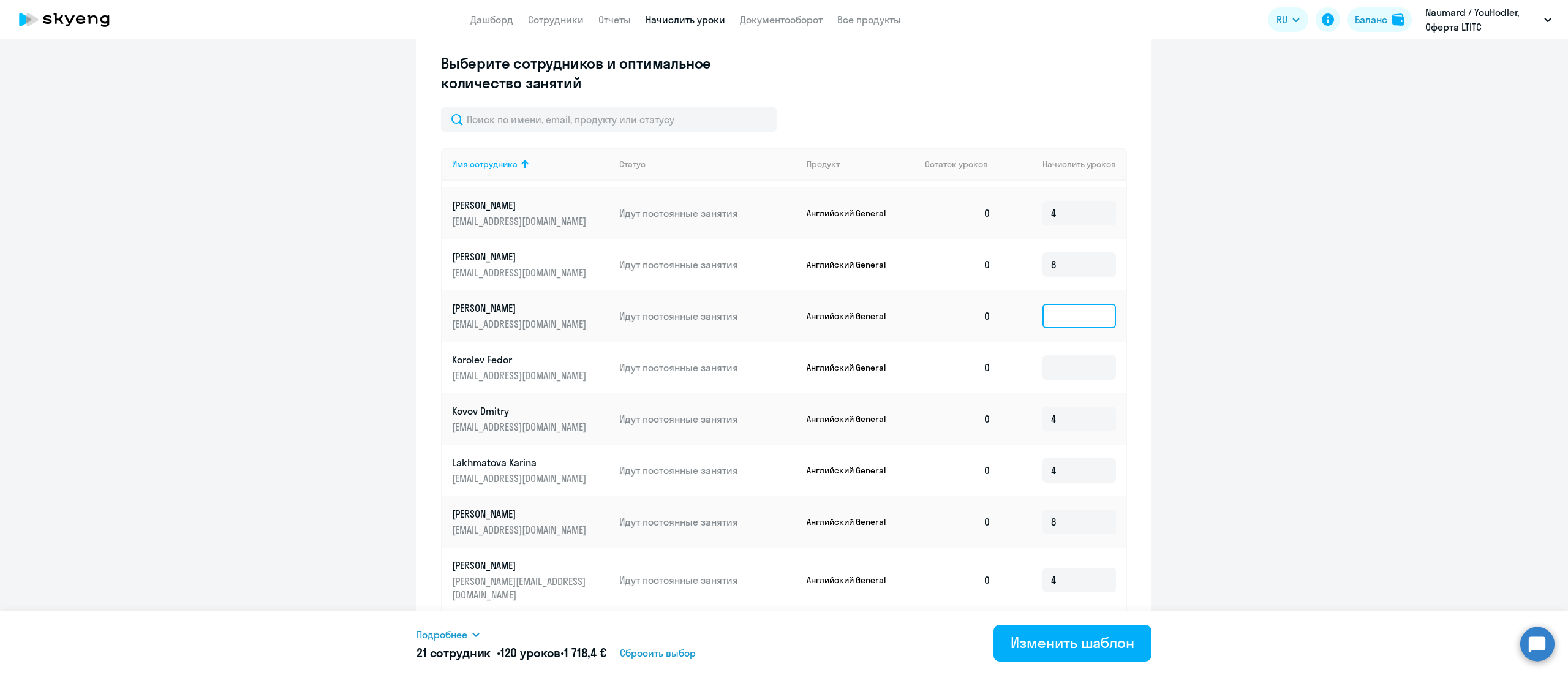
click at [1050, 321] on input at bounding box center [1078, 316] width 73 height 24
type input "4"
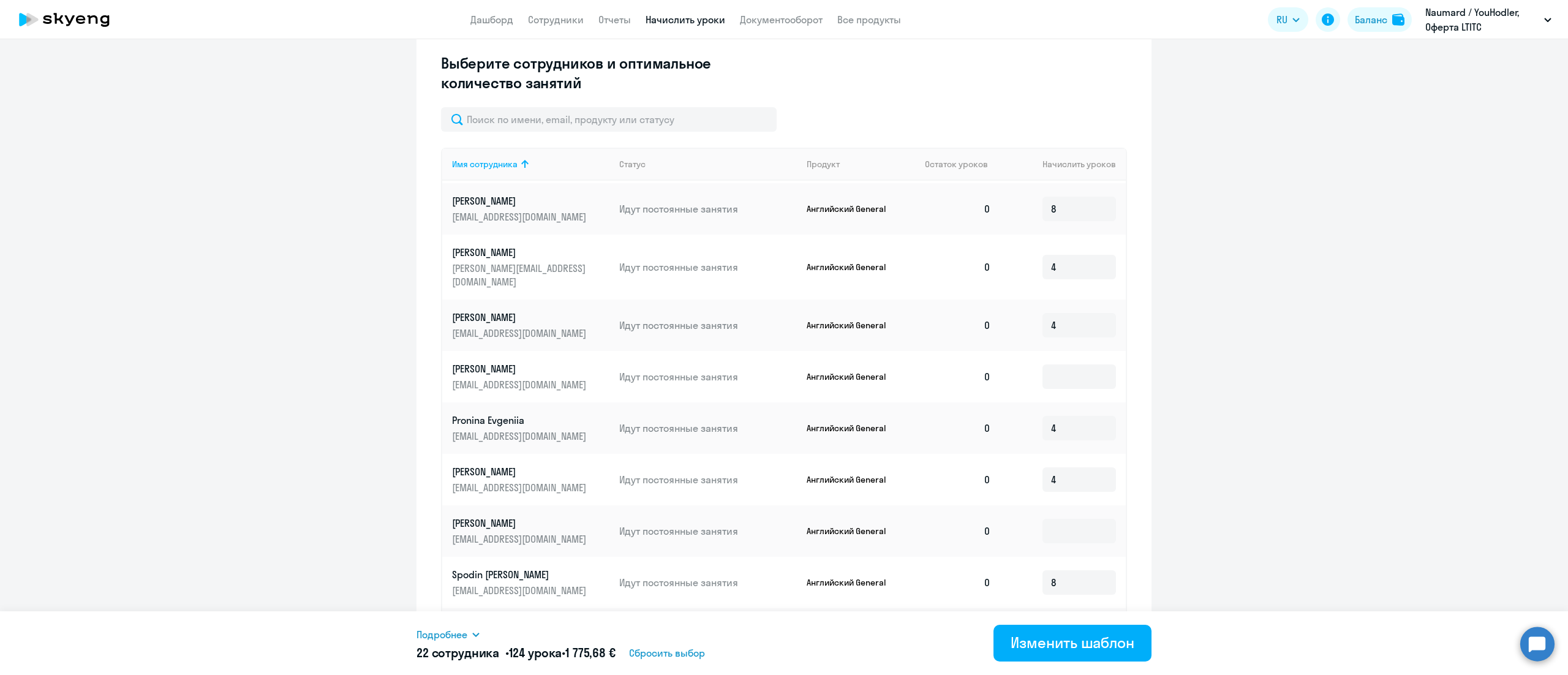
scroll to position [515, 0]
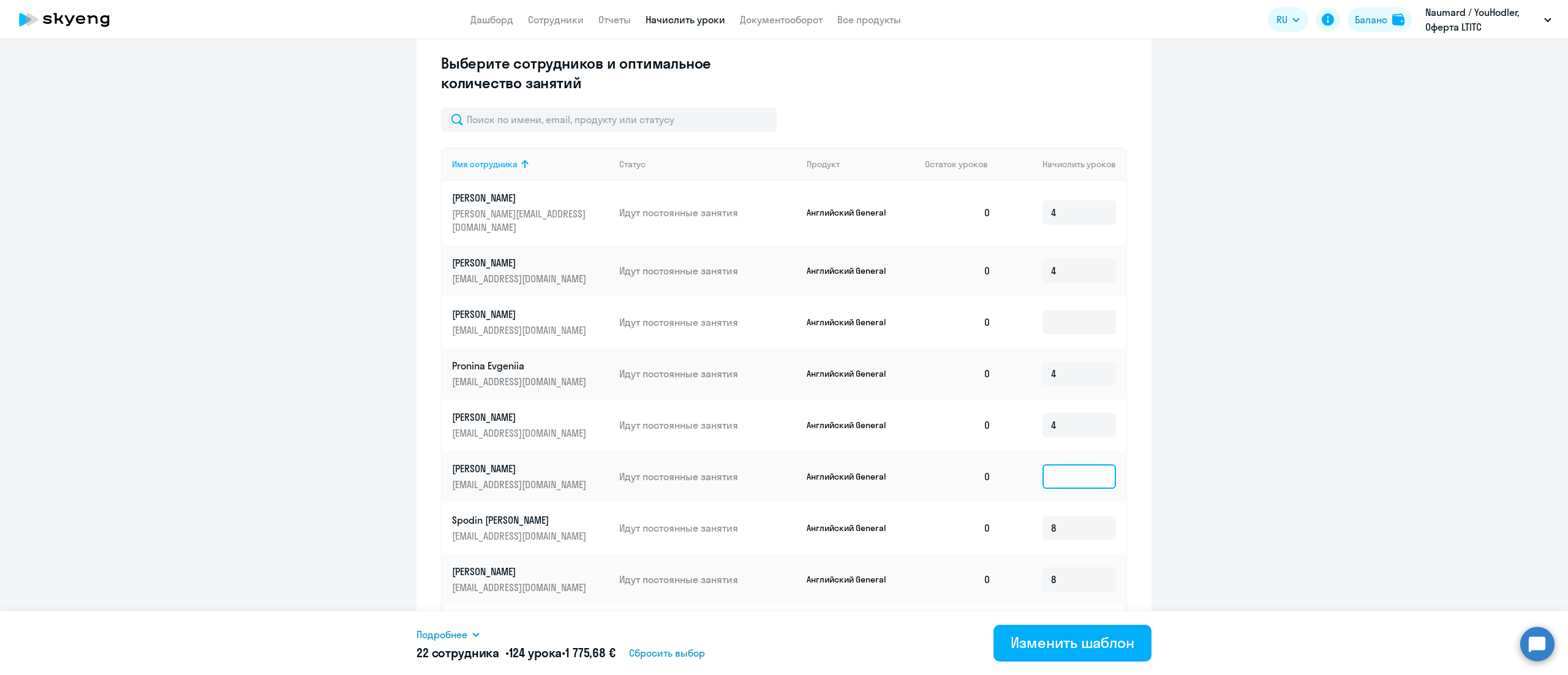
click at [1044, 464] on input at bounding box center [1078, 476] width 73 height 24
type input "4"
click at [1042, 314] on input at bounding box center [1078, 322] width 73 height 24
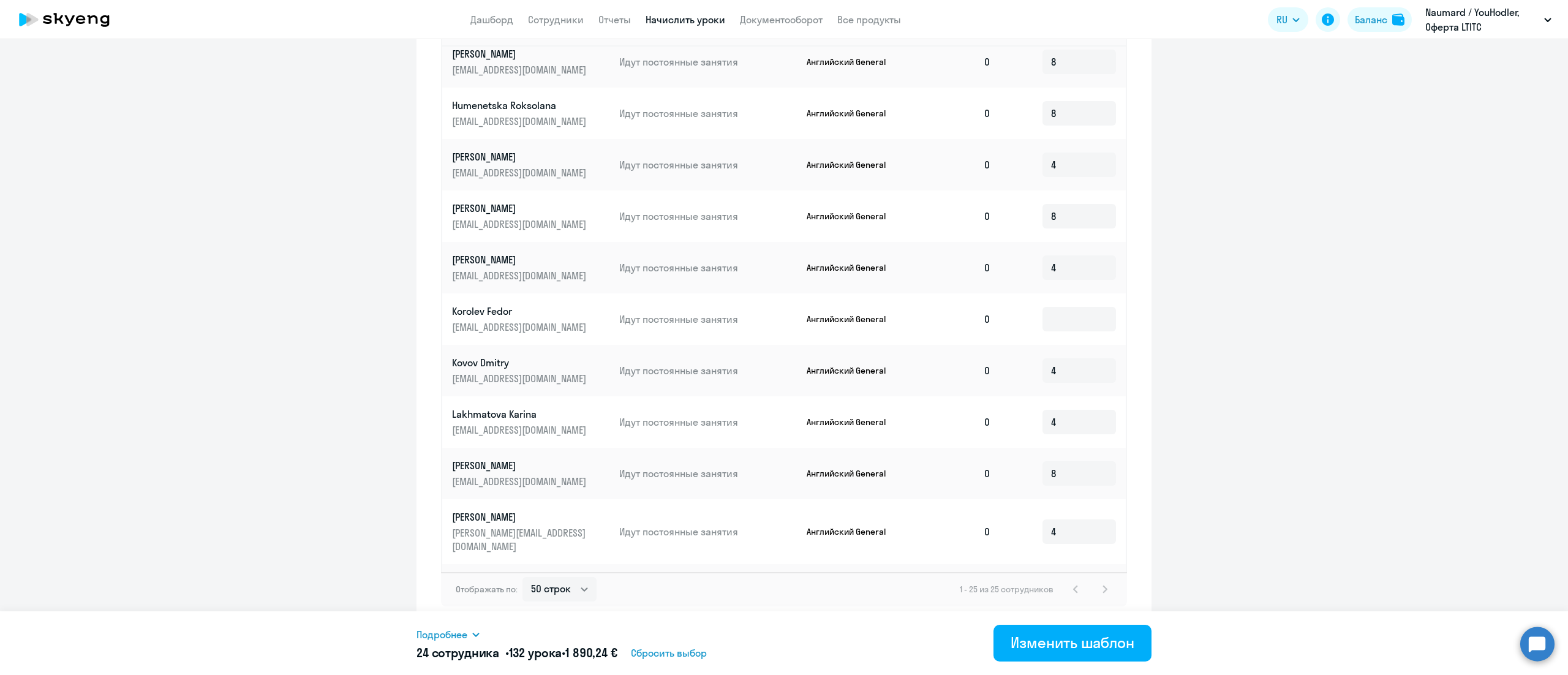
scroll to position [25, 0]
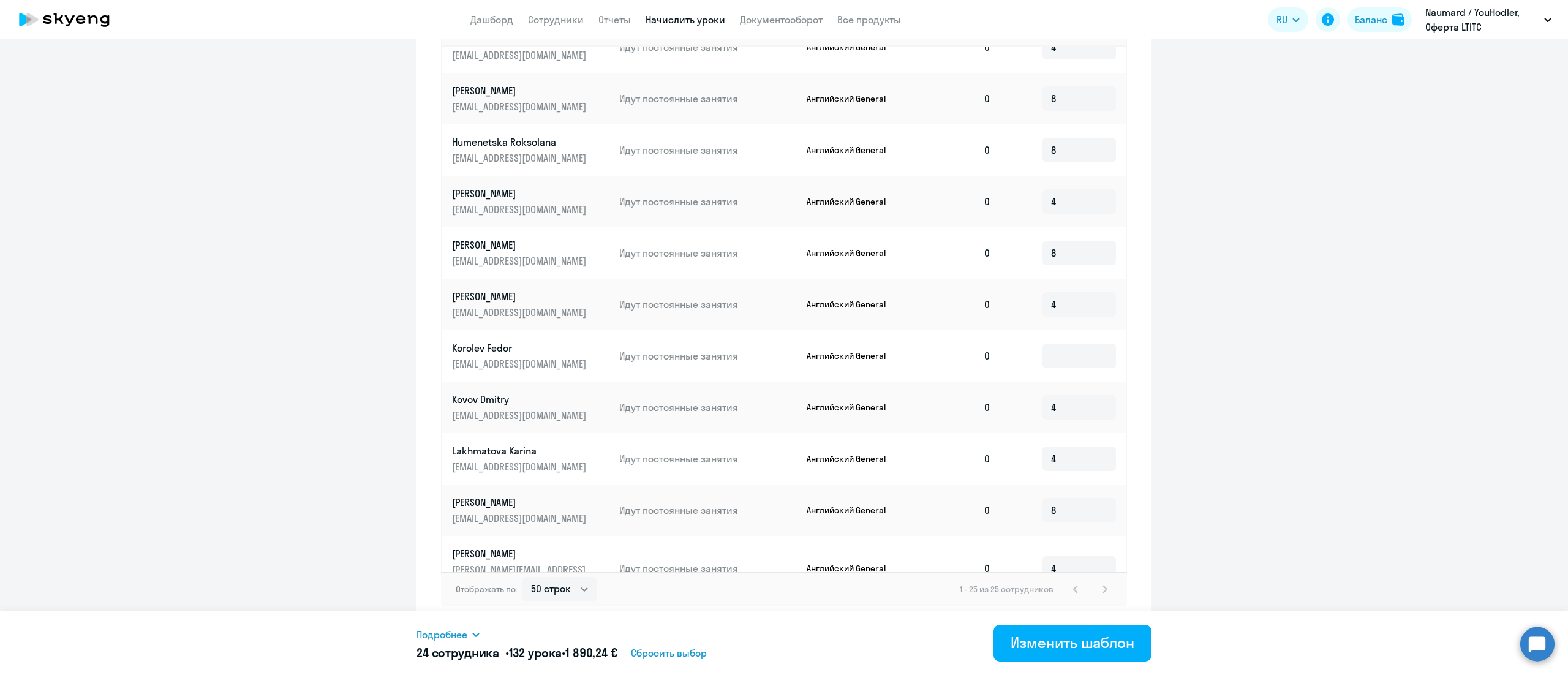
type input "4"
click at [1047, 347] on input at bounding box center [1078, 355] width 73 height 24
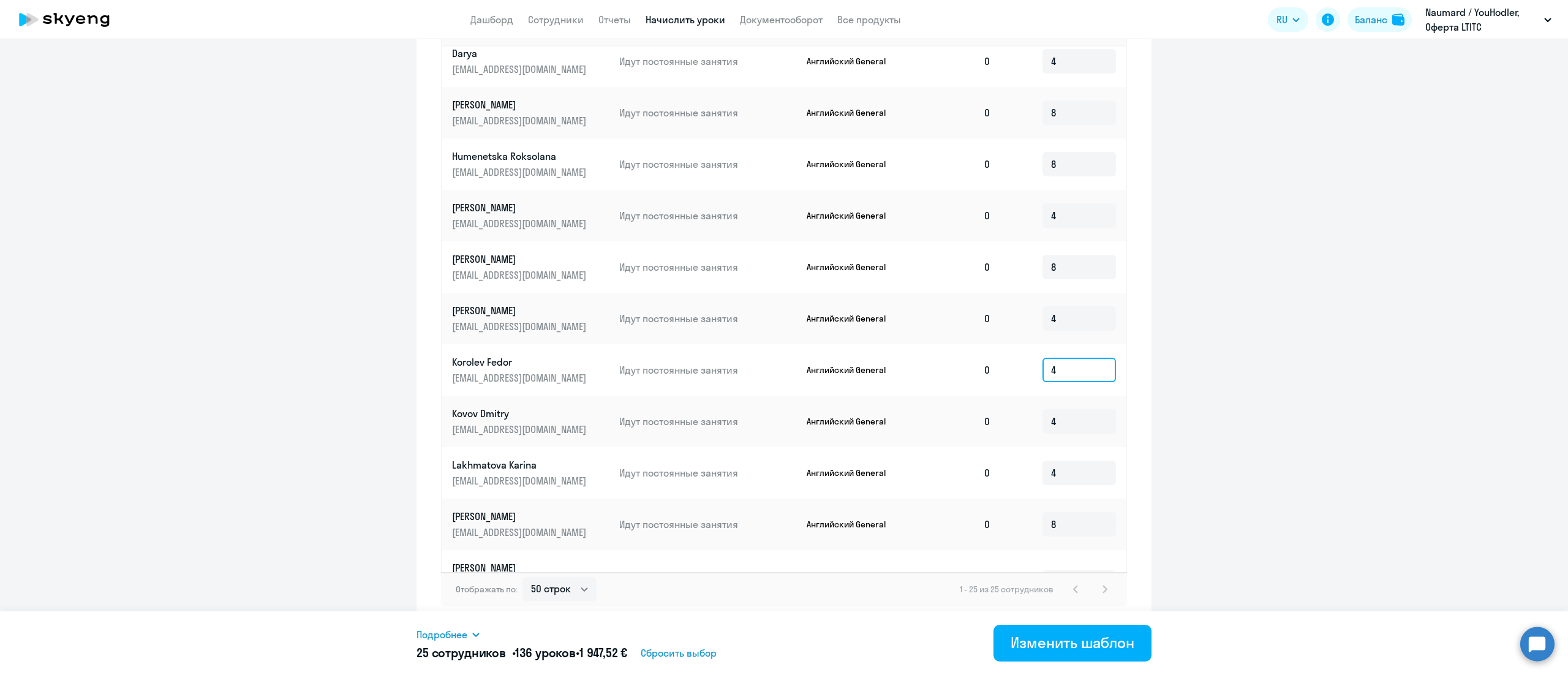
scroll to position [0, 0]
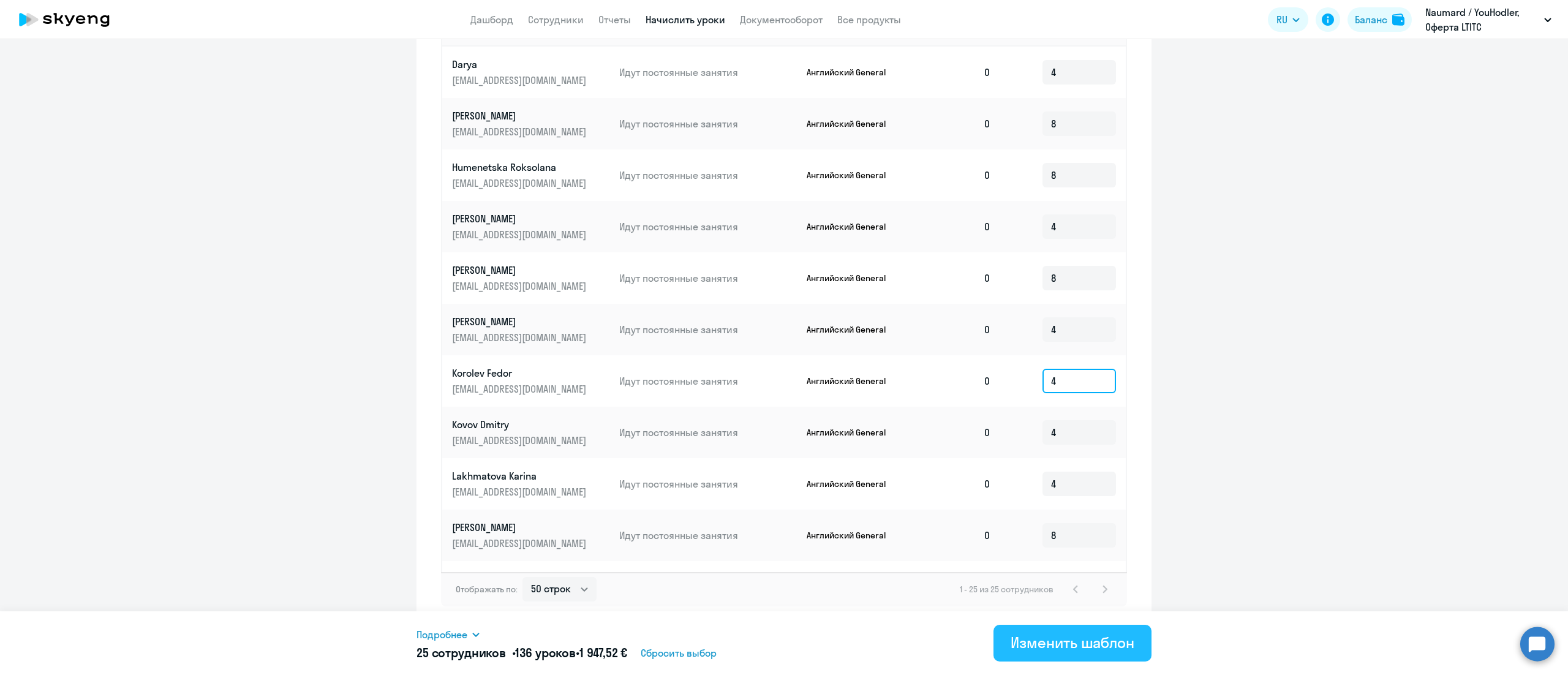
type input "4"
click at [1114, 636] on div "Изменить шаблон" at bounding box center [1072, 642] width 124 height 19
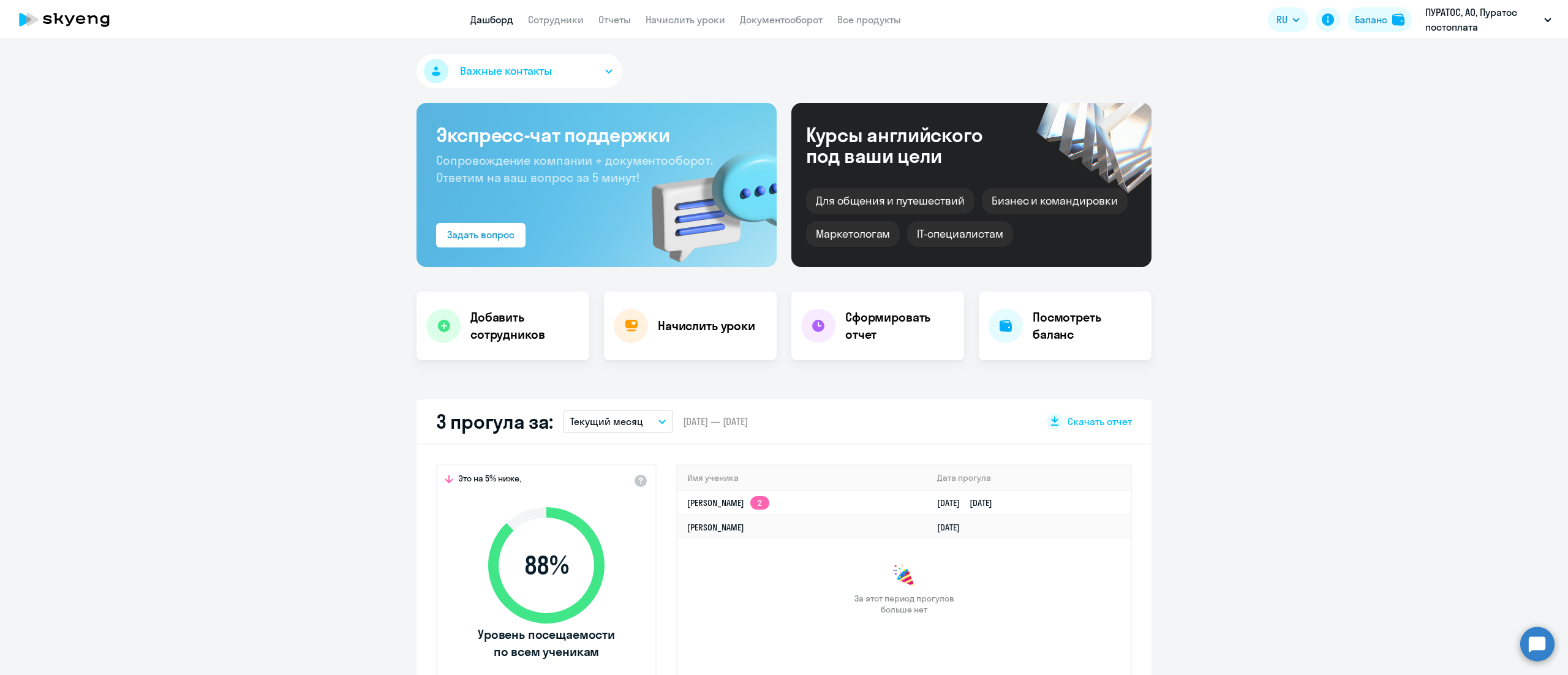
drag, startPoint x: 677, startPoint y: 24, endPoint x: 687, endPoint y: 34, distance: 14.1
click at [677, 24] on link "Начислить уроки" at bounding box center [685, 19] width 79 height 12
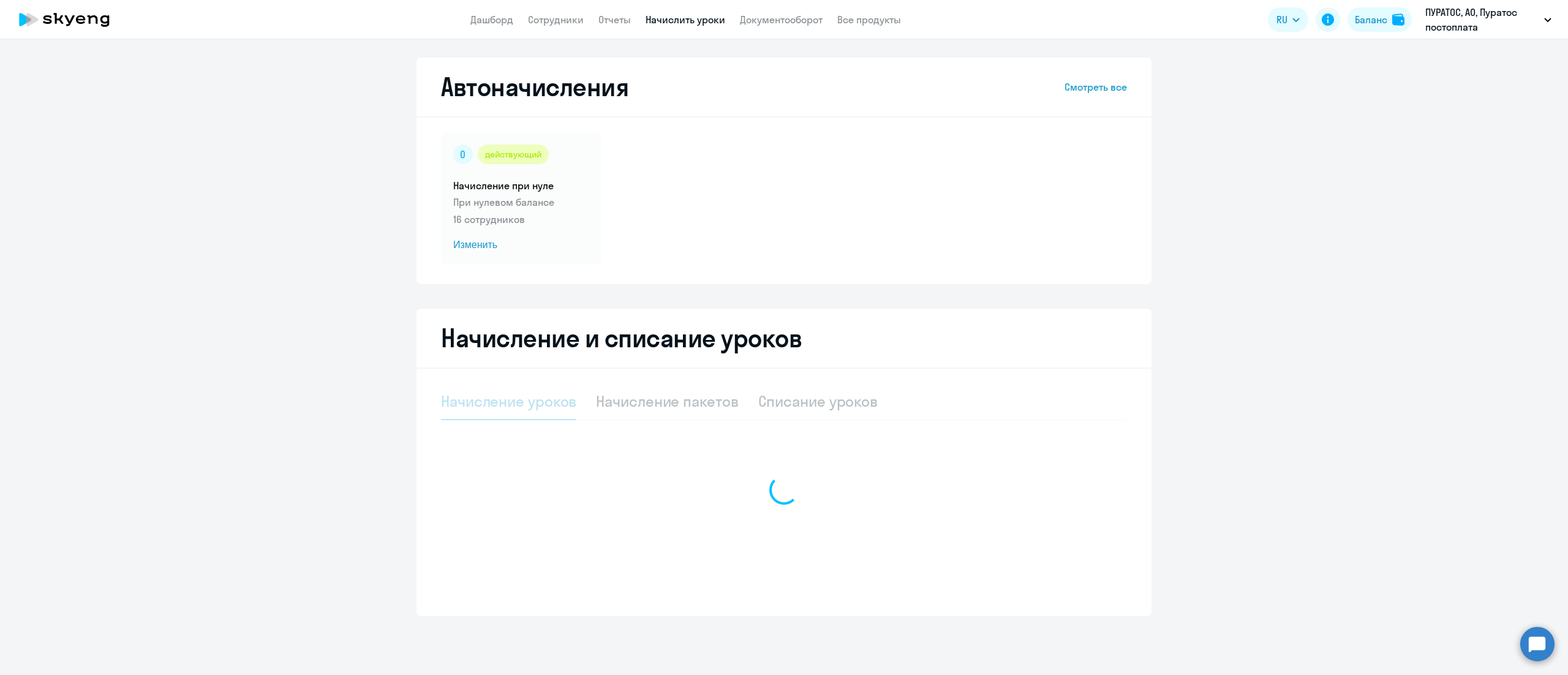
select select "10"
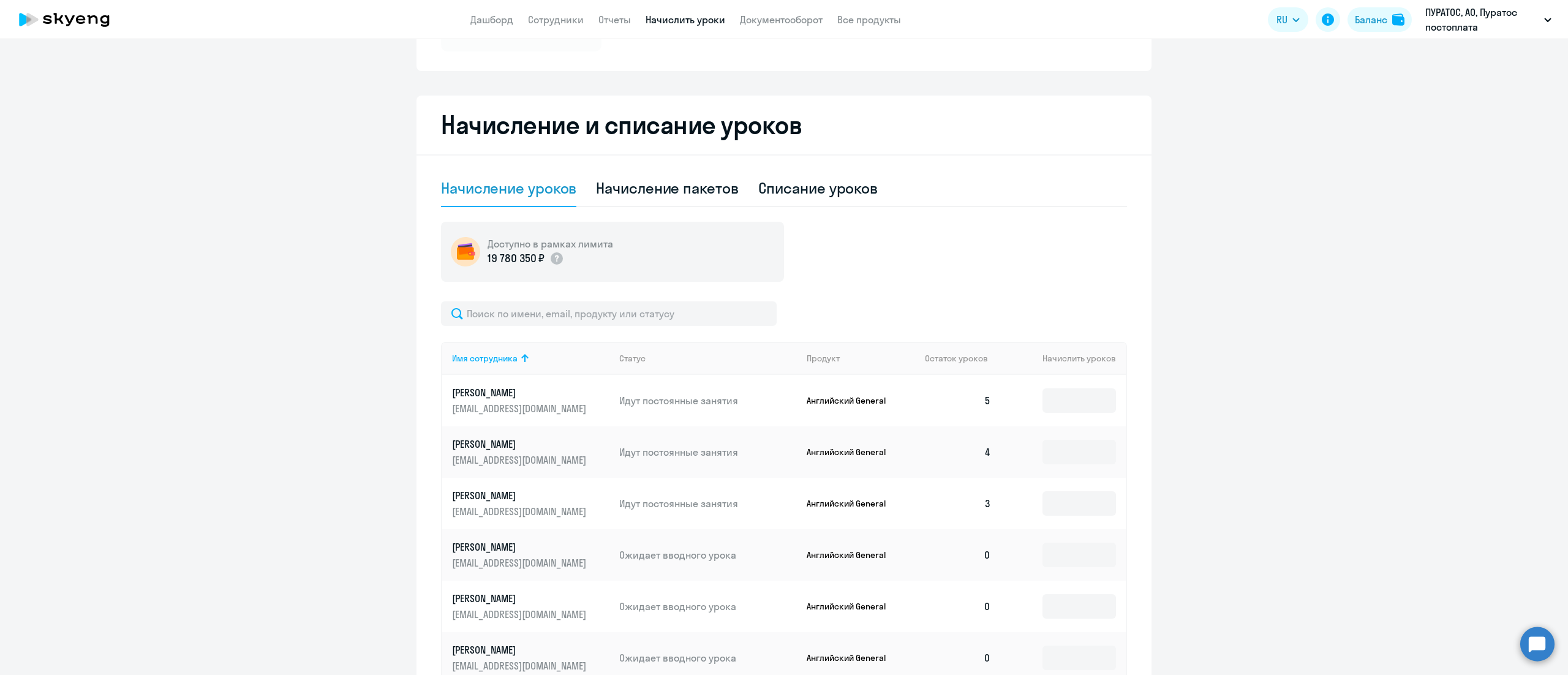
scroll to position [245, 0]
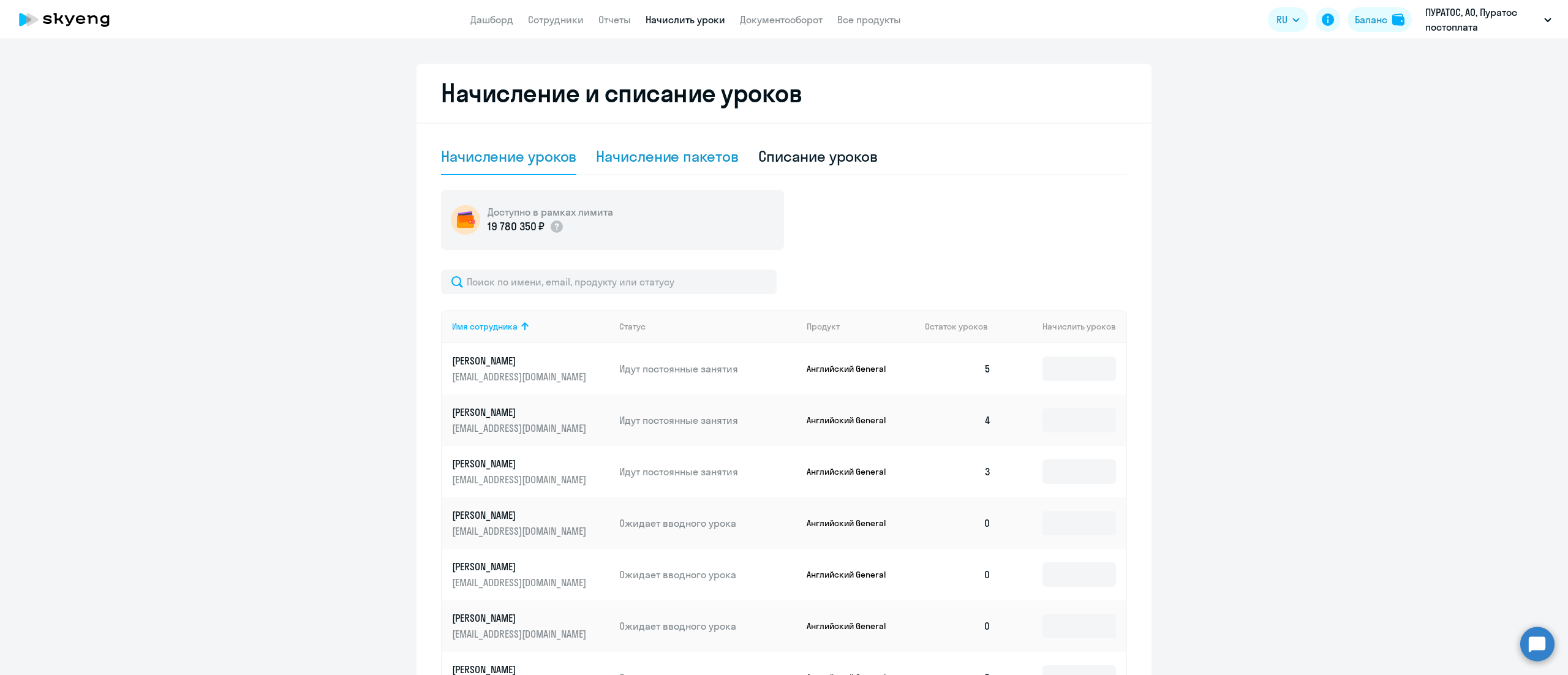
click at [693, 149] on div "Начисление пакетов" at bounding box center [666, 156] width 142 height 19
select select "10"
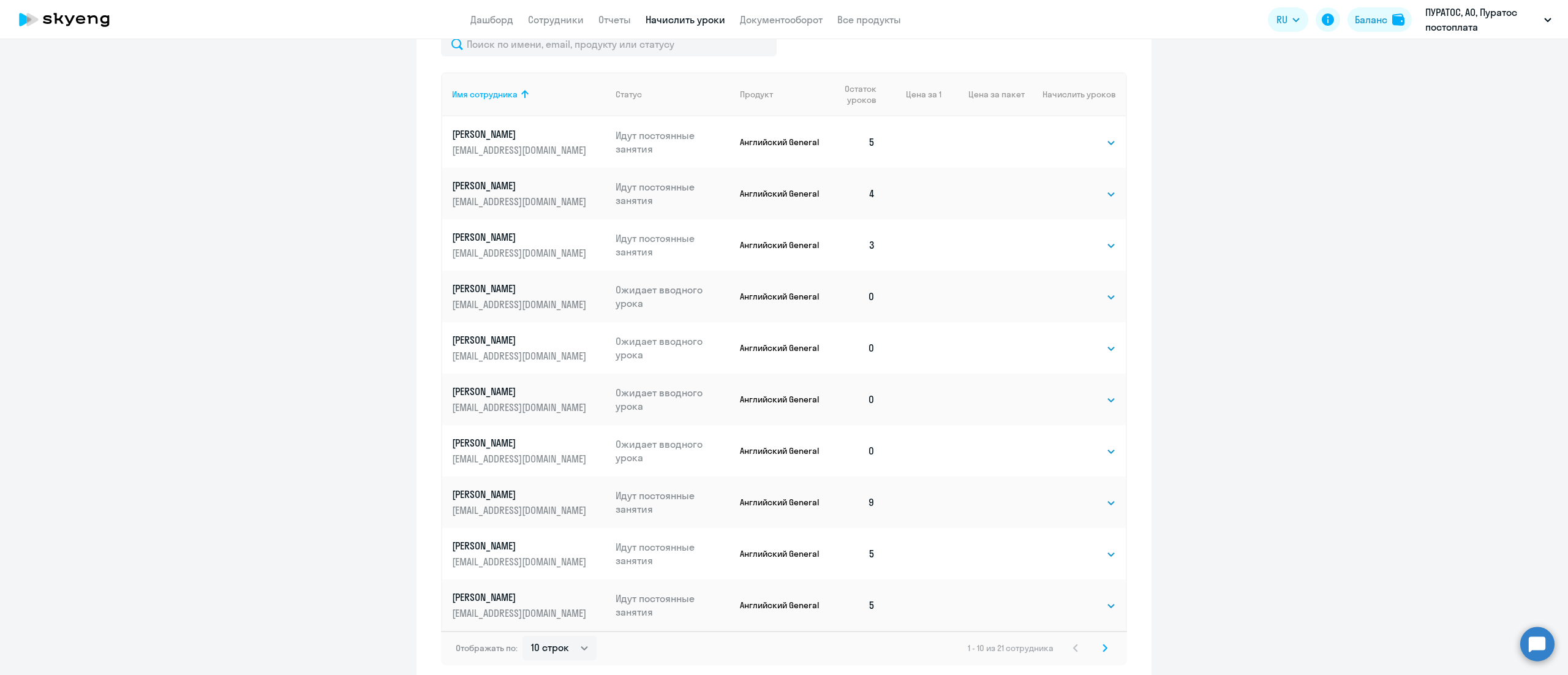
scroll to position [489, 0]
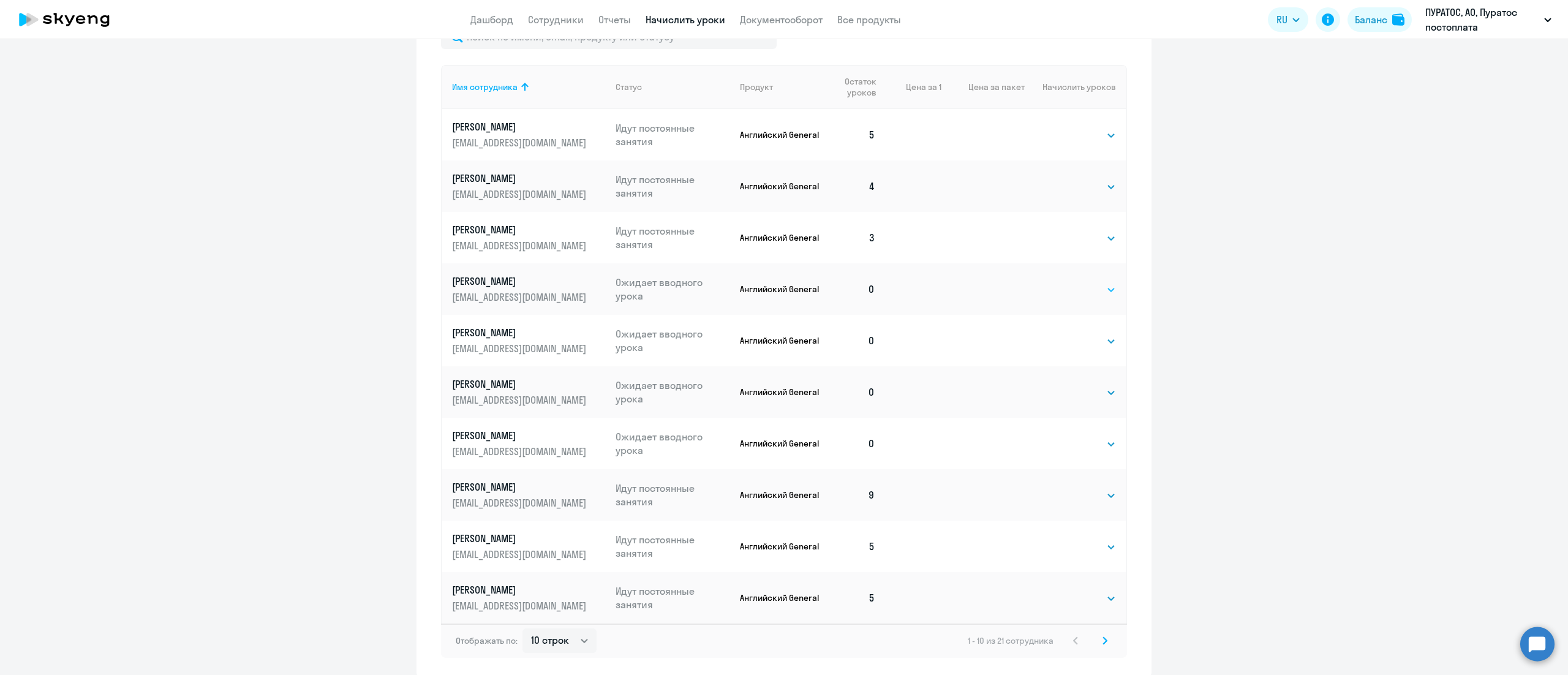
click at [1071, 283] on select "Выбрать 4 8 16 32 64" at bounding box center [1091, 289] width 51 height 15
select select "8"
click at [1065, 282] on select "Выбрать 4 8 16 32 64" at bounding box center [1091, 289] width 51 height 15
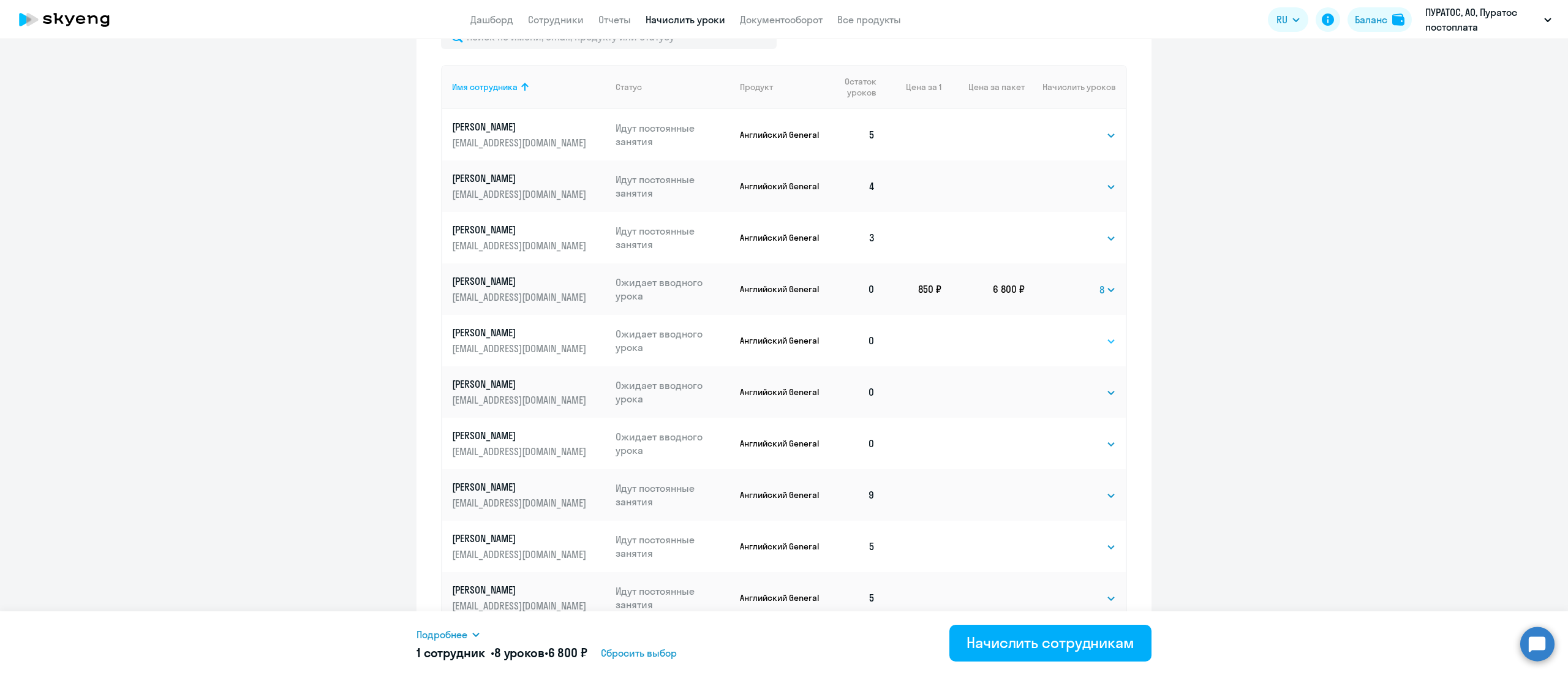
click at [1075, 340] on select "Выбрать 4 8 16 32 64" at bounding box center [1091, 341] width 51 height 15
select select "8"
click at [1065, 334] on select "Выбрать 4 8 16 32 64" at bounding box center [1091, 341] width 51 height 15
click at [1056, 387] on td "Выбрать 4 8 16 32 64 Выбрать" at bounding box center [1075, 391] width 101 height 51
drag, startPoint x: 1061, startPoint y: 388, endPoint x: 1064, endPoint y: 397, distance: 9.5
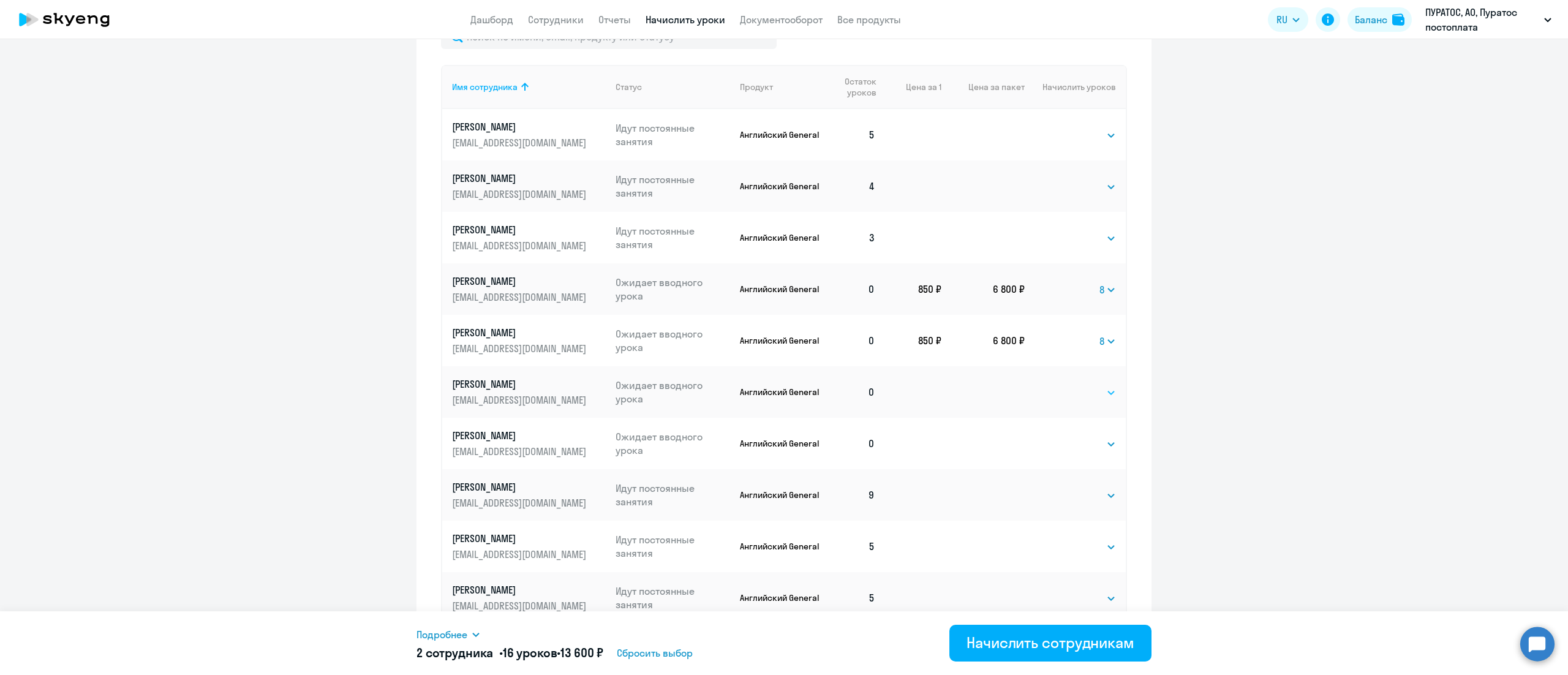
click at [1065, 388] on select "Выбрать 4 8 16 32 64" at bounding box center [1091, 392] width 51 height 15
select select "8"
click at [1065, 385] on select "Выбрать 4 8 16 32 64" at bounding box center [1091, 392] width 51 height 15
click at [1065, 445] on select "Выбрать 4 8 16 32 64" at bounding box center [1091, 443] width 51 height 15
select select "8"
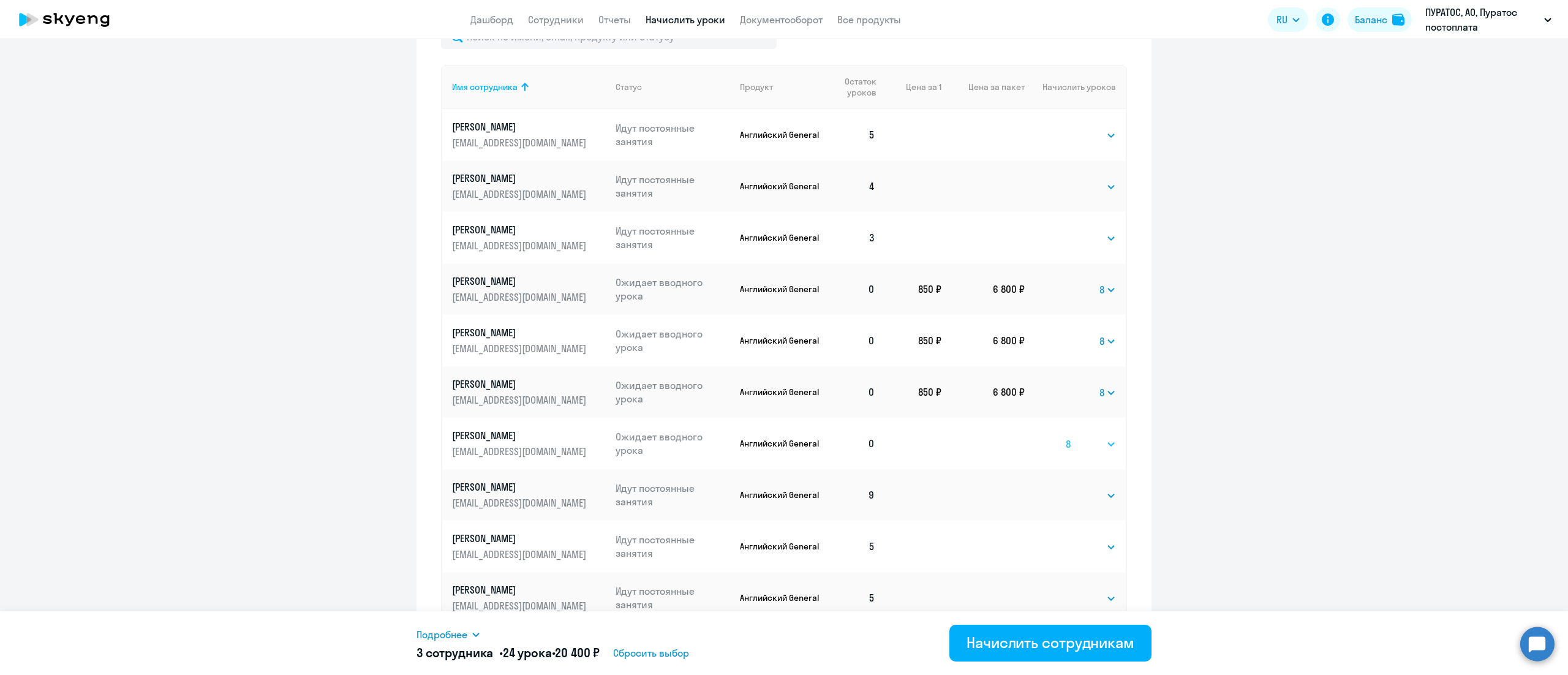
click at [1065, 436] on select "Выбрать 4 8 16 32 64" at bounding box center [1091, 443] width 51 height 15
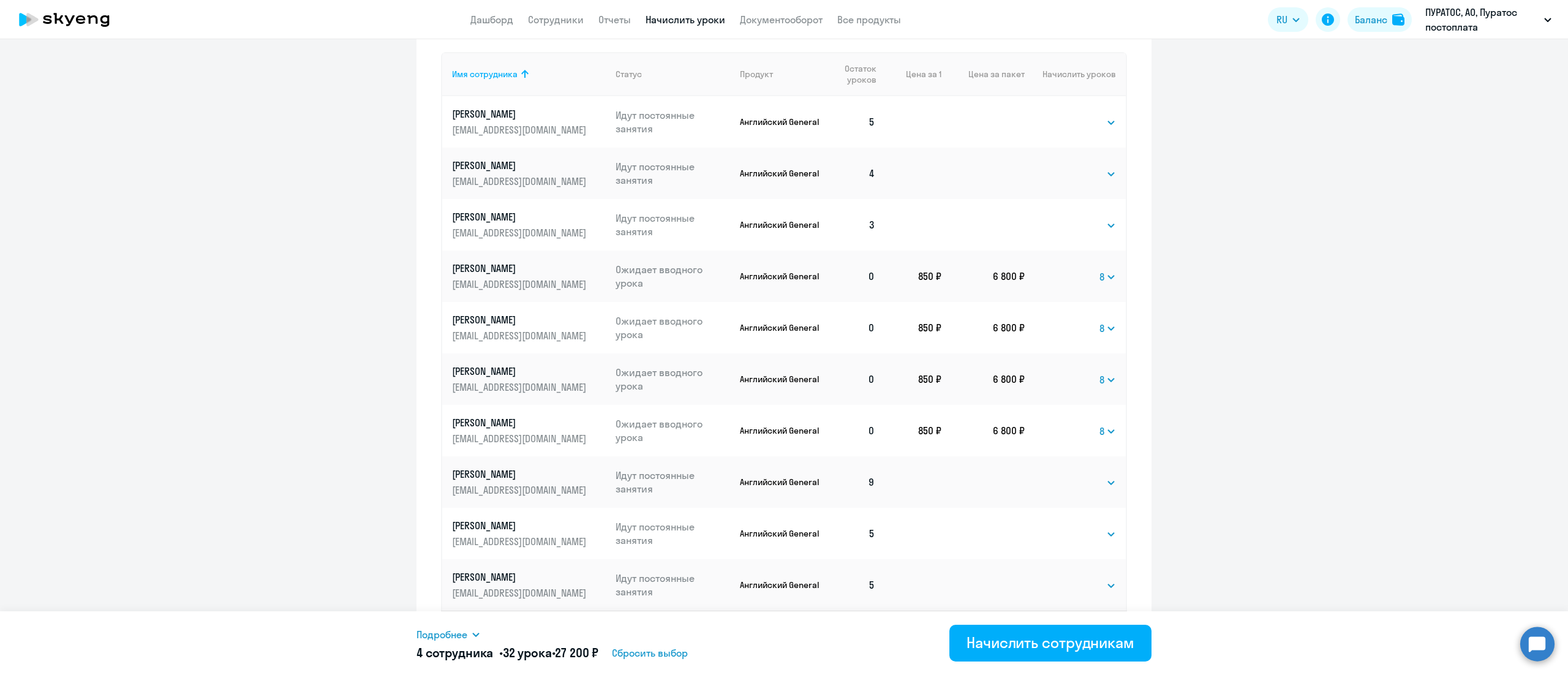
scroll to position [541, 0]
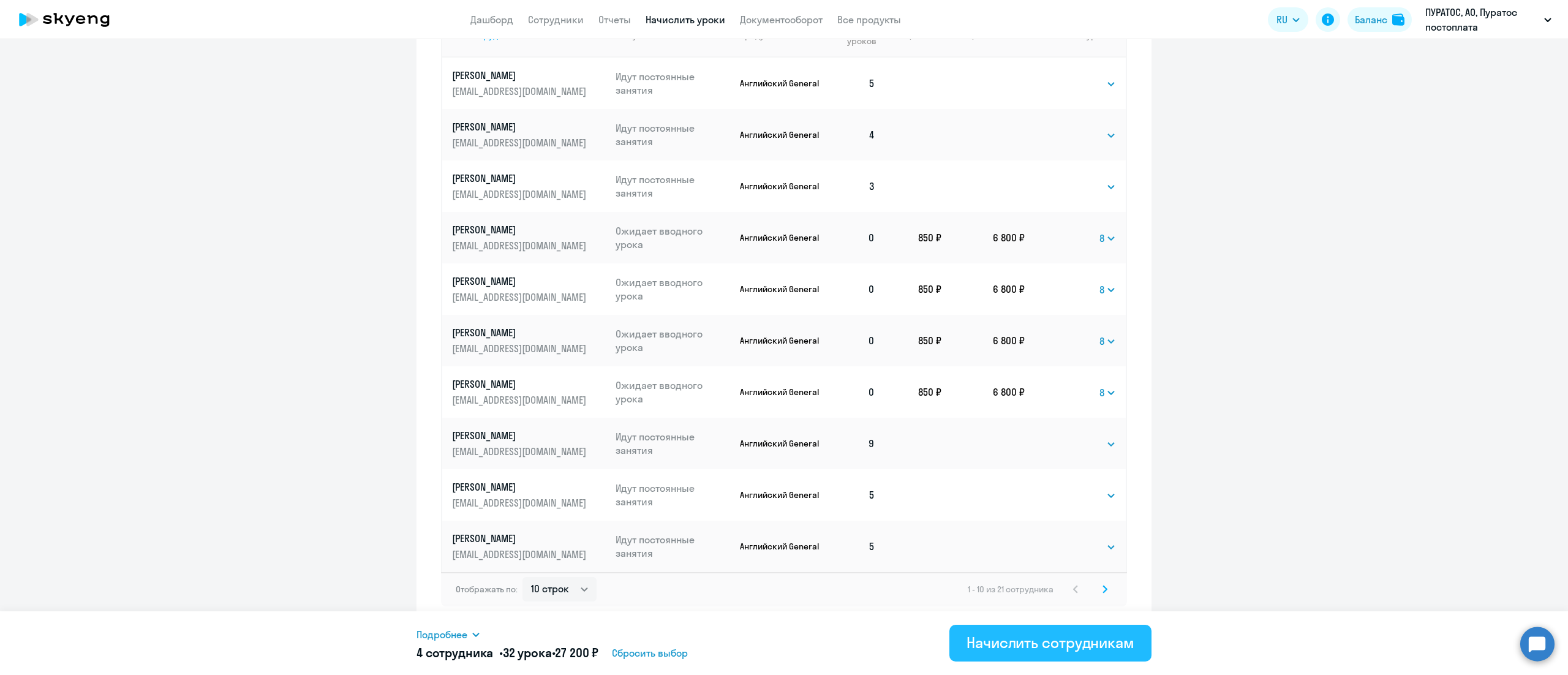
click at [1071, 641] on div "Начислить сотрудникам" at bounding box center [1050, 642] width 168 height 19
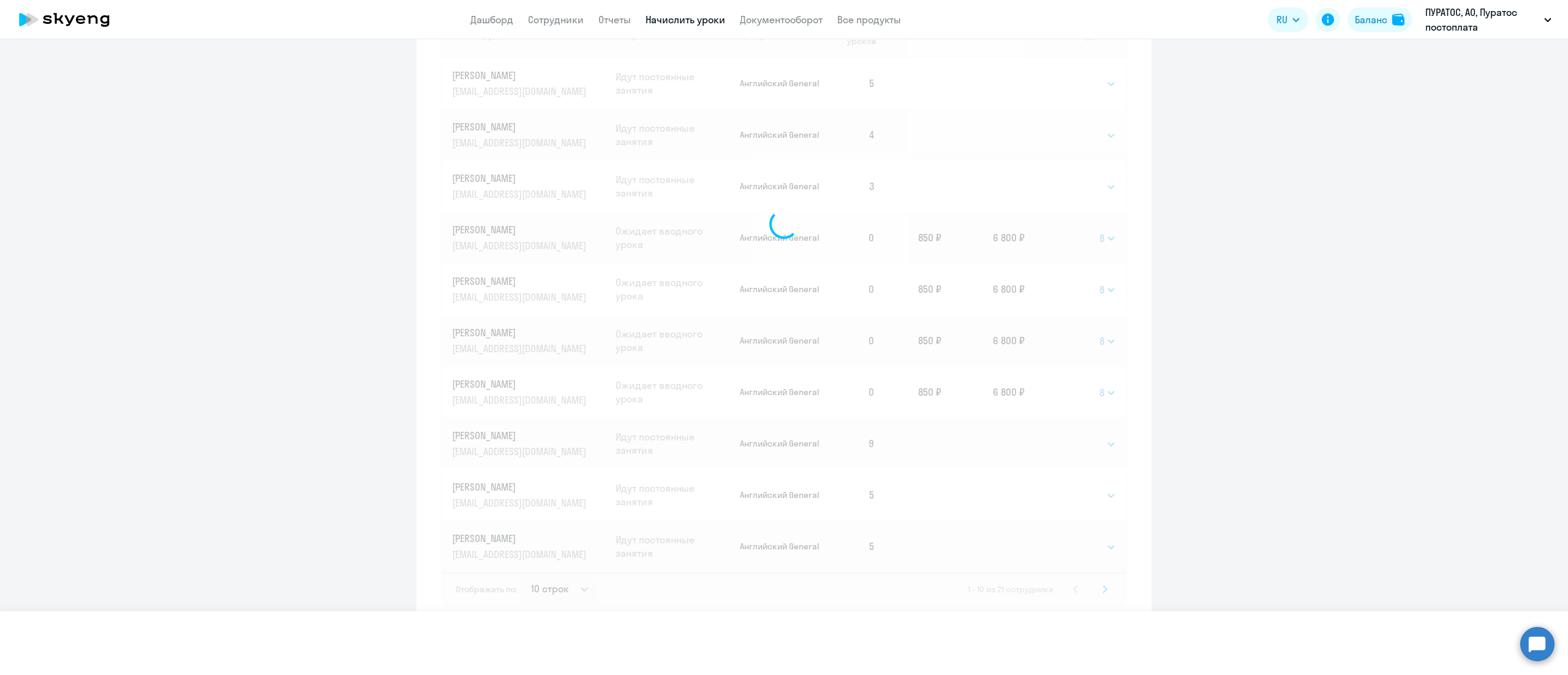
select select
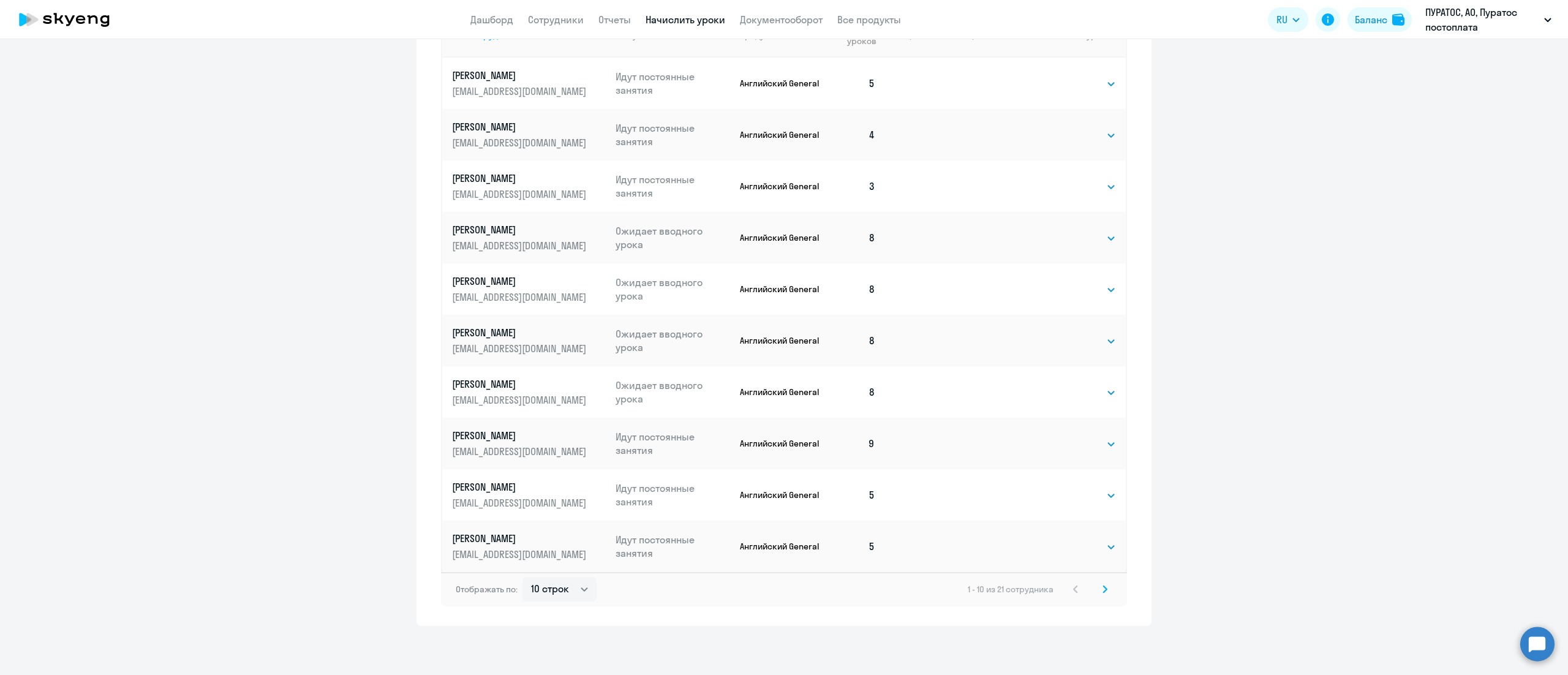
scroll to position [419, 0]
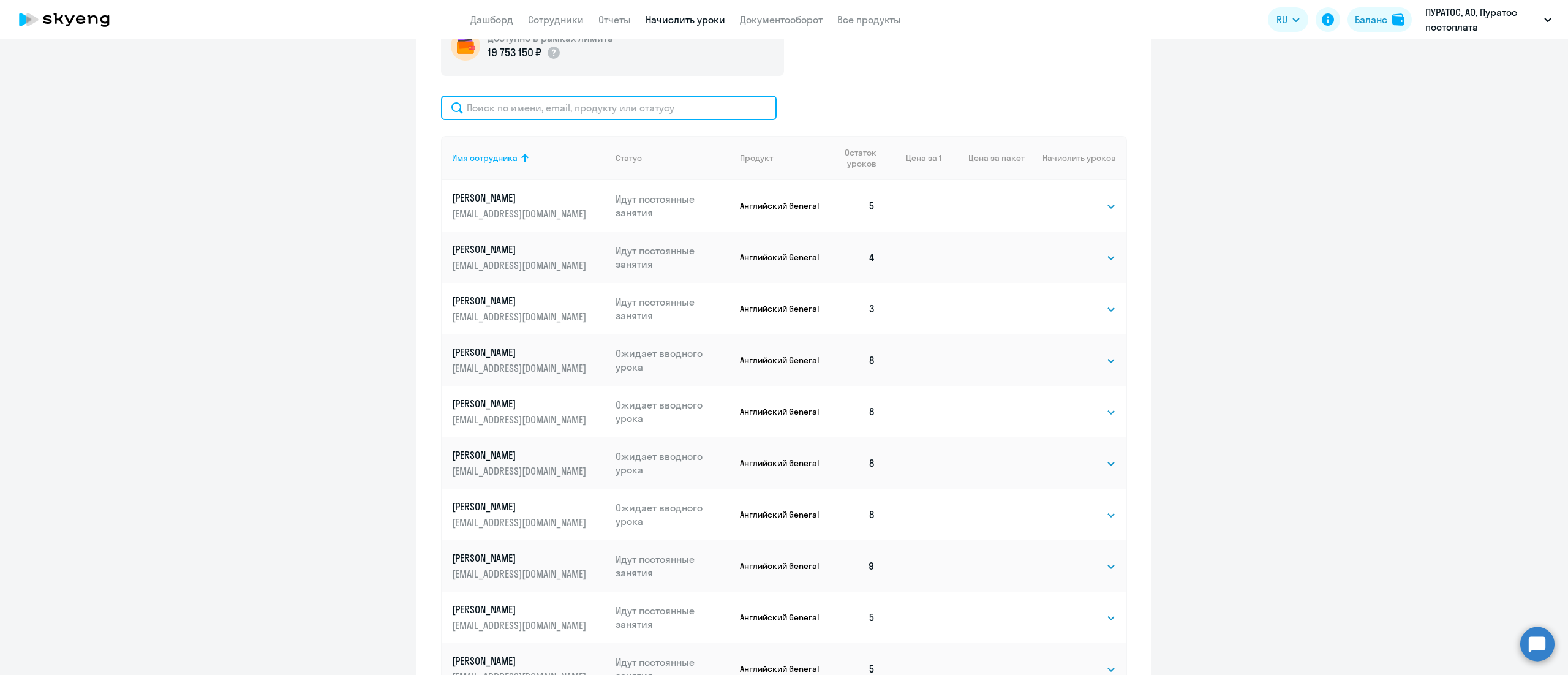
click at [685, 111] on input "text" at bounding box center [608, 108] width 335 height 24
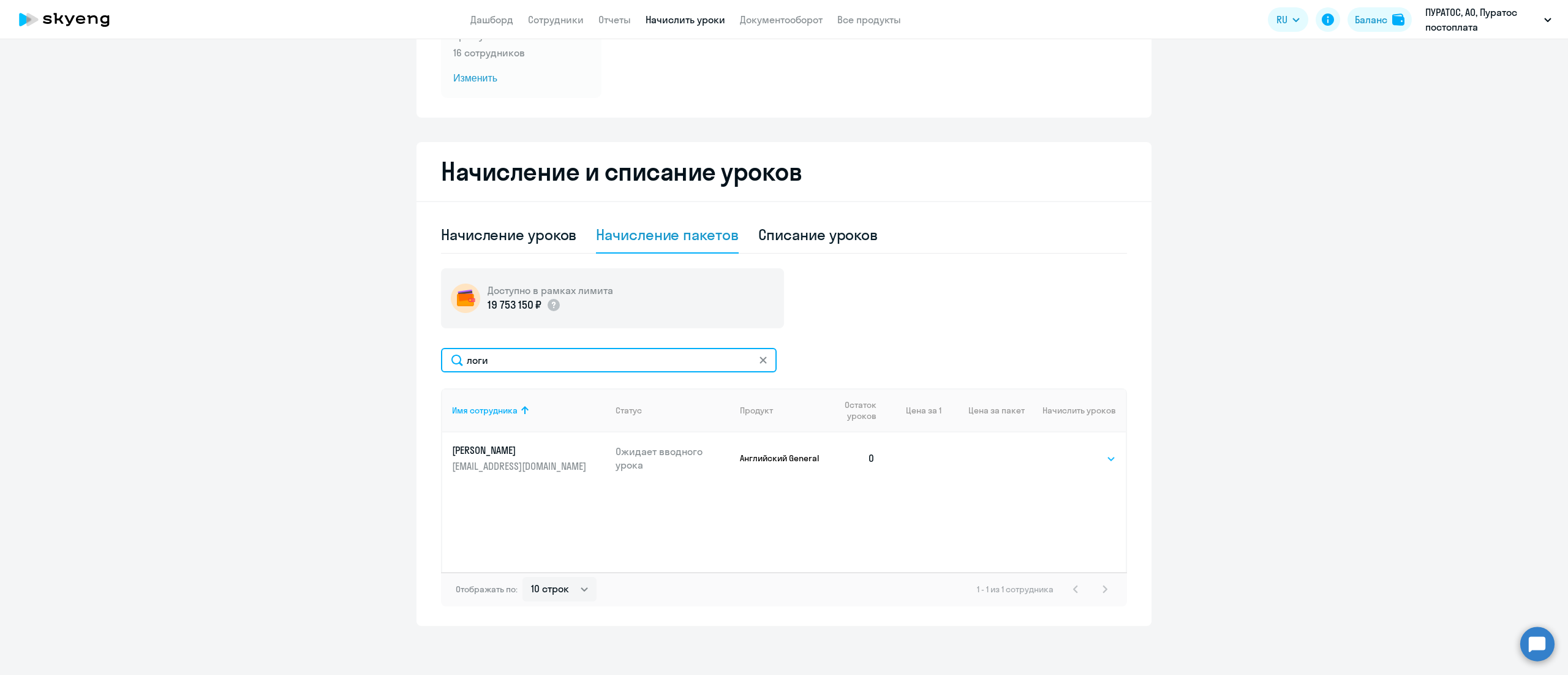
type input "логи"
click at [1096, 459] on select "Выбрать 4 8 16 32 64" at bounding box center [1091, 458] width 51 height 15
select select "8"
click at [1065, 451] on select "Выбрать 4 8 16 32 64" at bounding box center [1091, 458] width 51 height 15
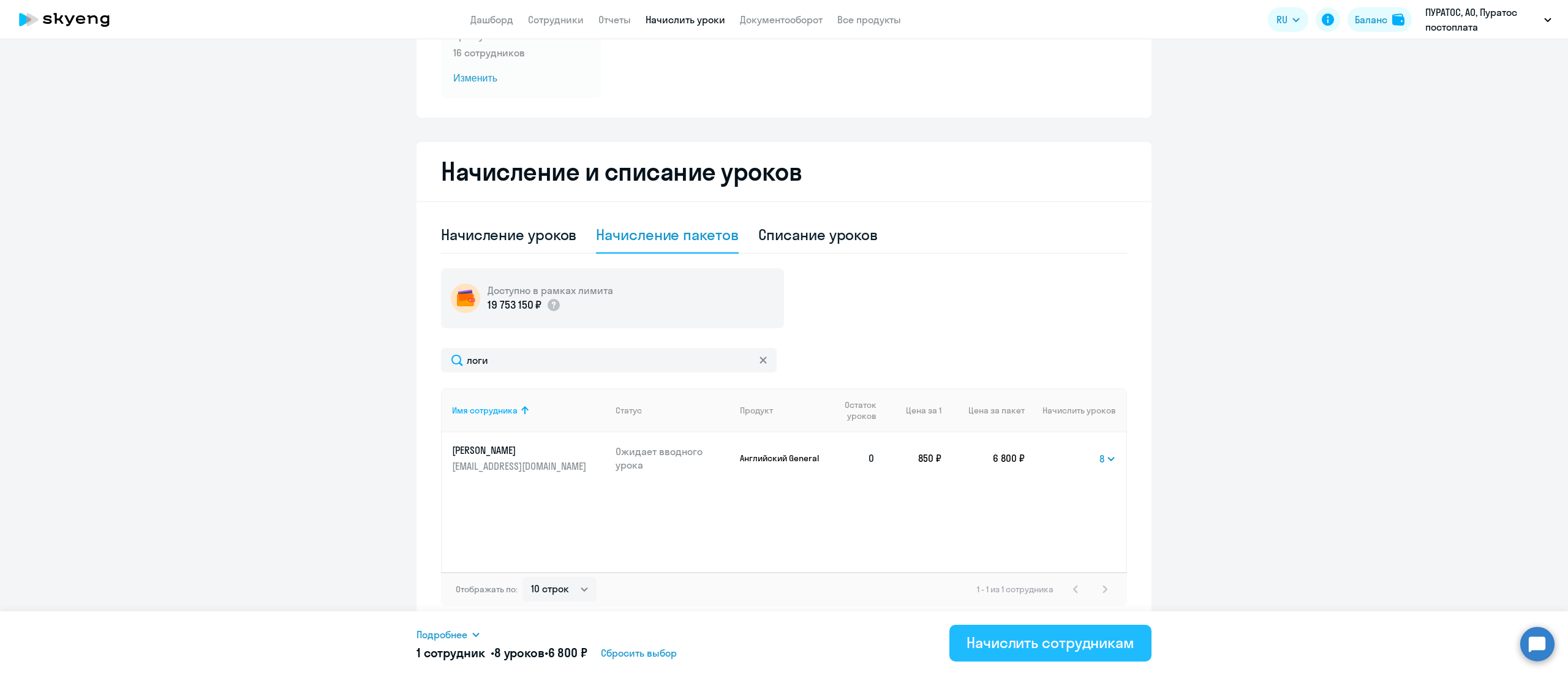
click at [1052, 645] on div "Начислить сотрудникам" at bounding box center [1050, 642] width 168 height 19
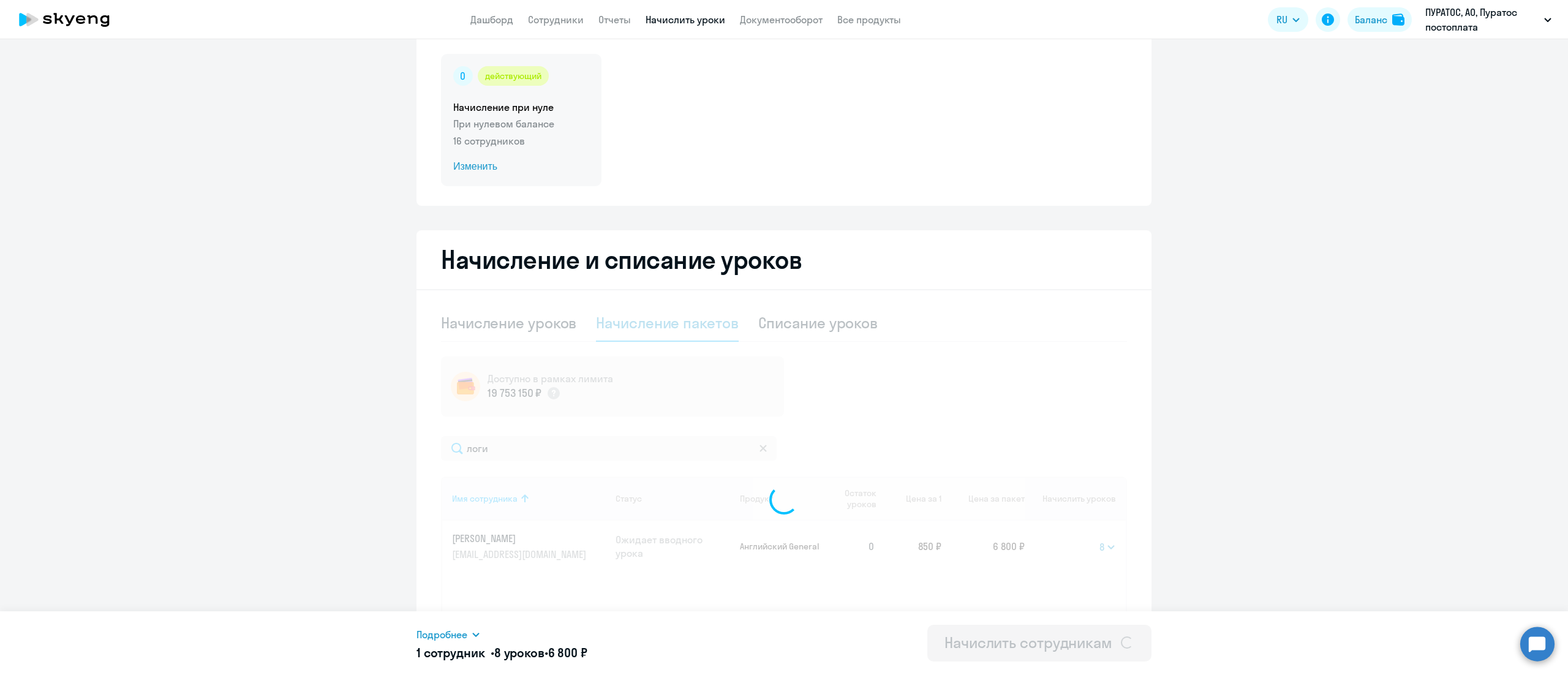
scroll to position [0, 0]
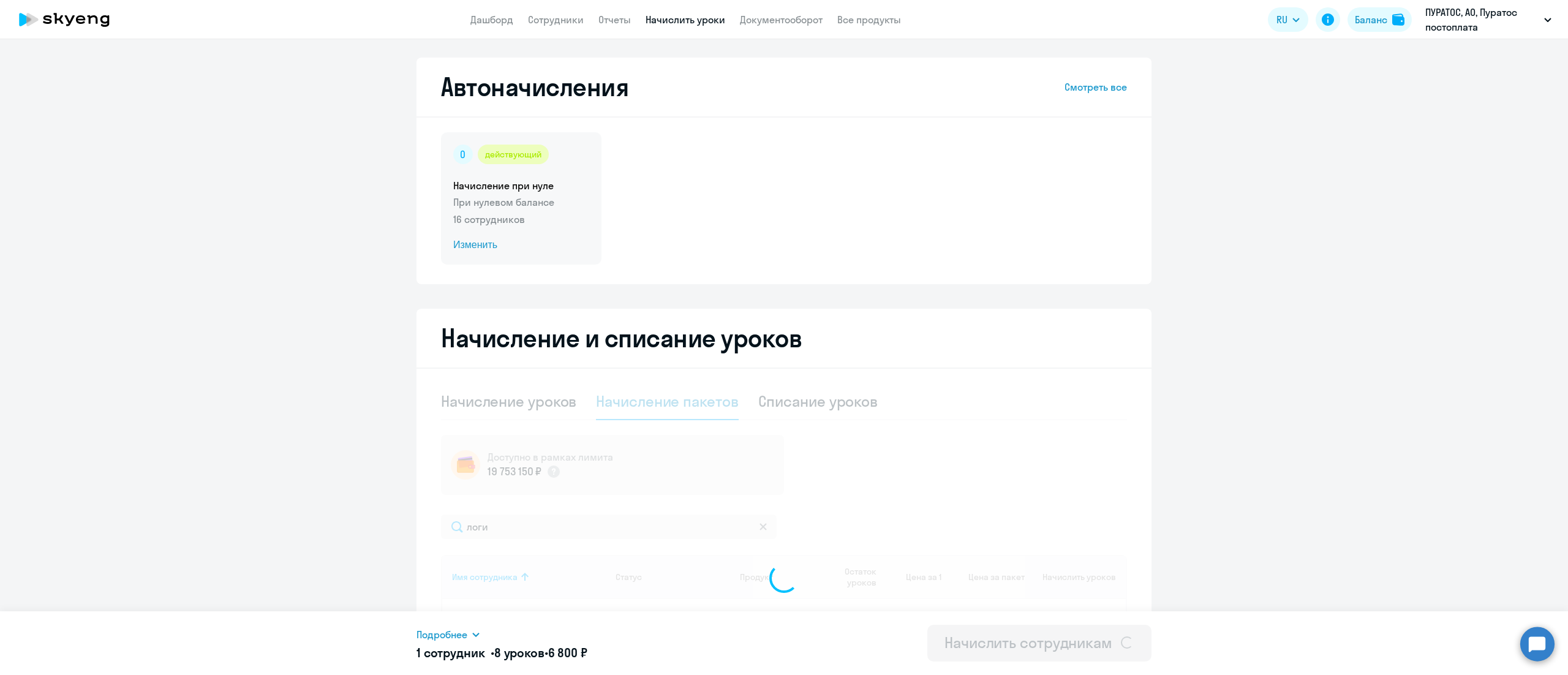
select select
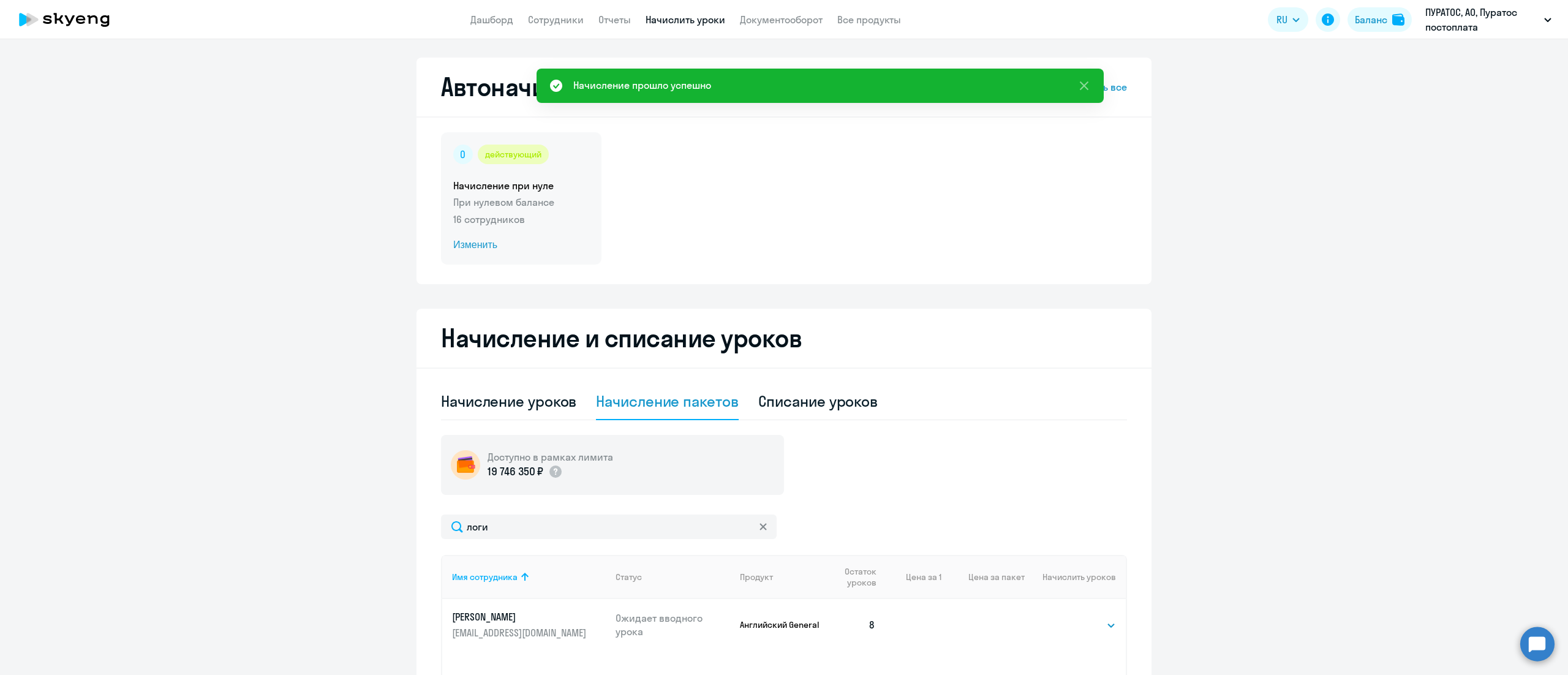
click at [535, 191] on h5 "Начисление при нуле" at bounding box center [521, 185] width 136 height 13
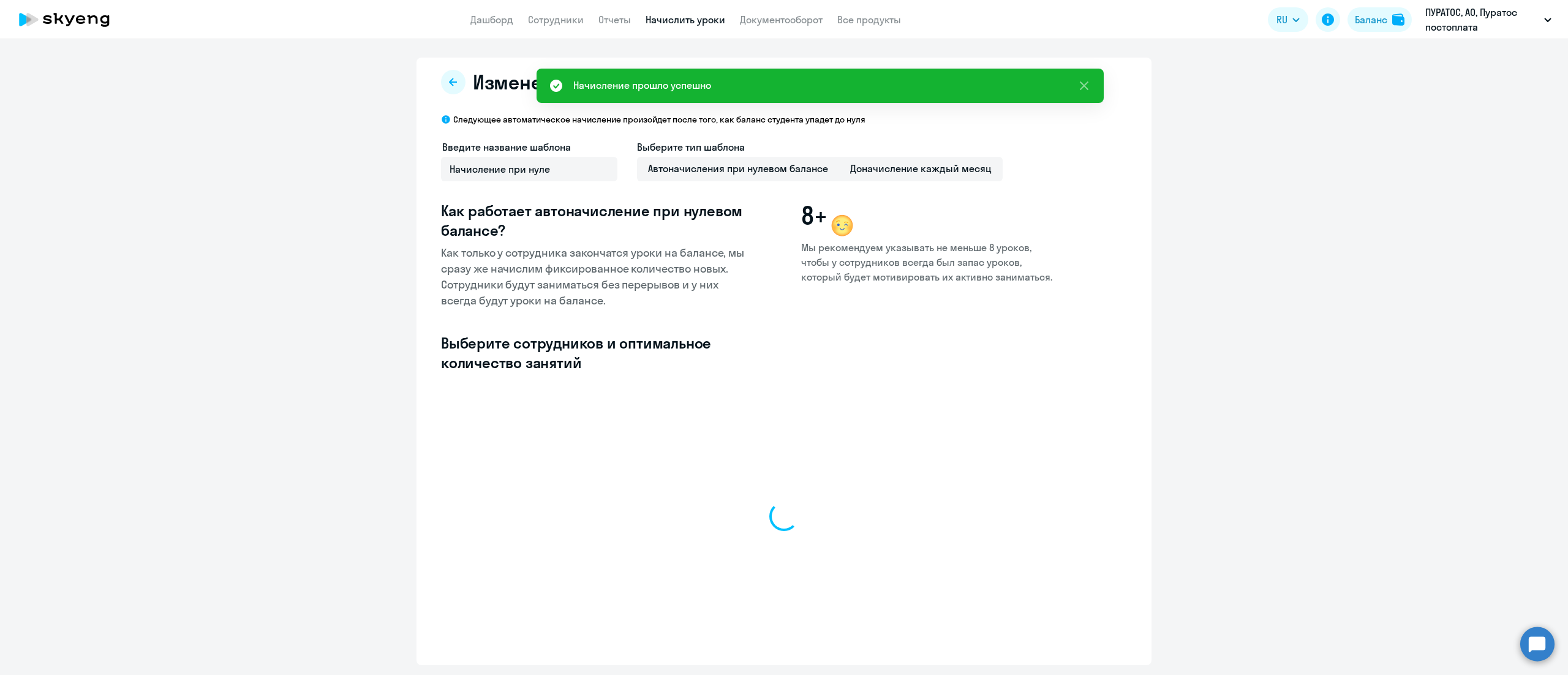
select select "10"
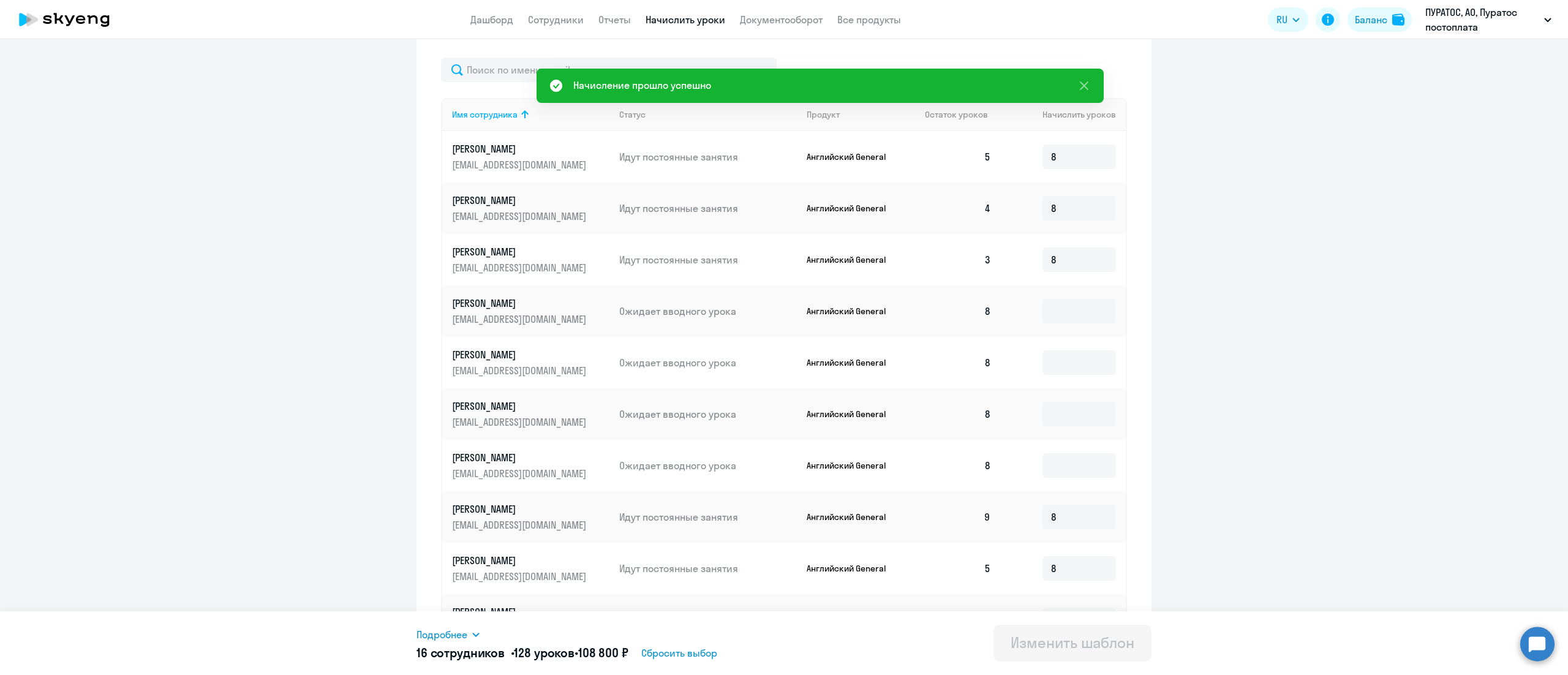
scroll to position [368, 0]
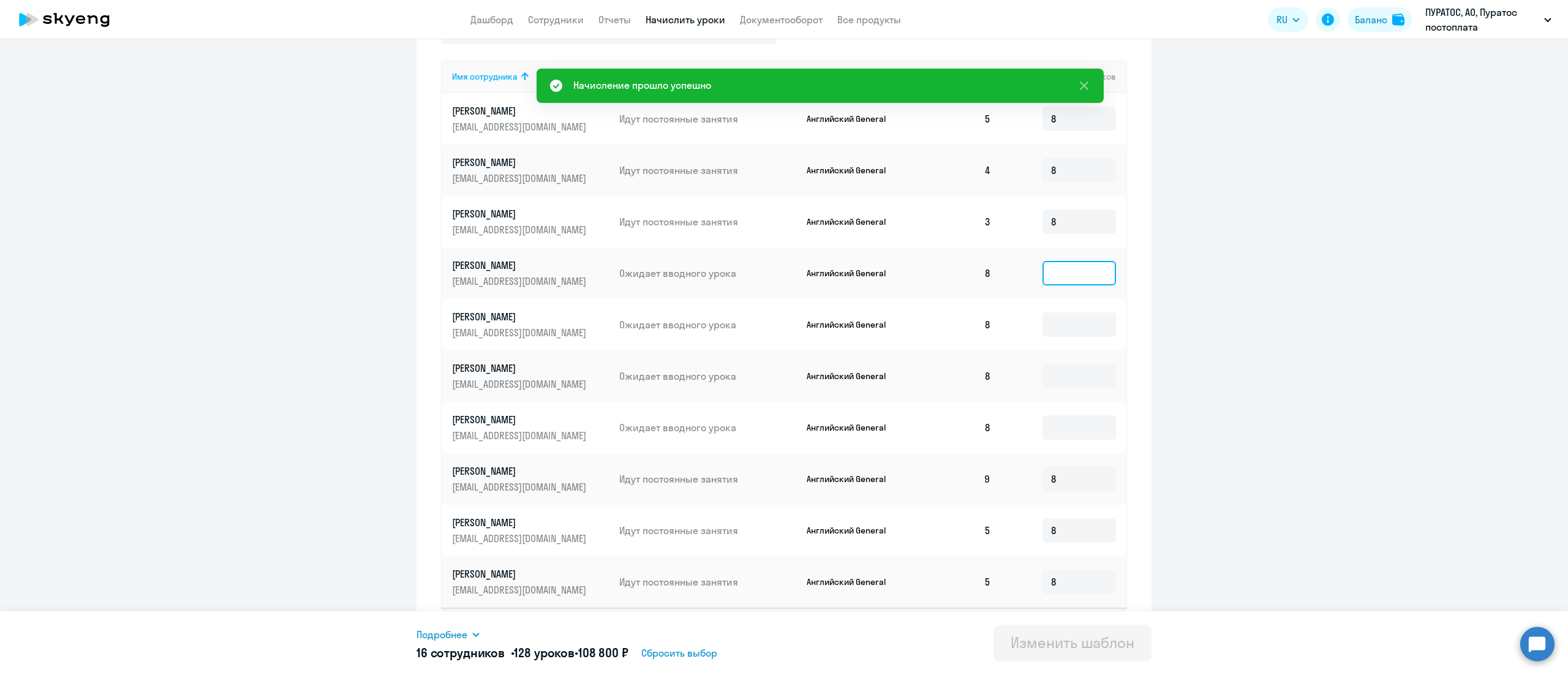
click at [1061, 267] on input at bounding box center [1078, 273] width 73 height 24
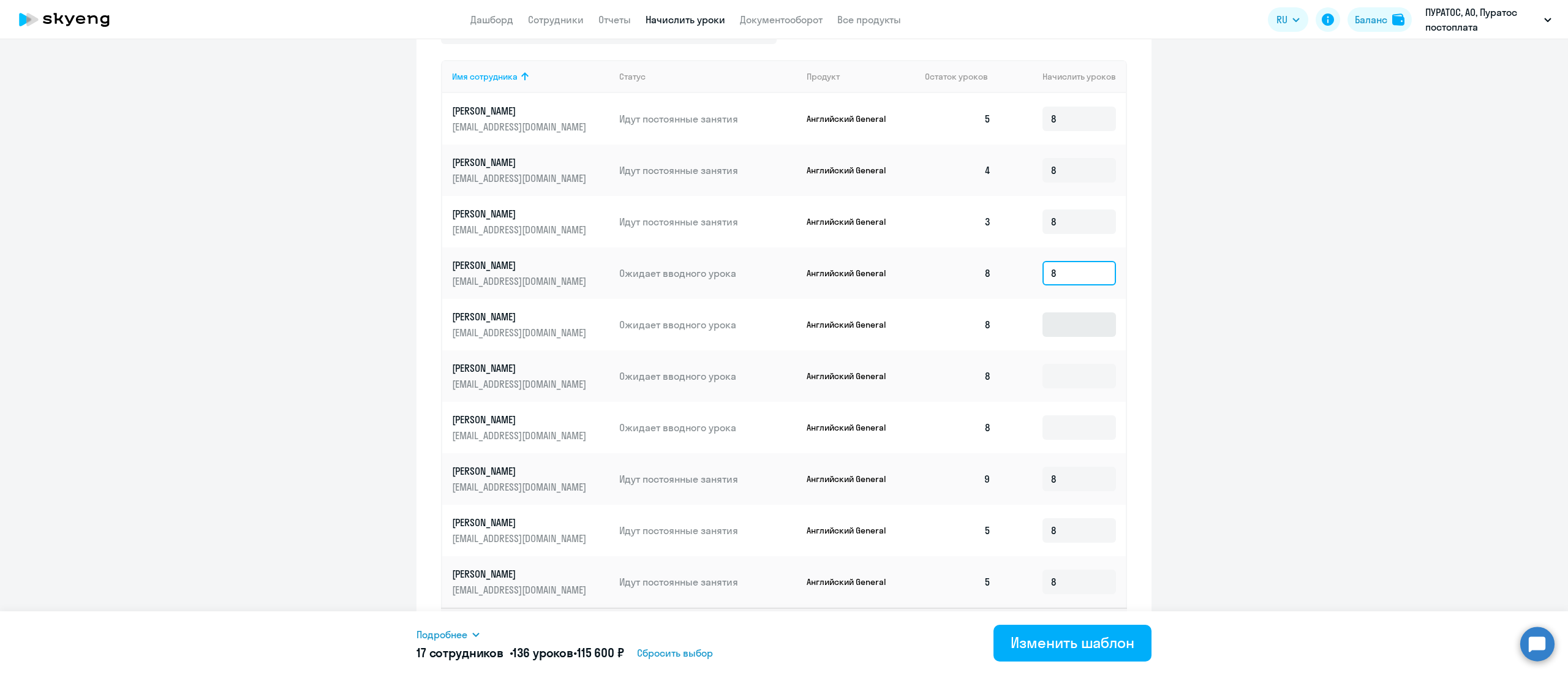
type input "8"
click at [1058, 332] on input at bounding box center [1078, 325] width 73 height 24
type input "8"
click at [1056, 378] on input at bounding box center [1078, 376] width 73 height 24
type input "8"
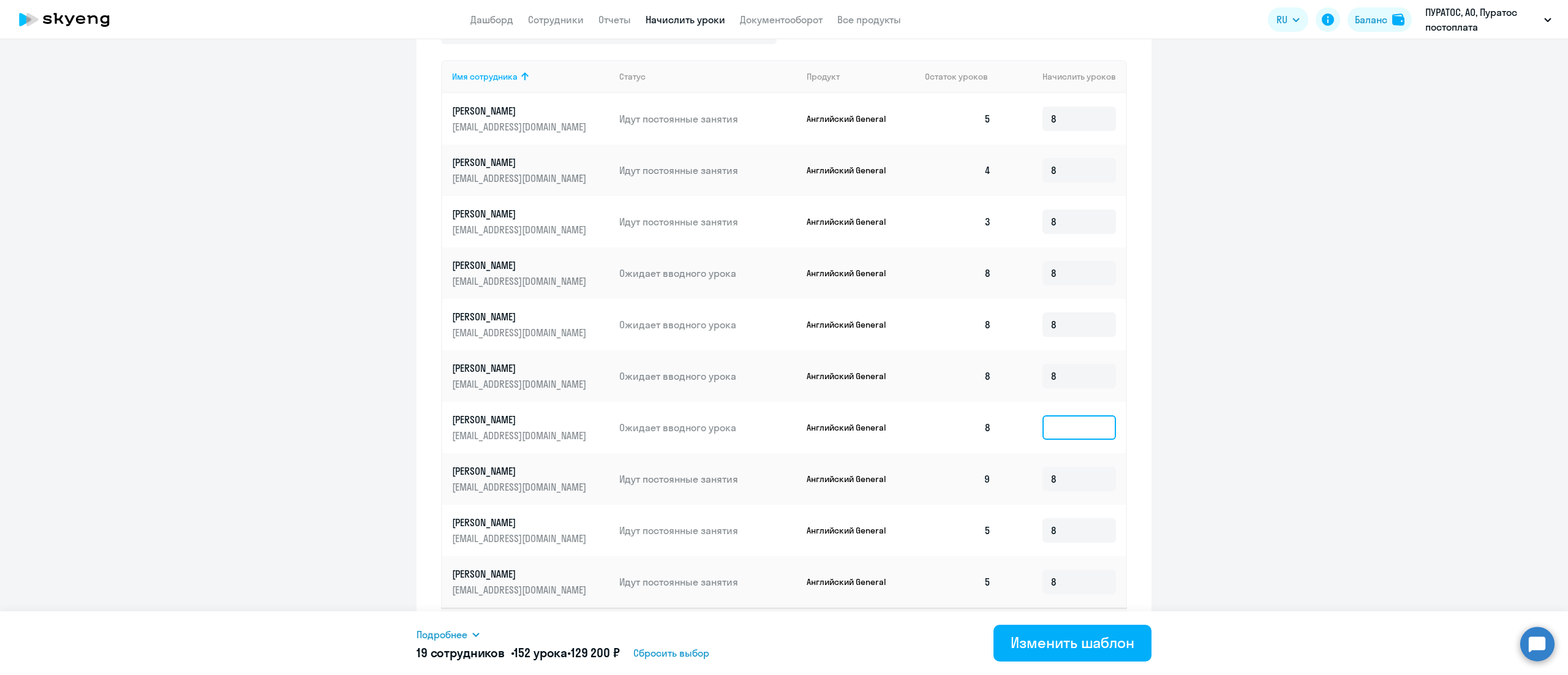
click at [1054, 428] on input at bounding box center [1078, 428] width 73 height 24
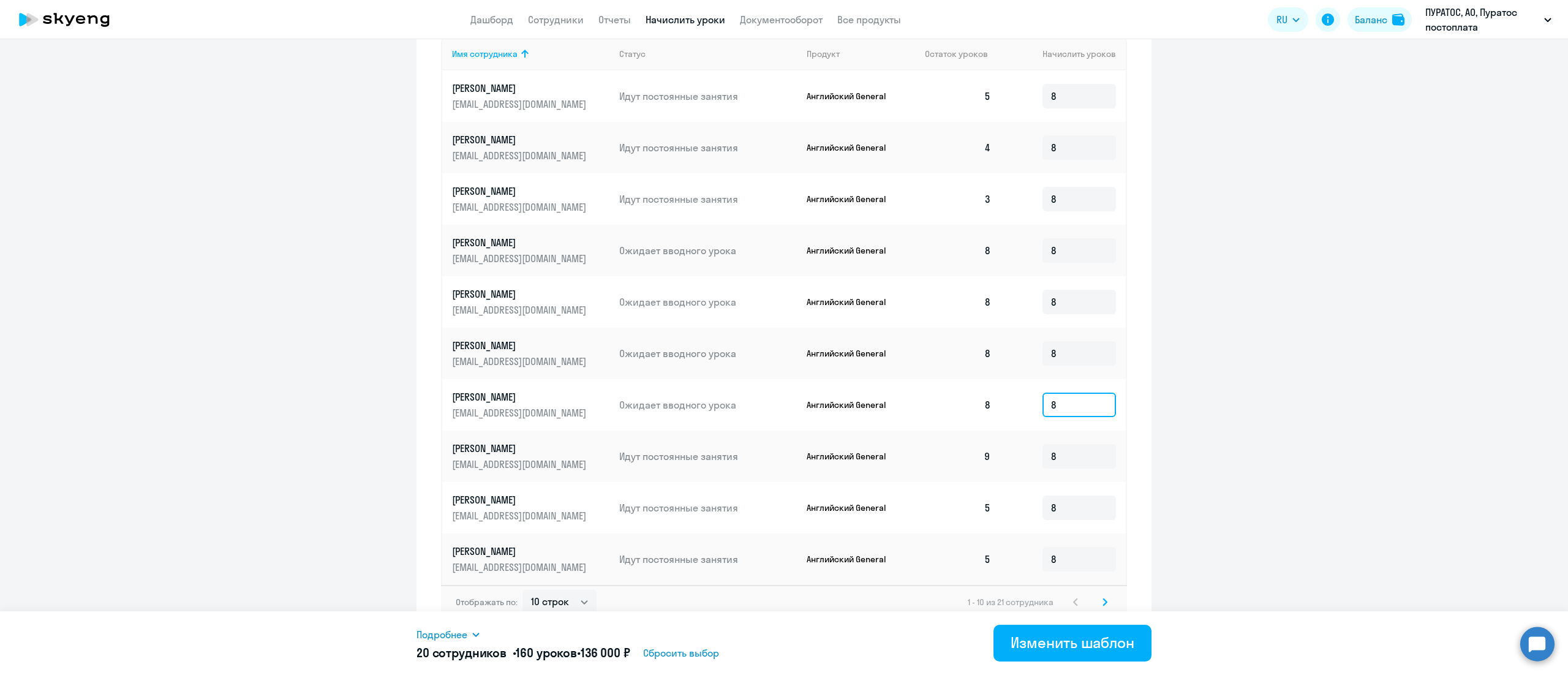
scroll to position [402, 0]
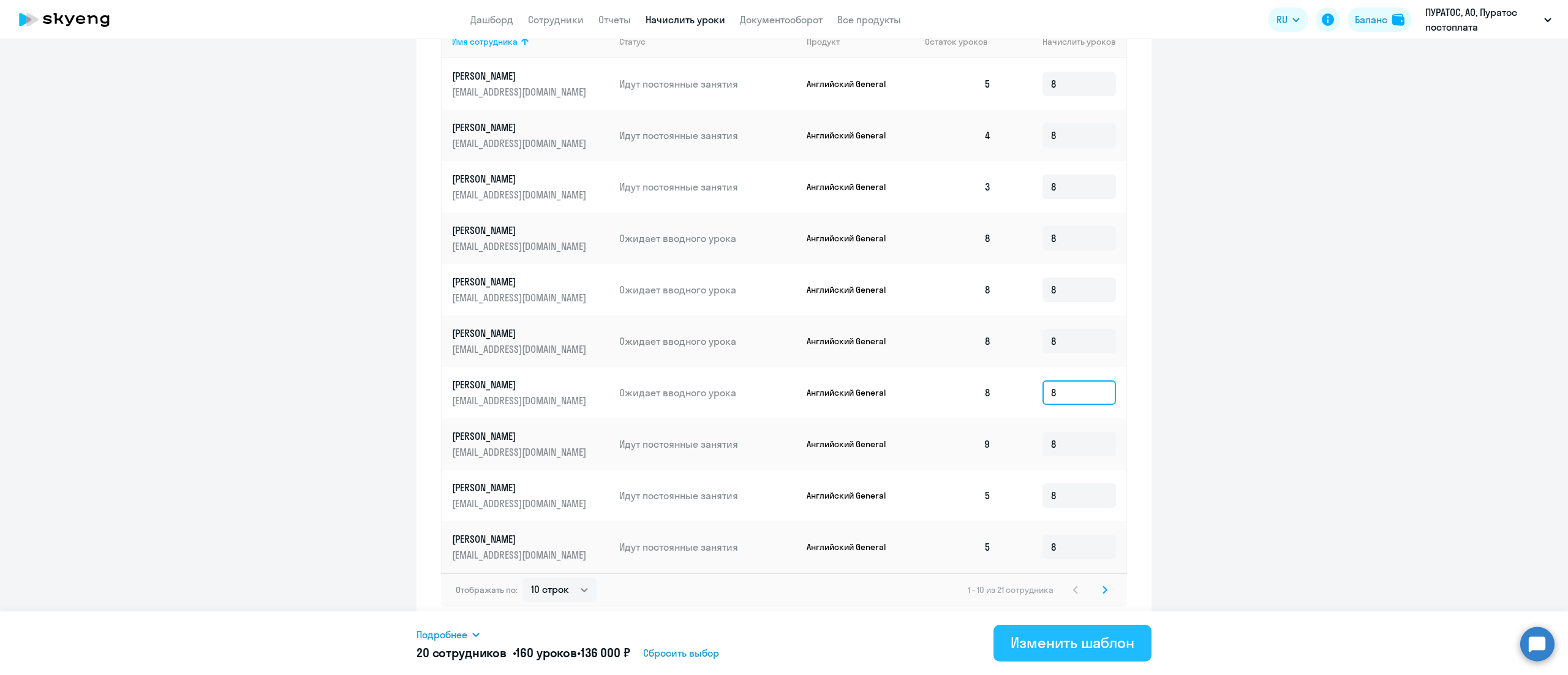
type input "8"
click at [1024, 644] on div "Изменить шаблон" at bounding box center [1072, 642] width 124 height 19
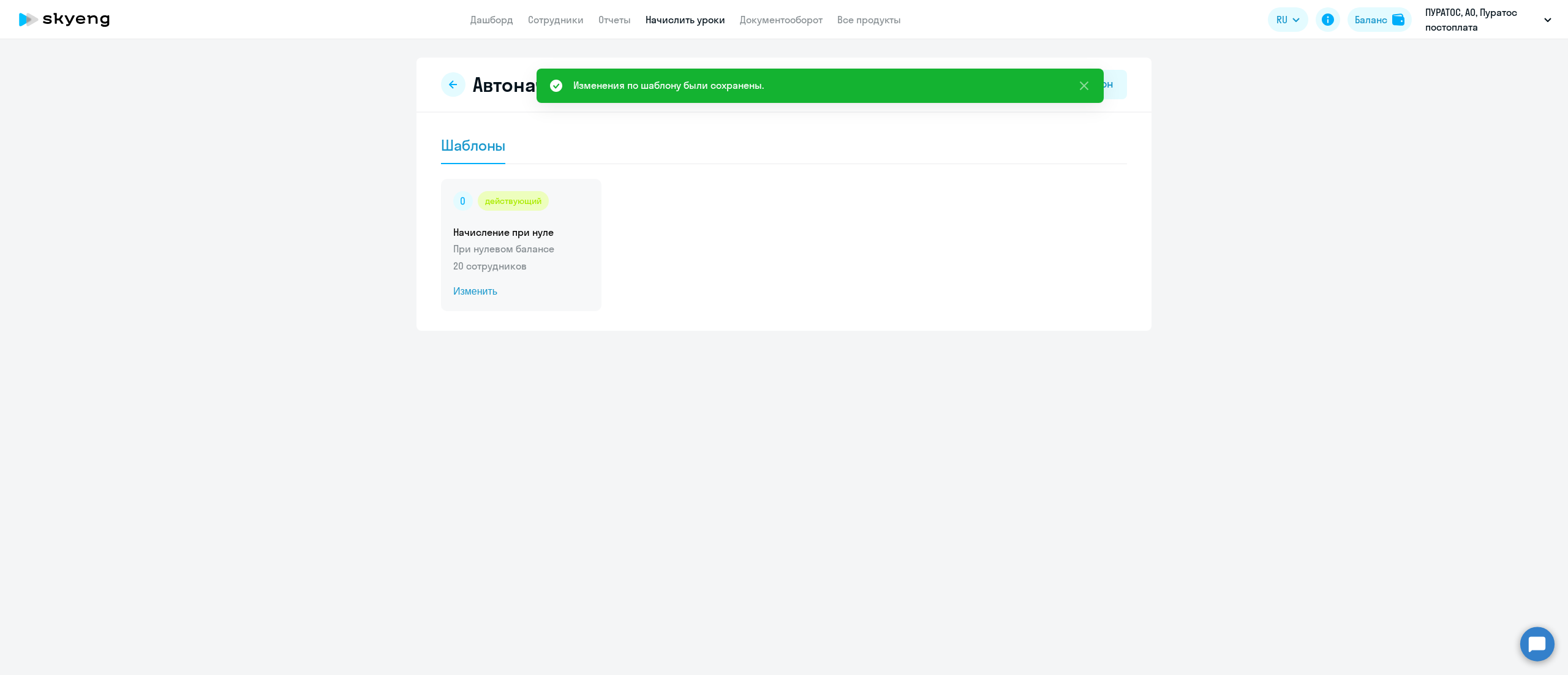
click at [456, 200] on circle at bounding box center [463, 200] width 19 height 19
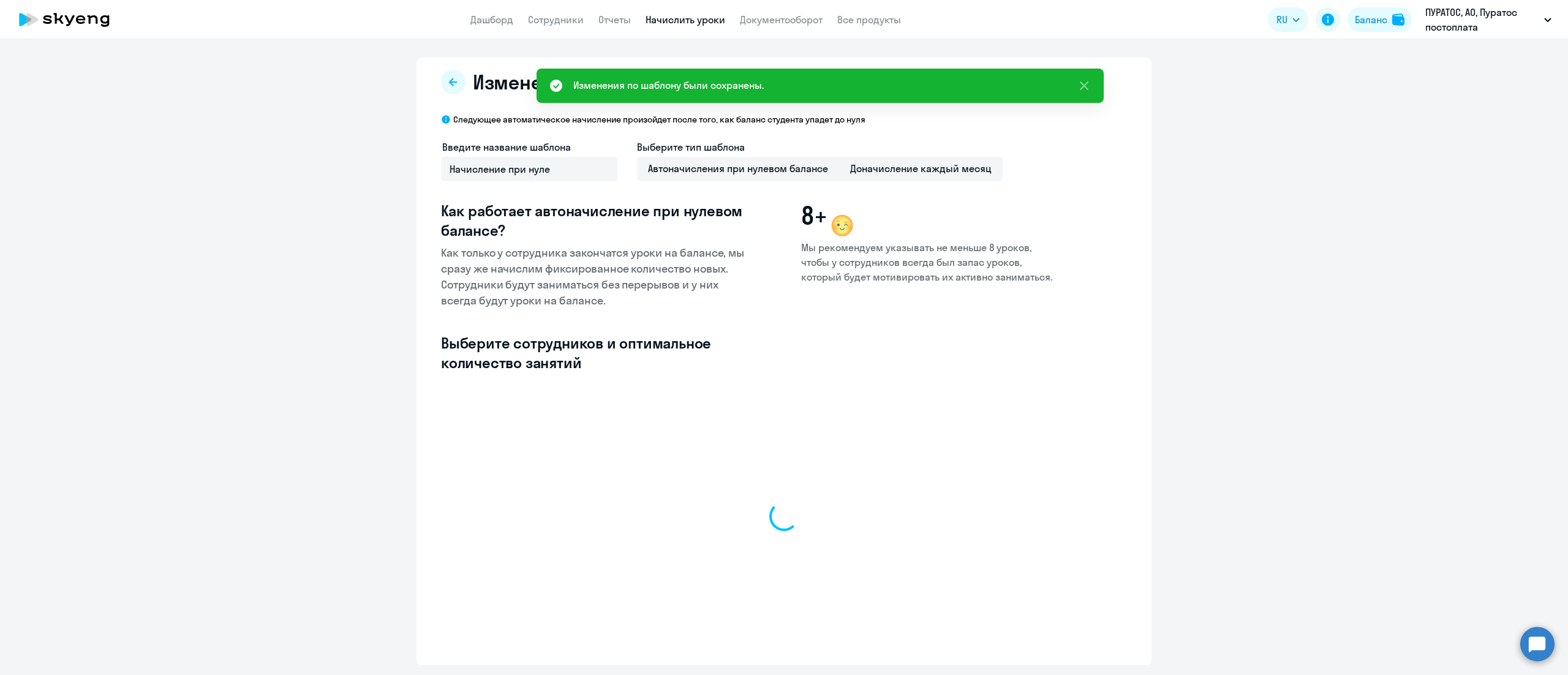
select select "10"
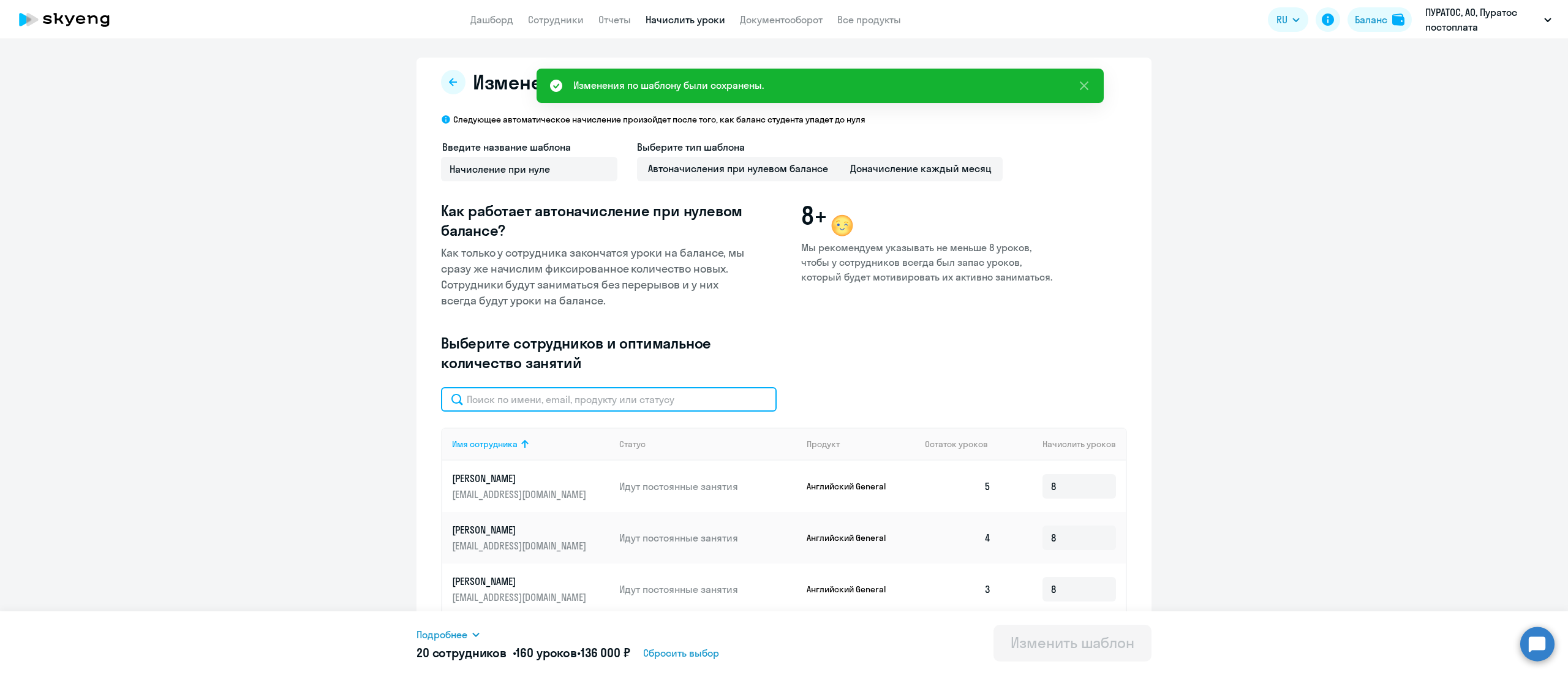
click at [701, 397] on input "text" at bounding box center [608, 399] width 335 height 24
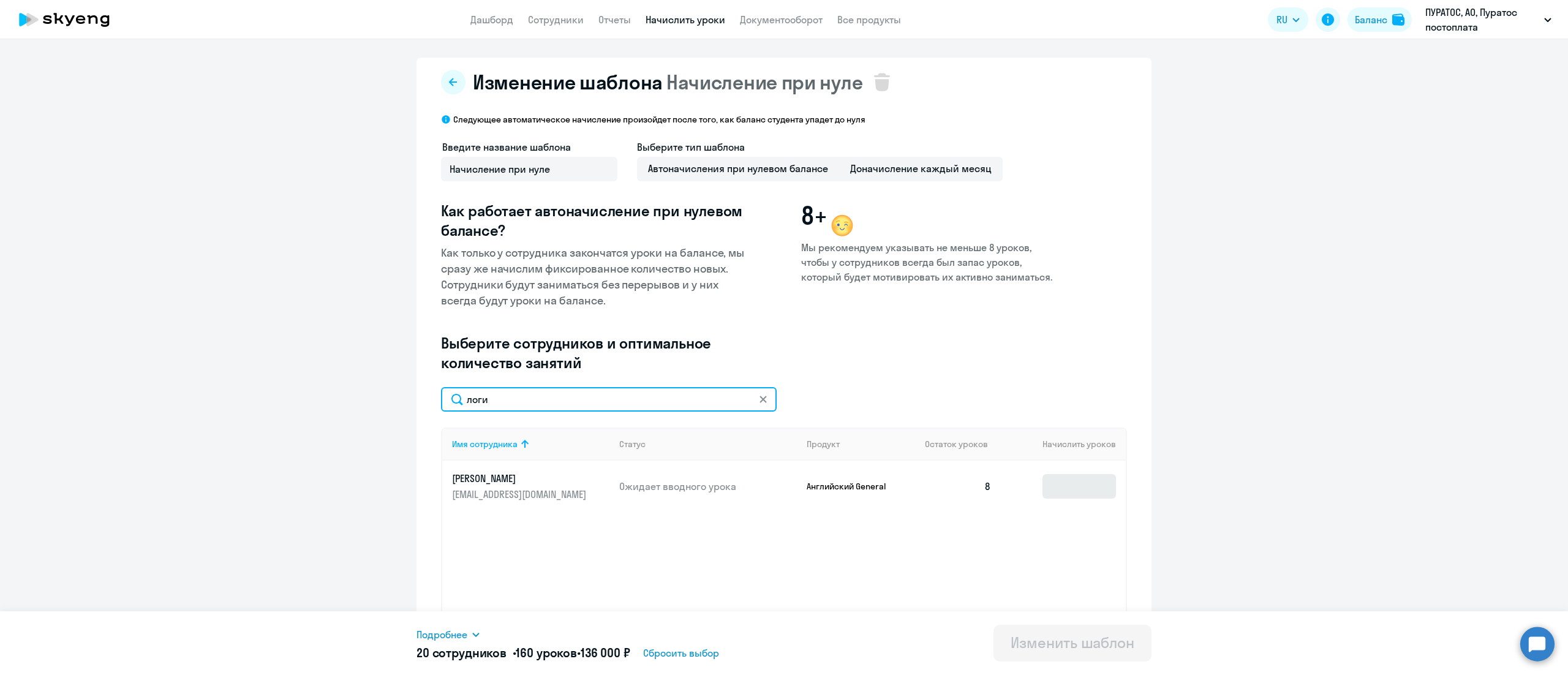
type input "логи"
click at [1042, 484] on input at bounding box center [1078, 486] width 73 height 24
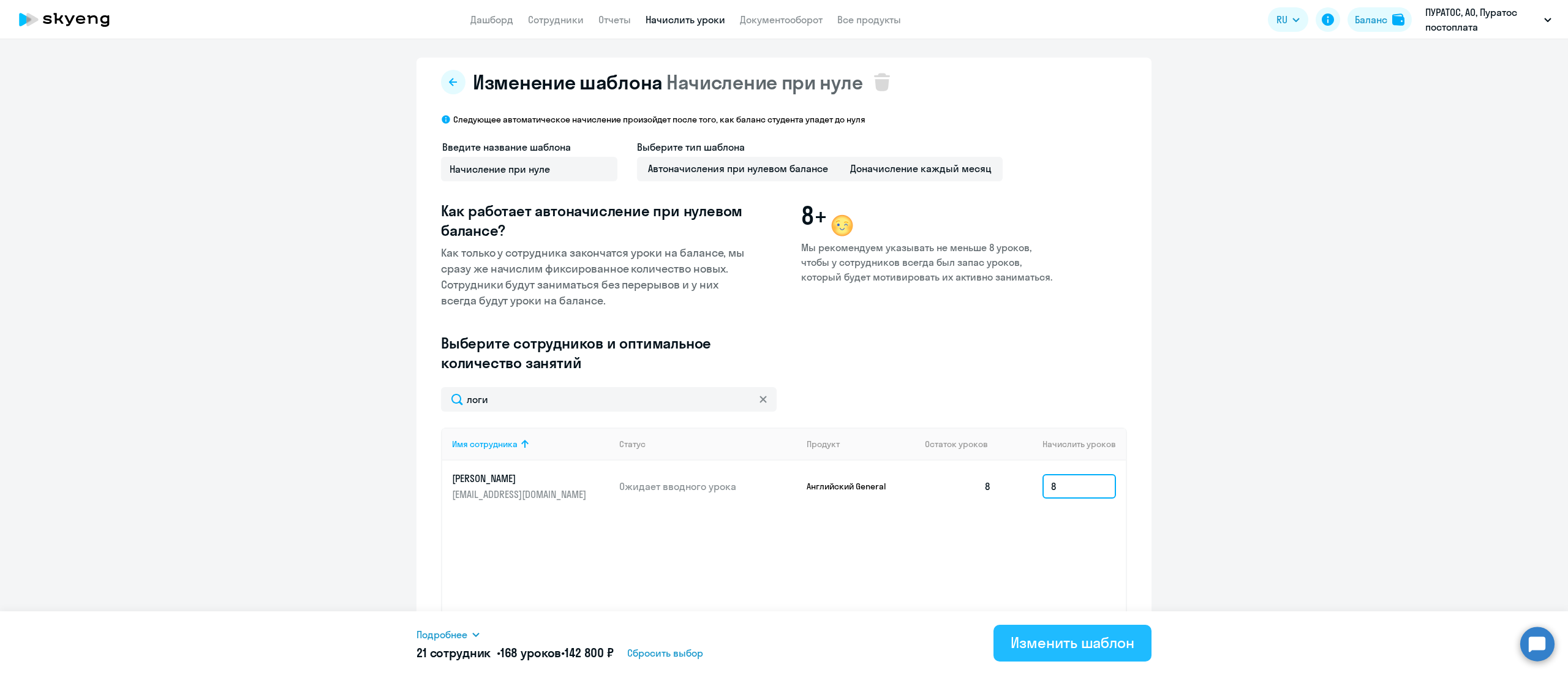
type input "8"
click at [1064, 648] on div "Изменить шаблон" at bounding box center [1072, 642] width 124 height 19
